Goal: Task Accomplishment & Management: Use online tool/utility

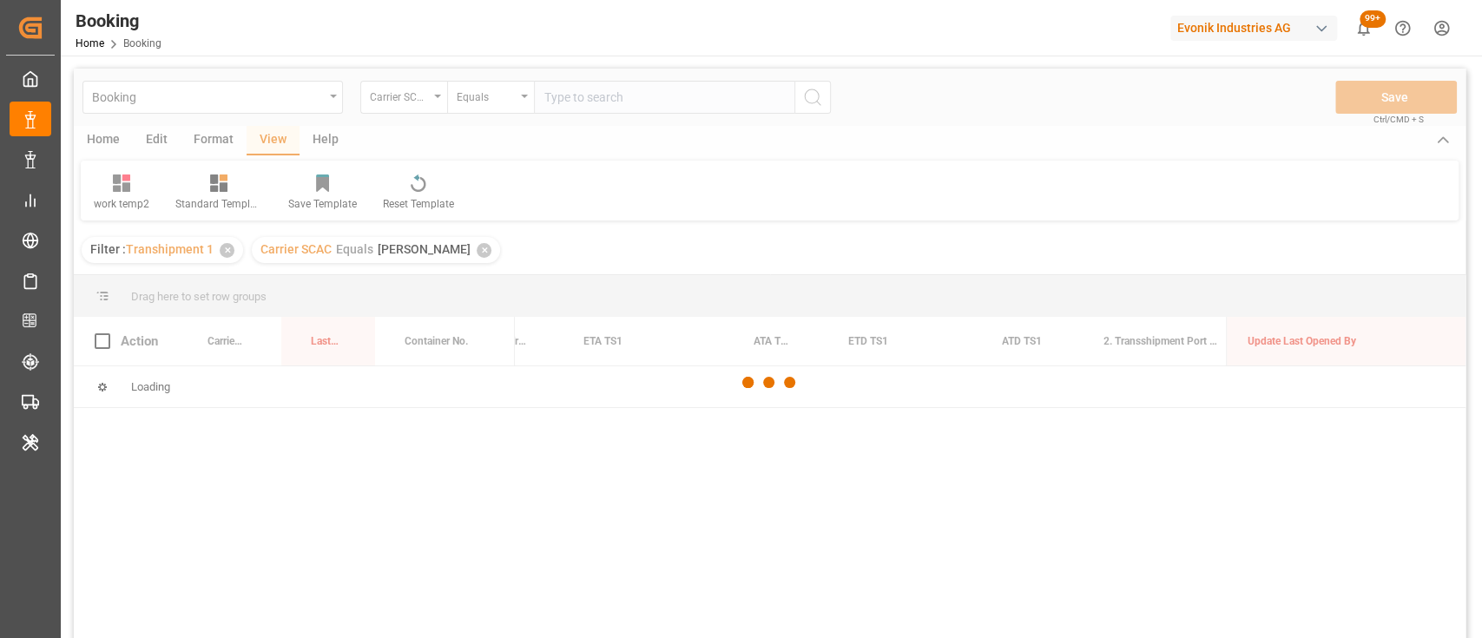
scroll to position [0, 17449]
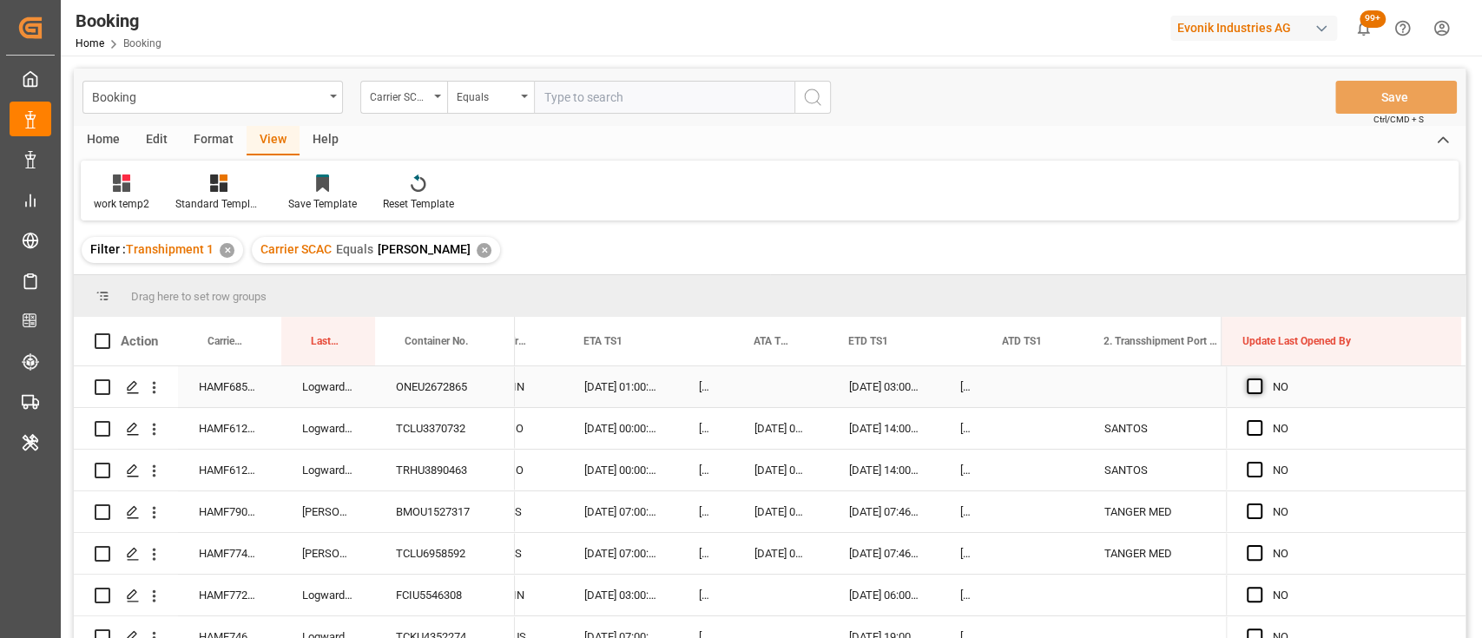
click at [1247, 390] on span "Press SPACE to select this row." at bounding box center [1255, 387] width 16 height 16
click at [1260, 379] on input "Press SPACE to select this row." at bounding box center [1260, 379] width 0 height 0
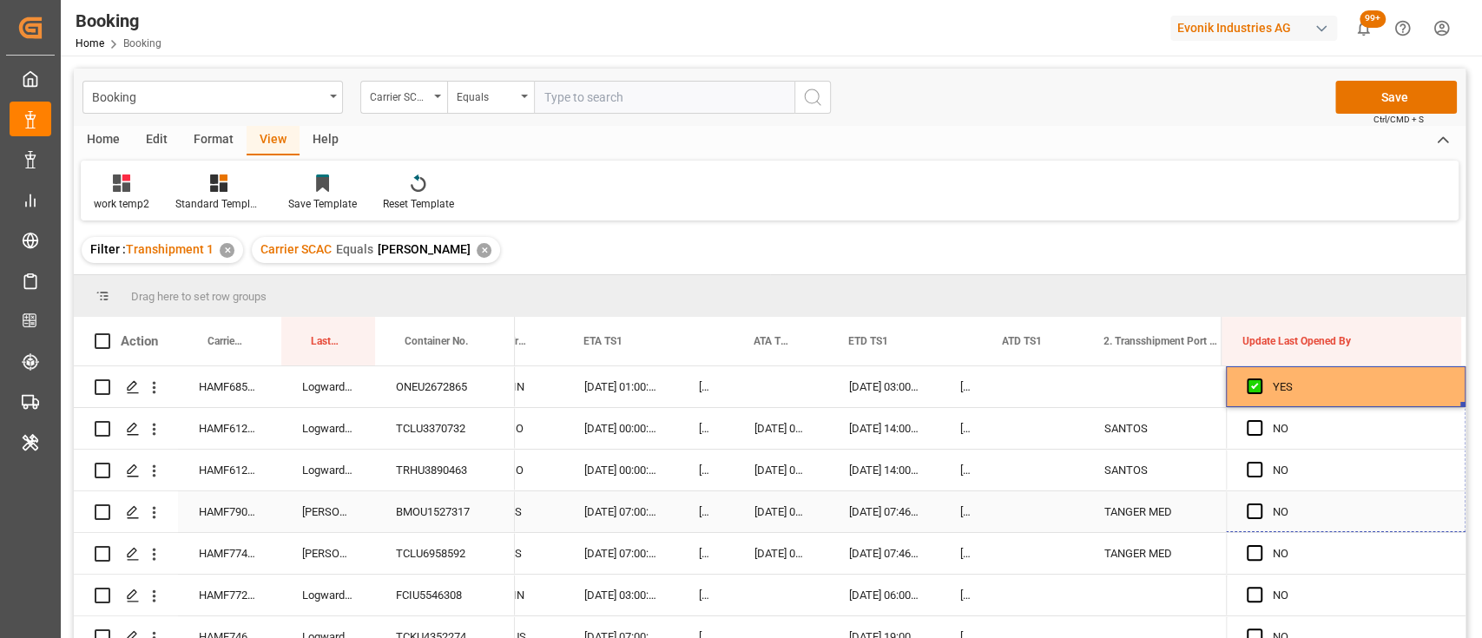
drag, startPoint x: 1455, startPoint y: 402, endPoint x: 1436, endPoint y: 624, distance: 223.1
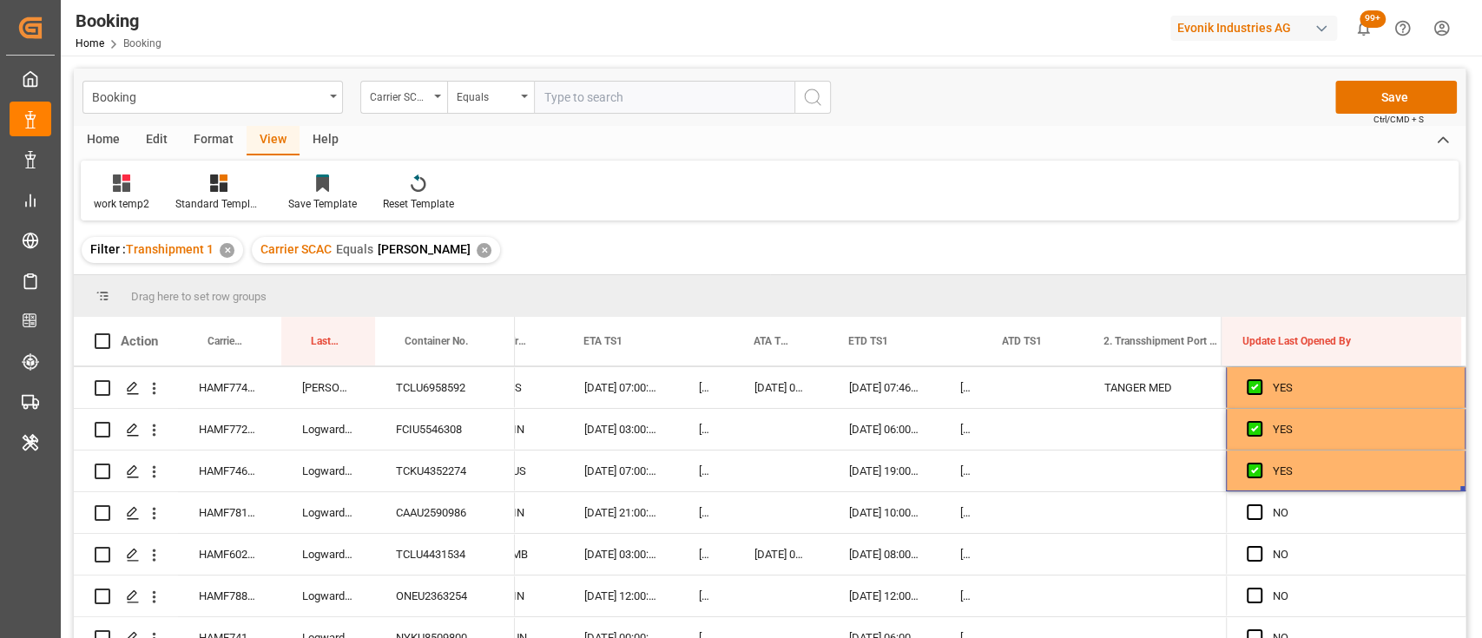
scroll to position [170, 0]
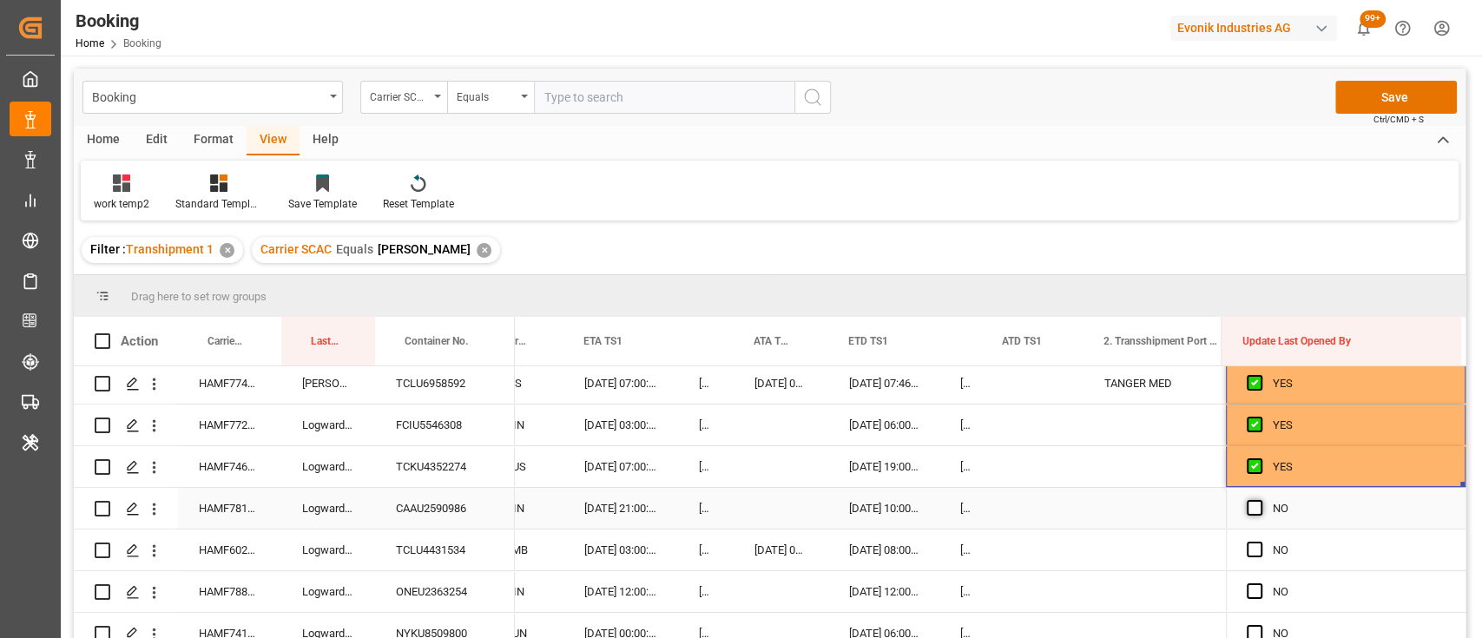
click at [1250, 511] on span "Press SPACE to select this row." at bounding box center [1255, 508] width 16 height 16
click at [1260, 500] on input "Press SPACE to select this row." at bounding box center [1260, 500] width 0 height 0
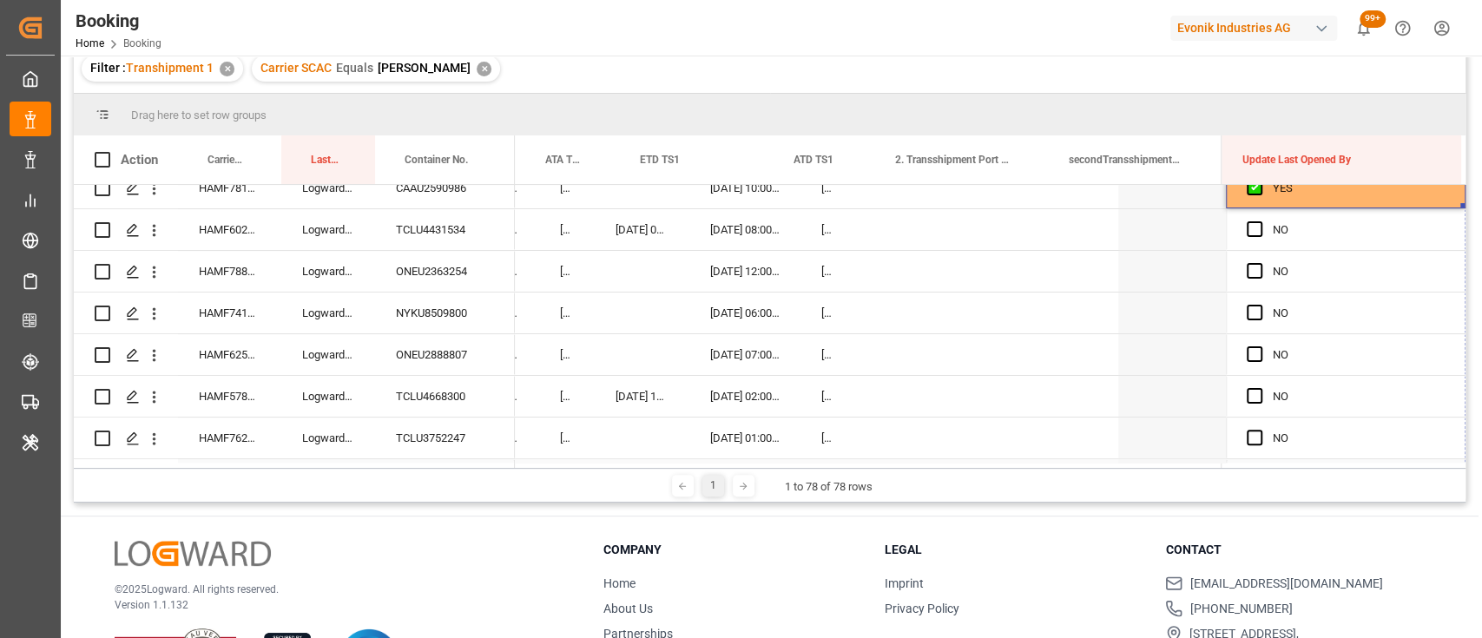
scroll to position [0, 17657]
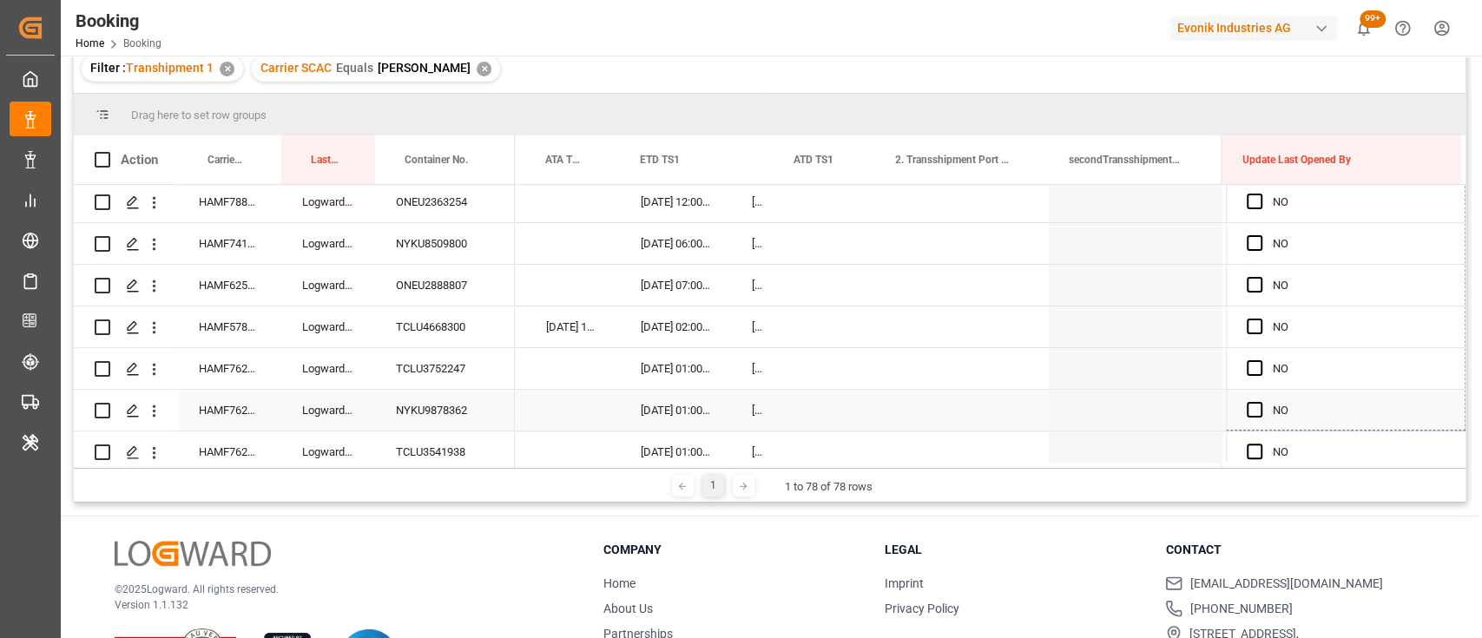
drag, startPoint x: 1454, startPoint y: 341, endPoint x: 1427, endPoint y: 414, distance: 77.7
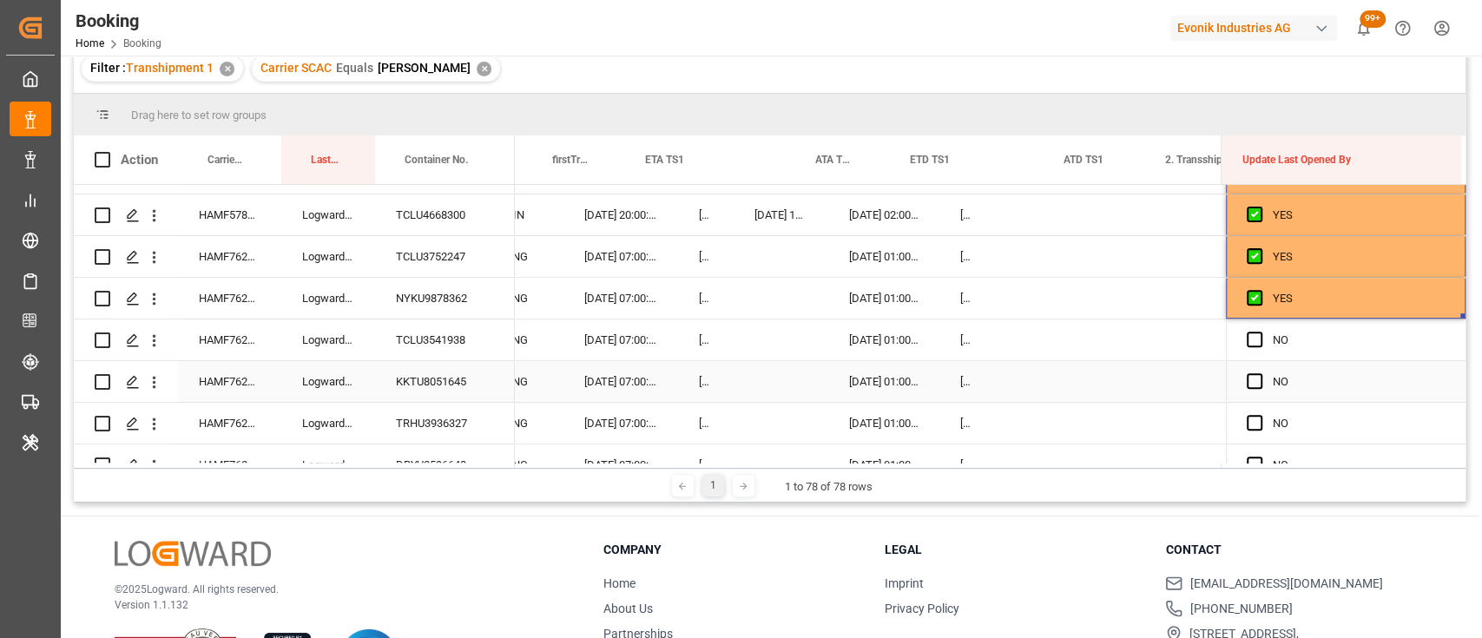
scroll to position [0, 17387]
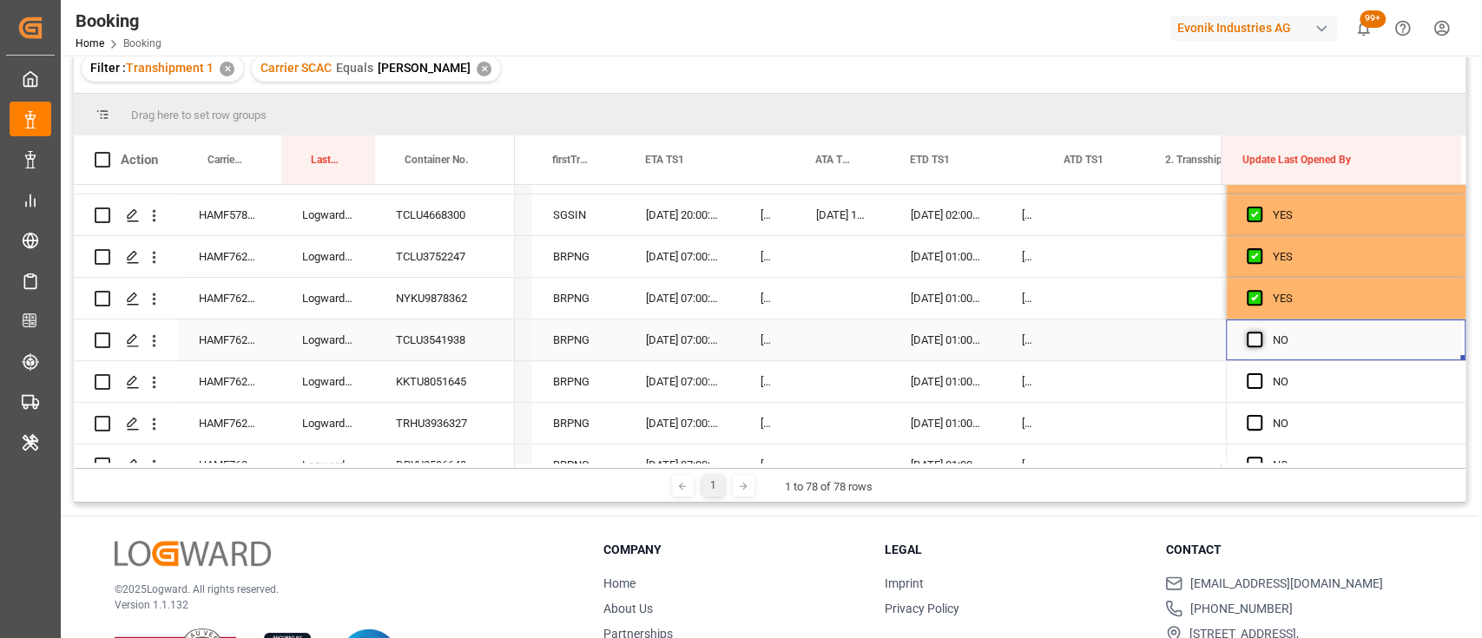
click at [1247, 343] on span "Press SPACE to select this row." at bounding box center [1255, 340] width 16 height 16
click at [1260, 332] on input "Press SPACE to select this row." at bounding box center [1260, 332] width 0 height 0
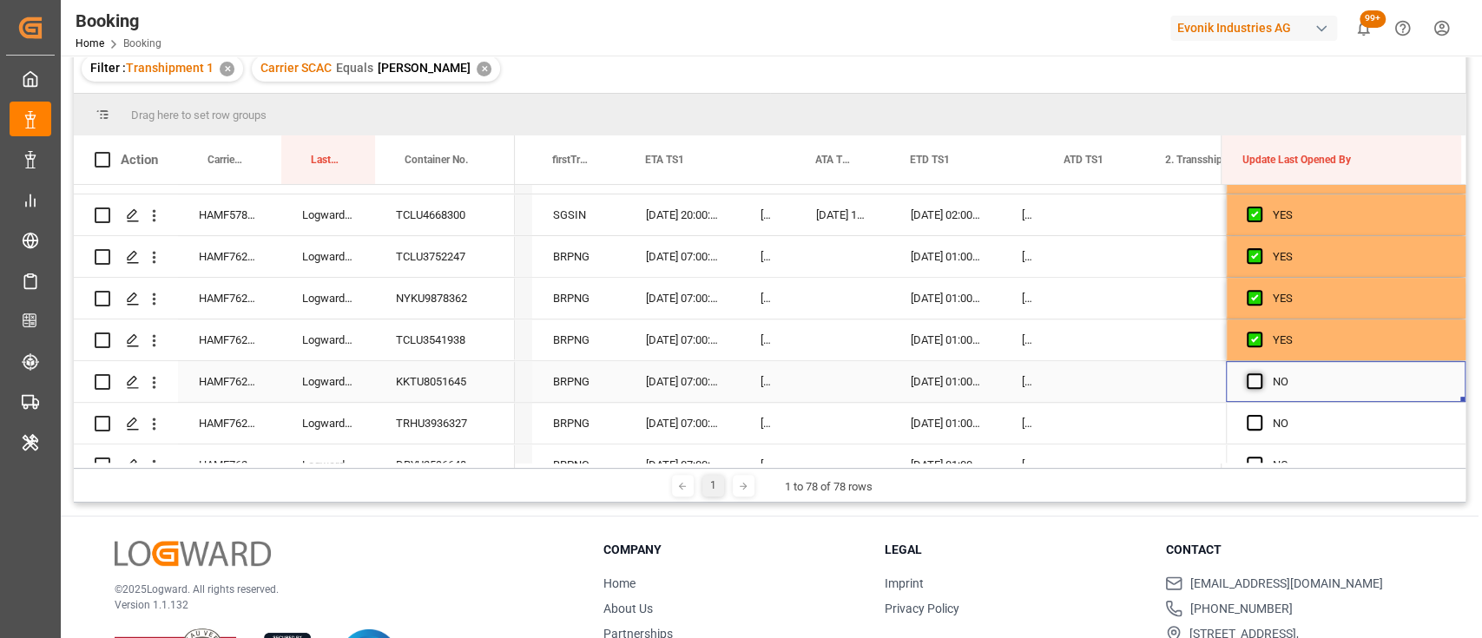
click at [1247, 375] on span "Press SPACE to select this row." at bounding box center [1255, 381] width 16 height 16
click at [1260, 373] on input "Press SPACE to select this row." at bounding box center [1260, 373] width 0 height 0
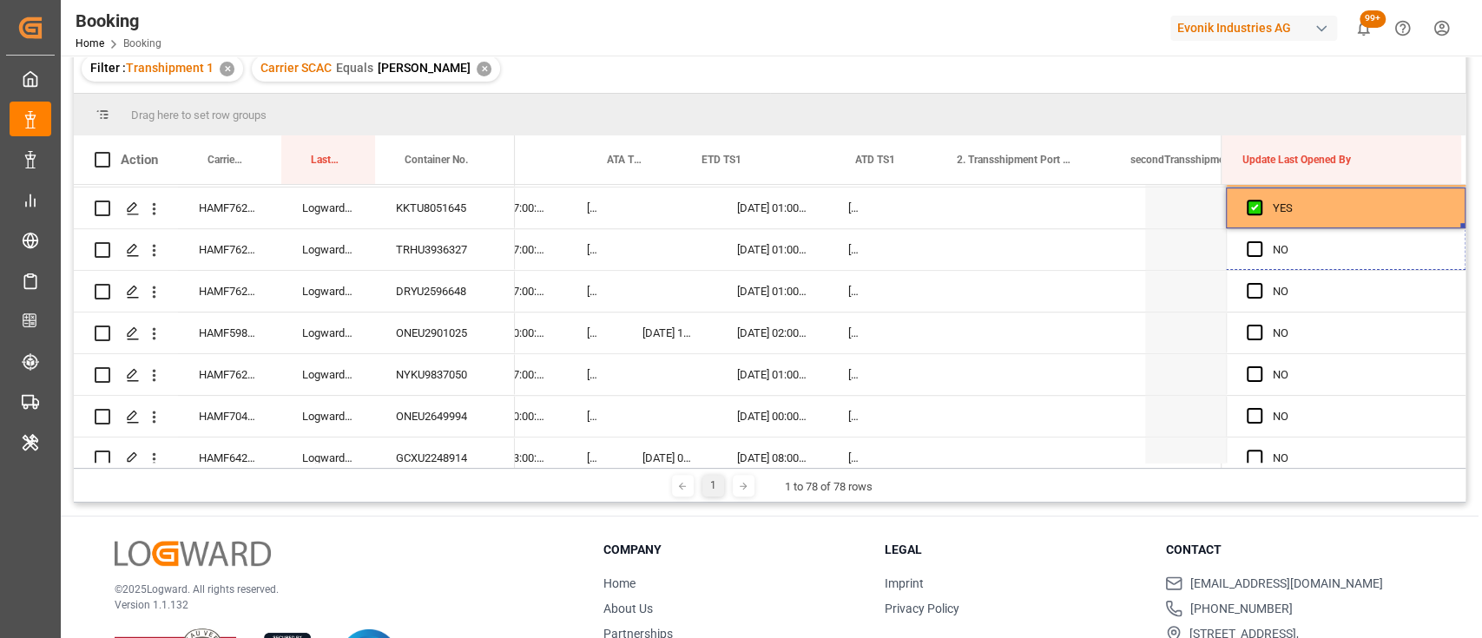
scroll to position [0, 0]
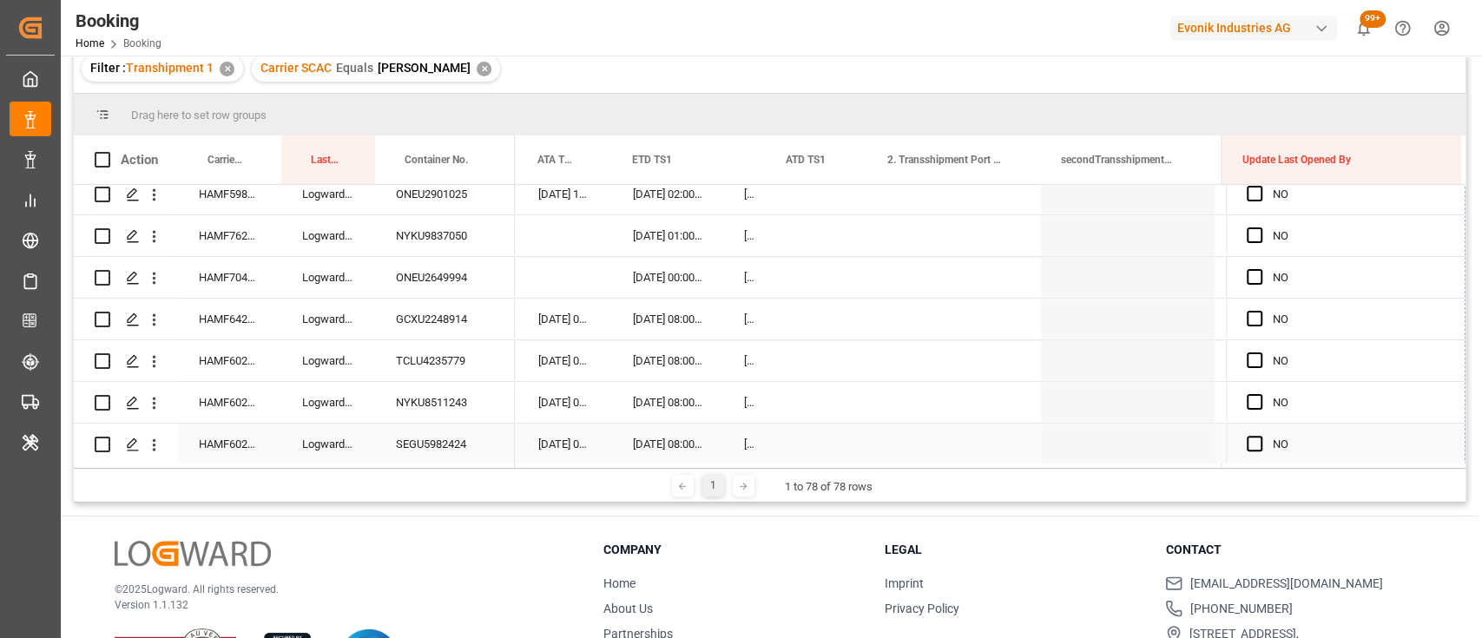
drag, startPoint x: 1458, startPoint y: 398, endPoint x: 1424, endPoint y: 424, distance: 42.7
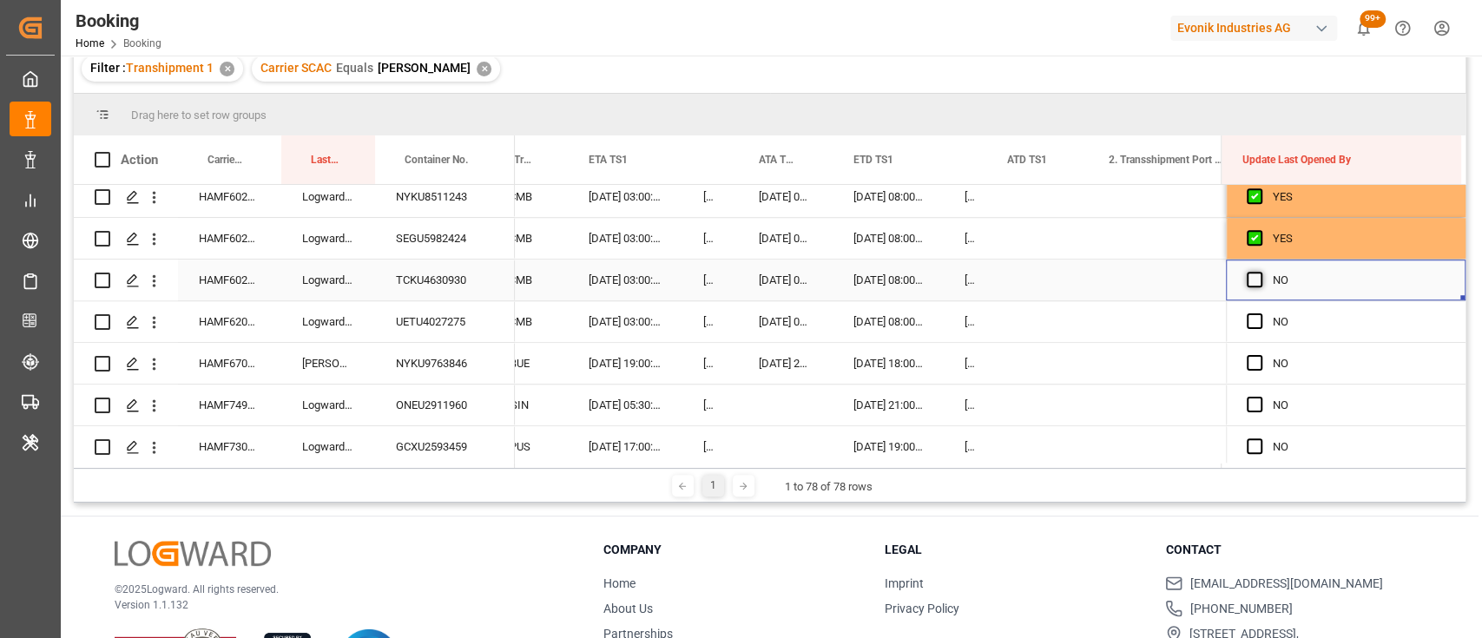
click at [1254, 274] on span "Press SPACE to select this row." at bounding box center [1255, 280] width 16 height 16
click at [1260, 272] on input "Press SPACE to select this row." at bounding box center [1260, 272] width 0 height 0
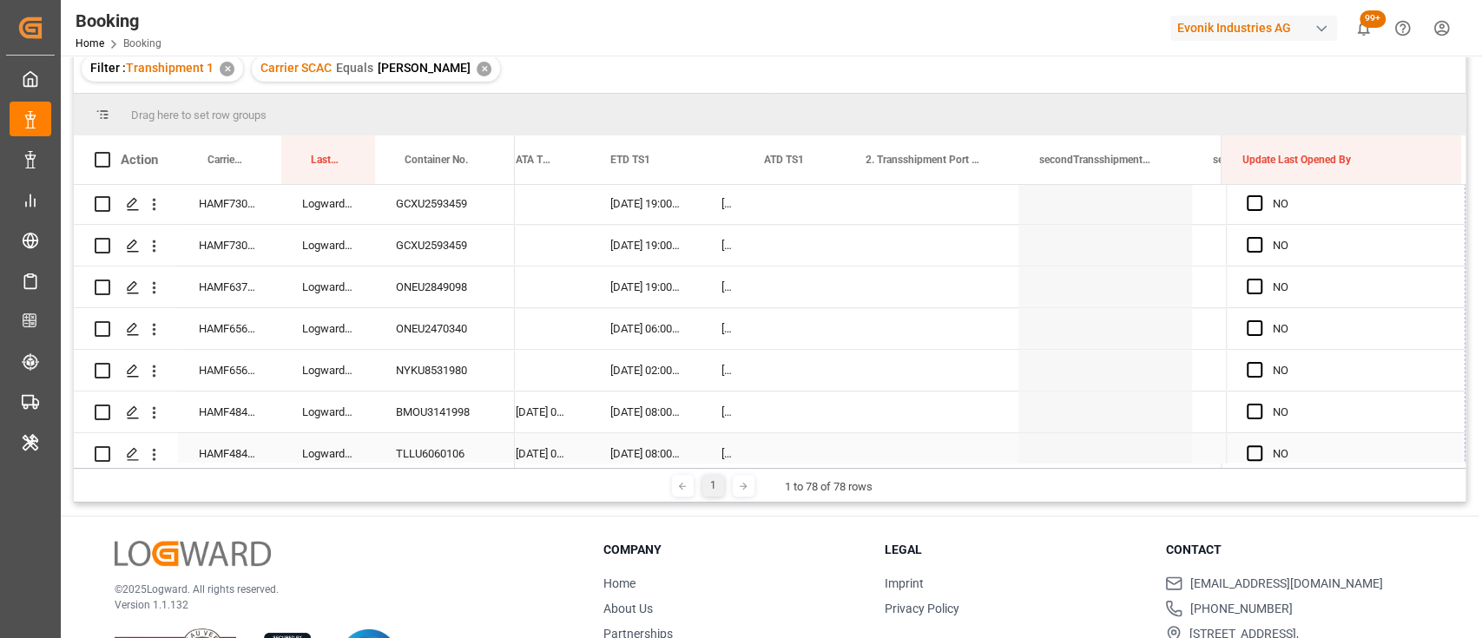
drag, startPoint x: 1456, startPoint y: 295, endPoint x: 1344, endPoint y: 440, distance: 183.2
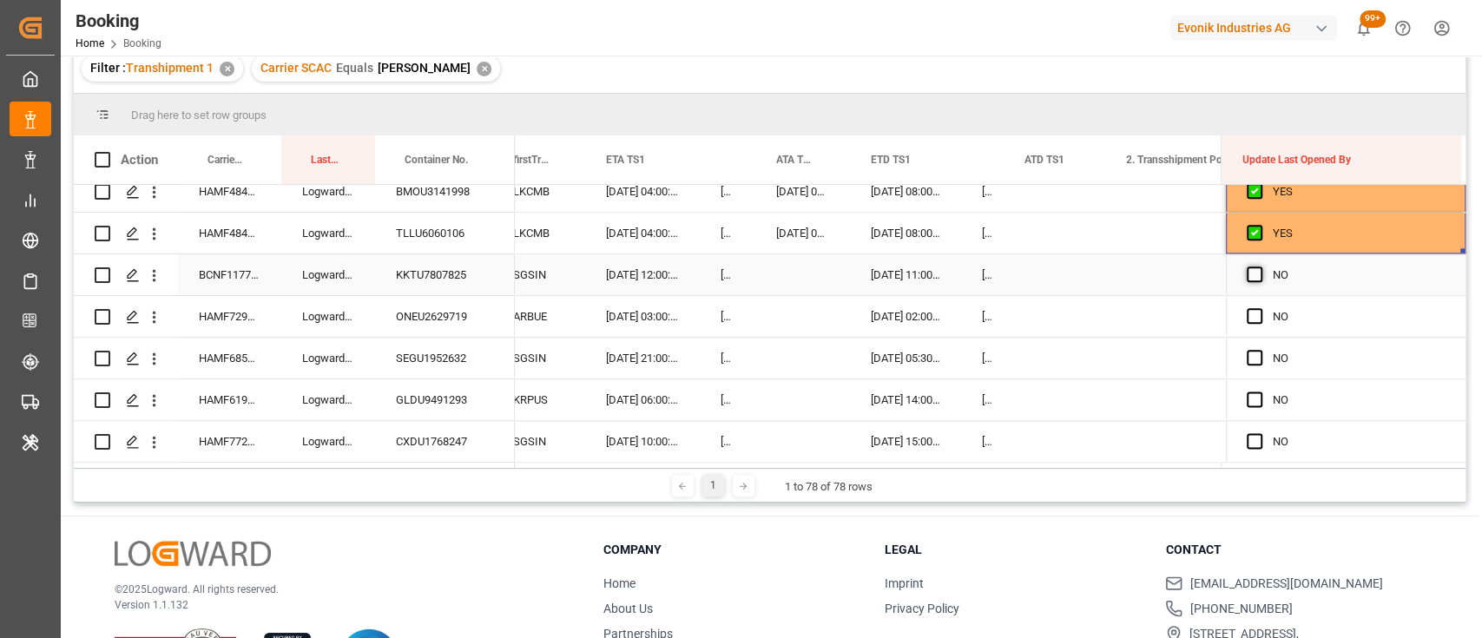
click at [1249, 276] on span "Press SPACE to select this row." at bounding box center [1255, 275] width 16 height 16
click at [1260, 267] on input "Press SPACE to select this row." at bounding box center [1260, 267] width 0 height 0
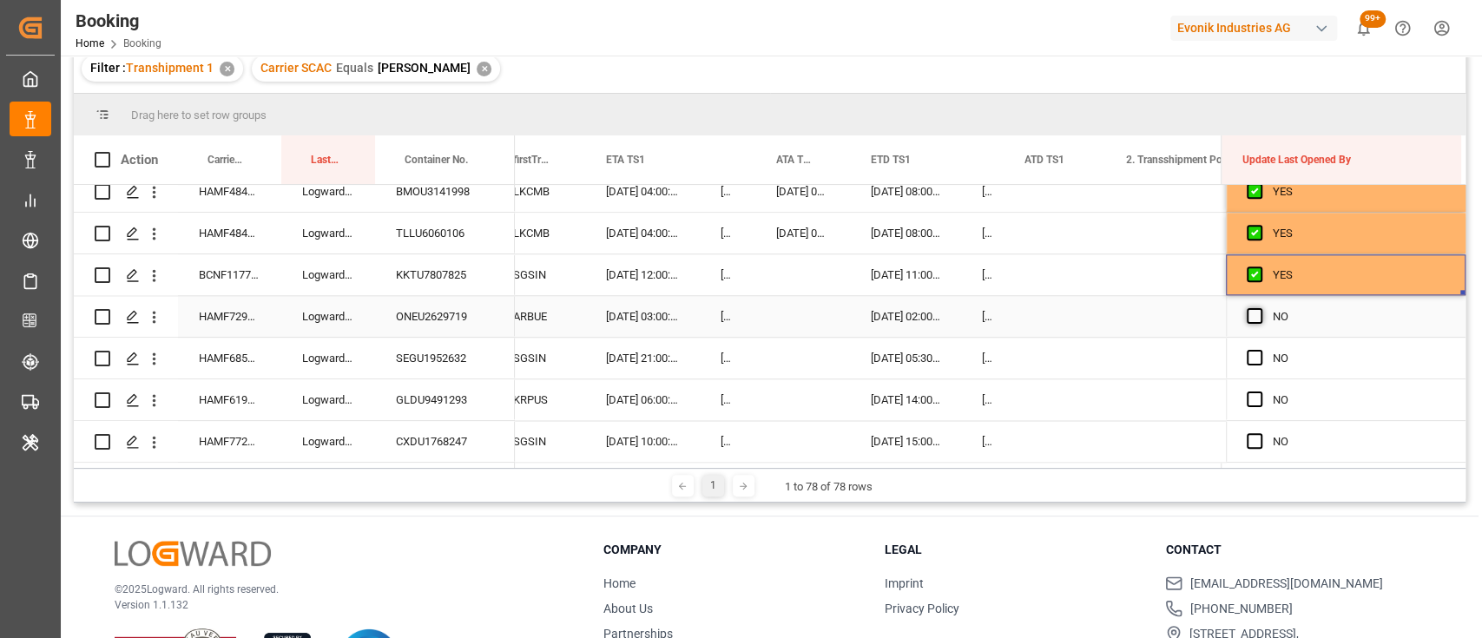
click at [1252, 312] on span "Press SPACE to select this row." at bounding box center [1255, 316] width 16 height 16
click at [1260, 308] on input "Press SPACE to select this row." at bounding box center [1260, 308] width 0 height 0
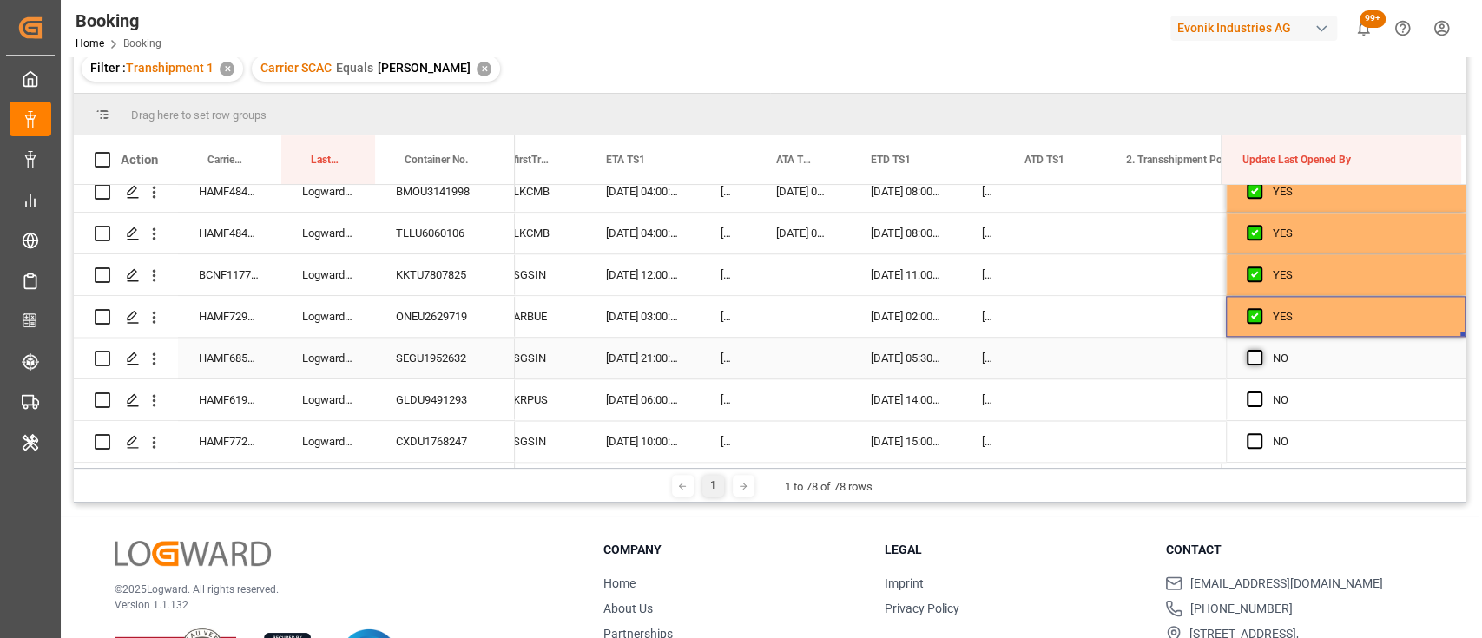
click at [1250, 354] on span "Press SPACE to select this row." at bounding box center [1255, 358] width 16 height 16
click at [1260, 350] on input "Press SPACE to select this row." at bounding box center [1260, 350] width 0 height 0
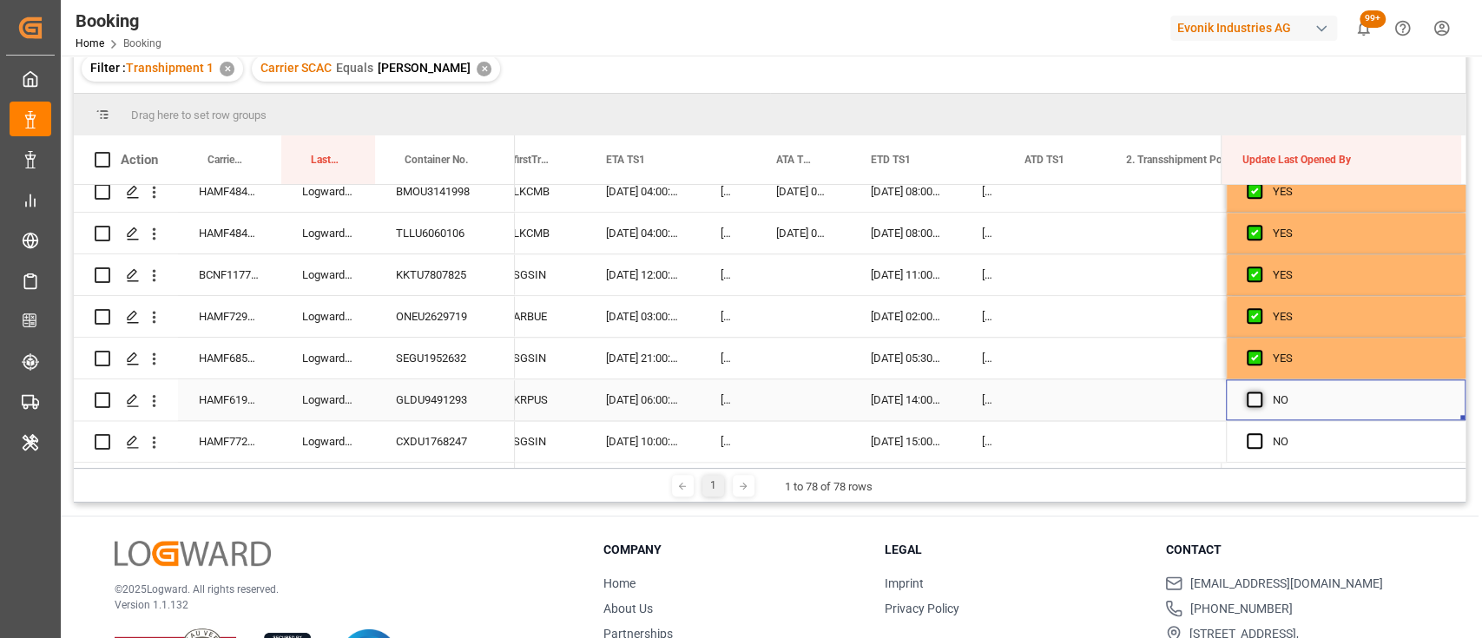
click at [1250, 392] on span "Press SPACE to select this row." at bounding box center [1255, 400] width 16 height 16
click at [1260, 392] on input "Press SPACE to select this row." at bounding box center [1260, 392] width 0 height 0
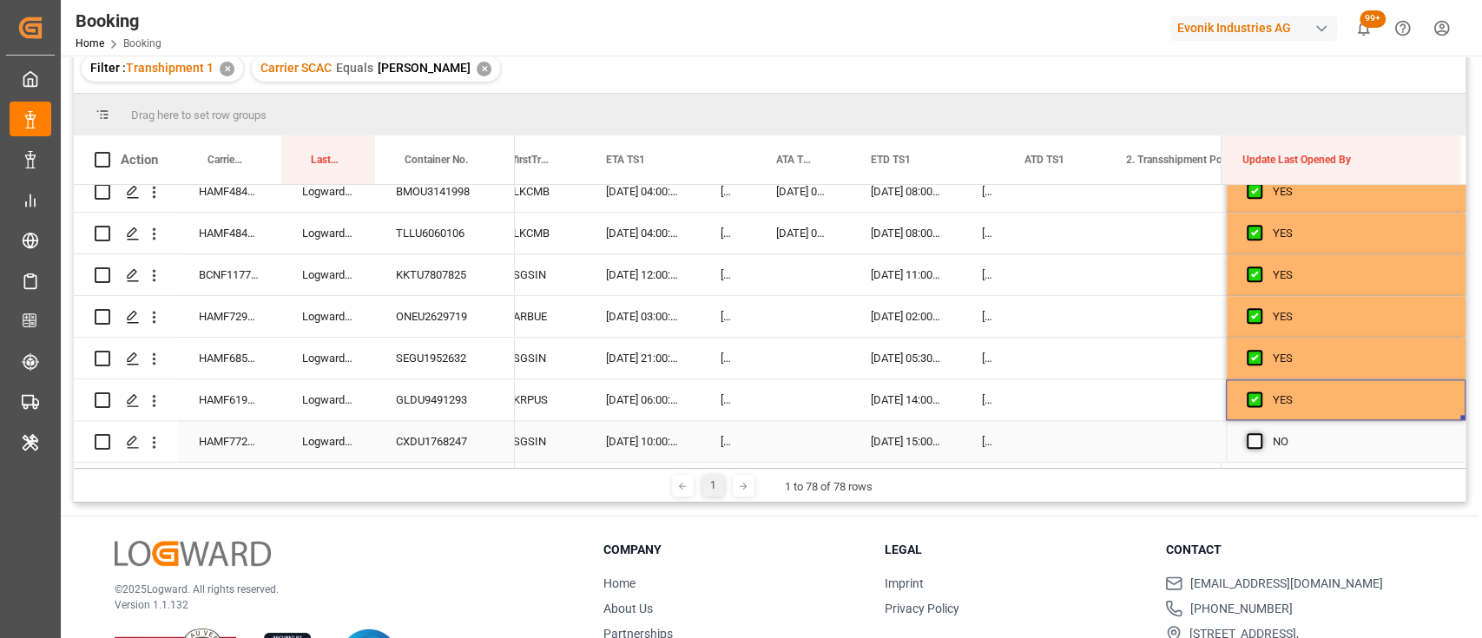
click at [1249, 442] on span "Press SPACE to select this row." at bounding box center [1255, 441] width 16 height 16
click at [1260, 433] on input "Press SPACE to select this row." at bounding box center [1260, 433] width 0 height 0
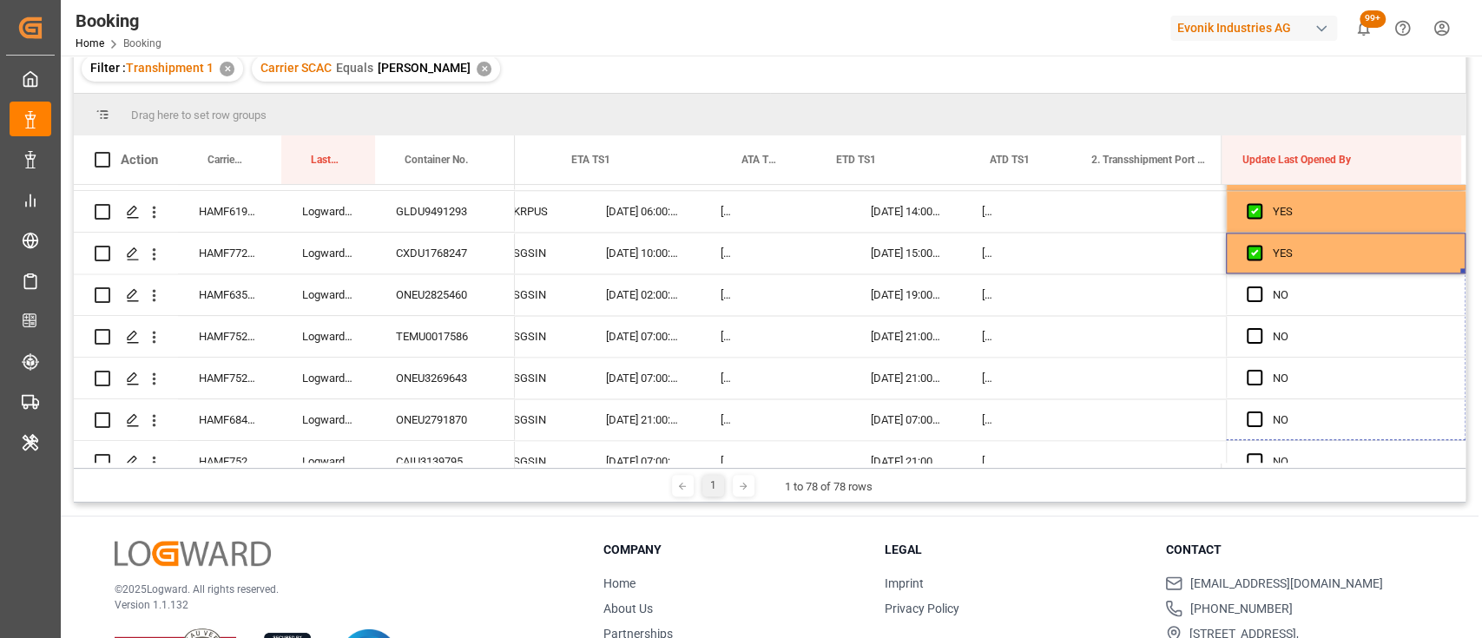
drag, startPoint x: 1455, startPoint y: 267, endPoint x: 1449, endPoint y: 518, distance: 251.0
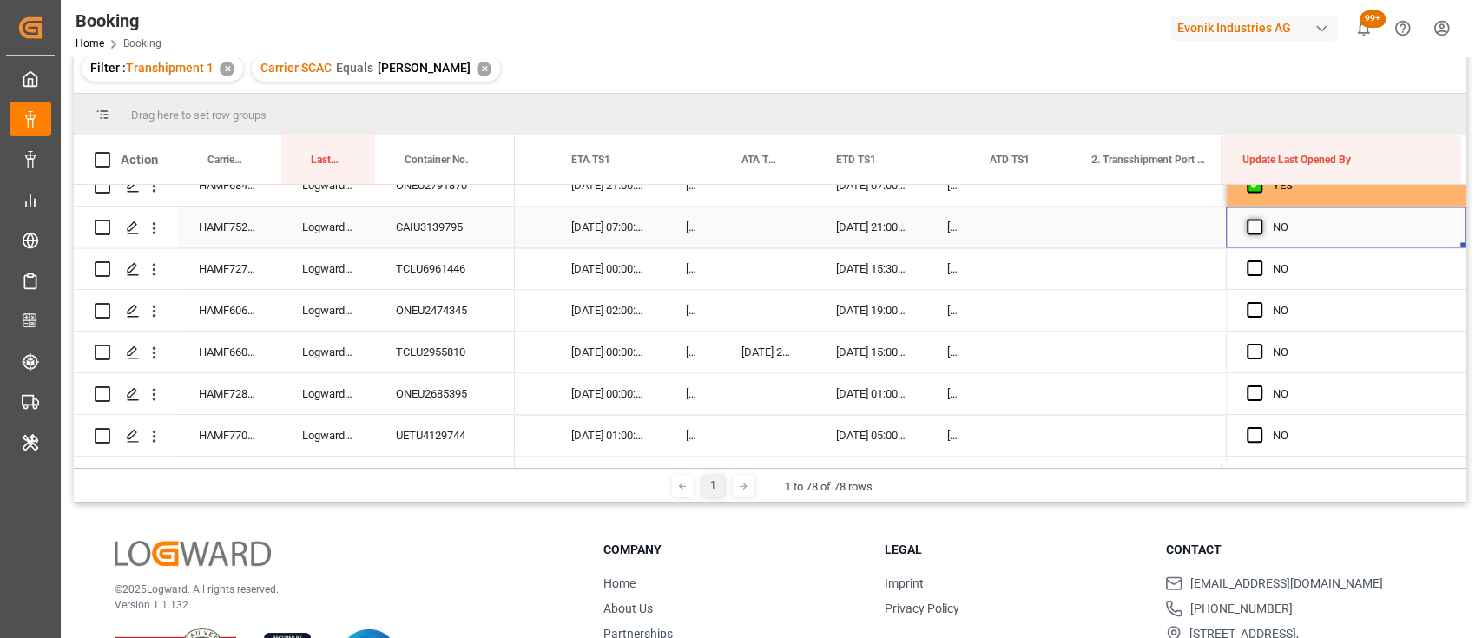
click at [1249, 226] on span "Press SPACE to select this row." at bounding box center [1255, 227] width 16 height 16
click at [1260, 219] on input "Press SPACE to select this row." at bounding box center [1260, 219] width 0 height 0
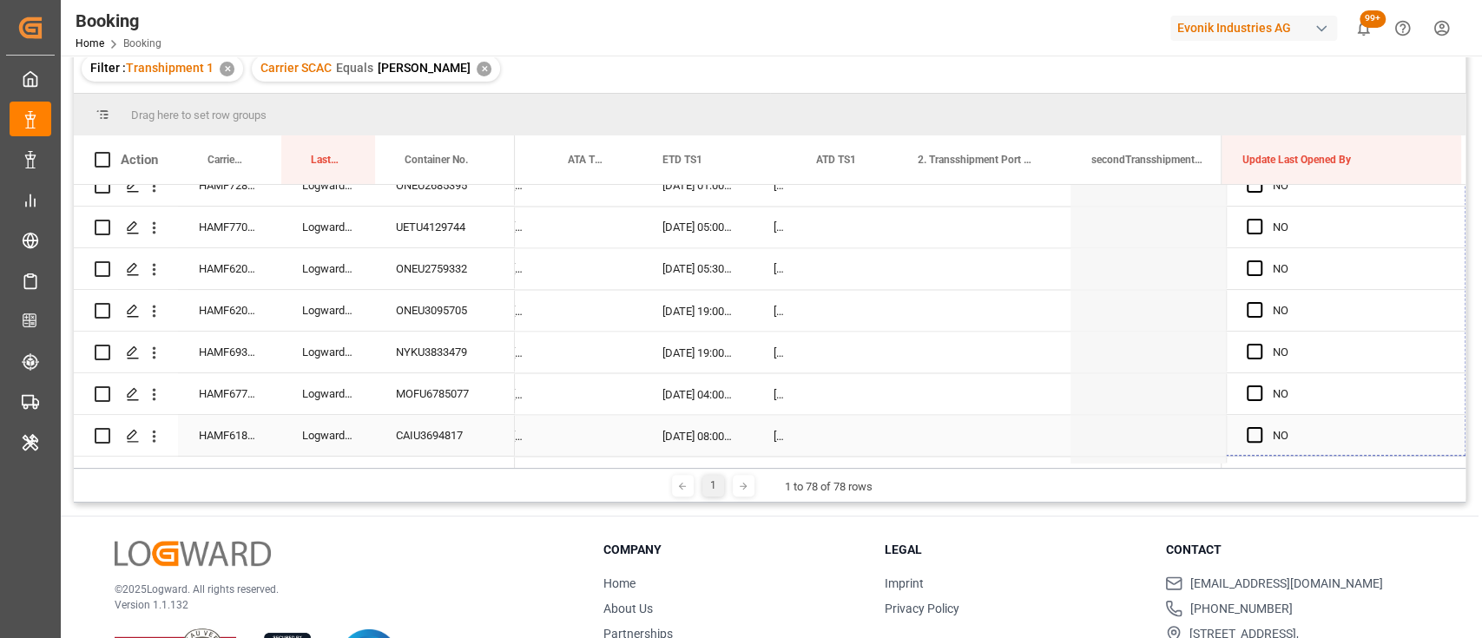
drag, startPoint x: 1456, startPoint y: 243, endPoint x: 1333, endPoint y: 420, distance: 215.8
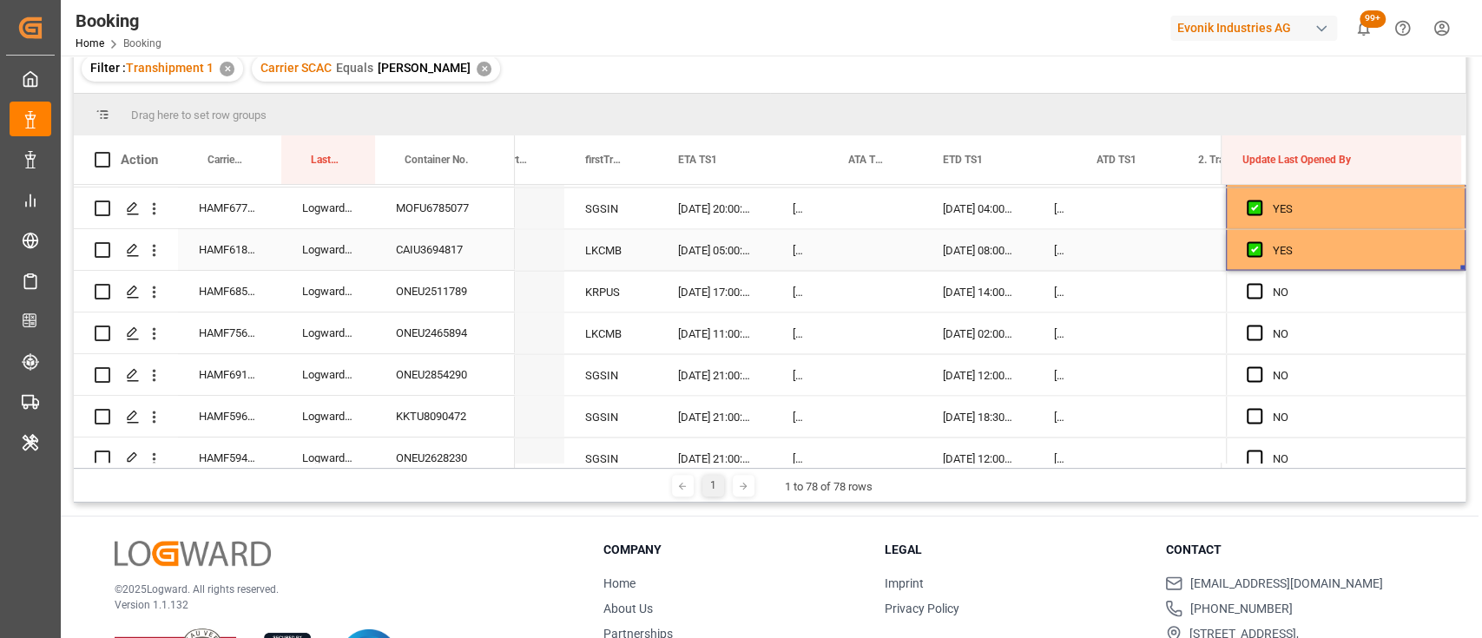
click at [442, 249] on div "CAIU3694817" at bounding box center [445, 249] width 140 height 41
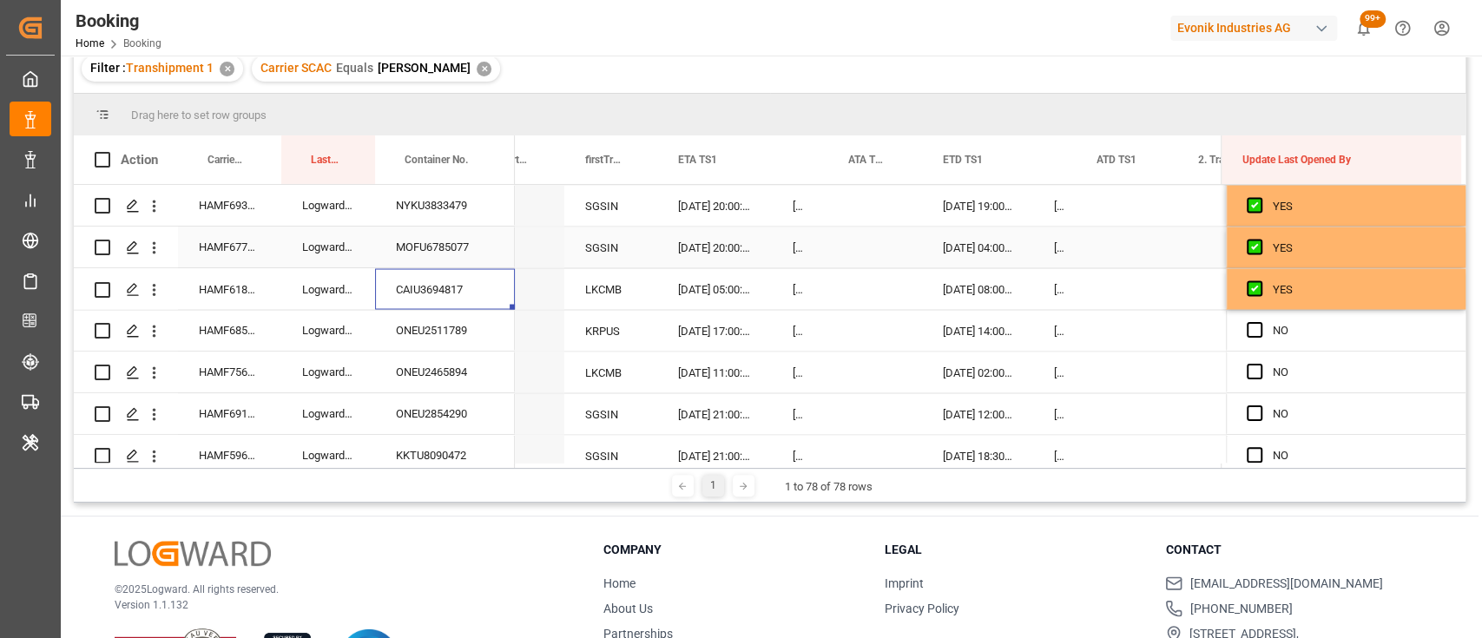
click at [458, 255] on div "MOFU6785077" at bounding box center [445, 247] width 140 height 41
click at [695, 247] on div "25-09-2025 20:00:00" at bounding box center [714, 247] width 115 height 41
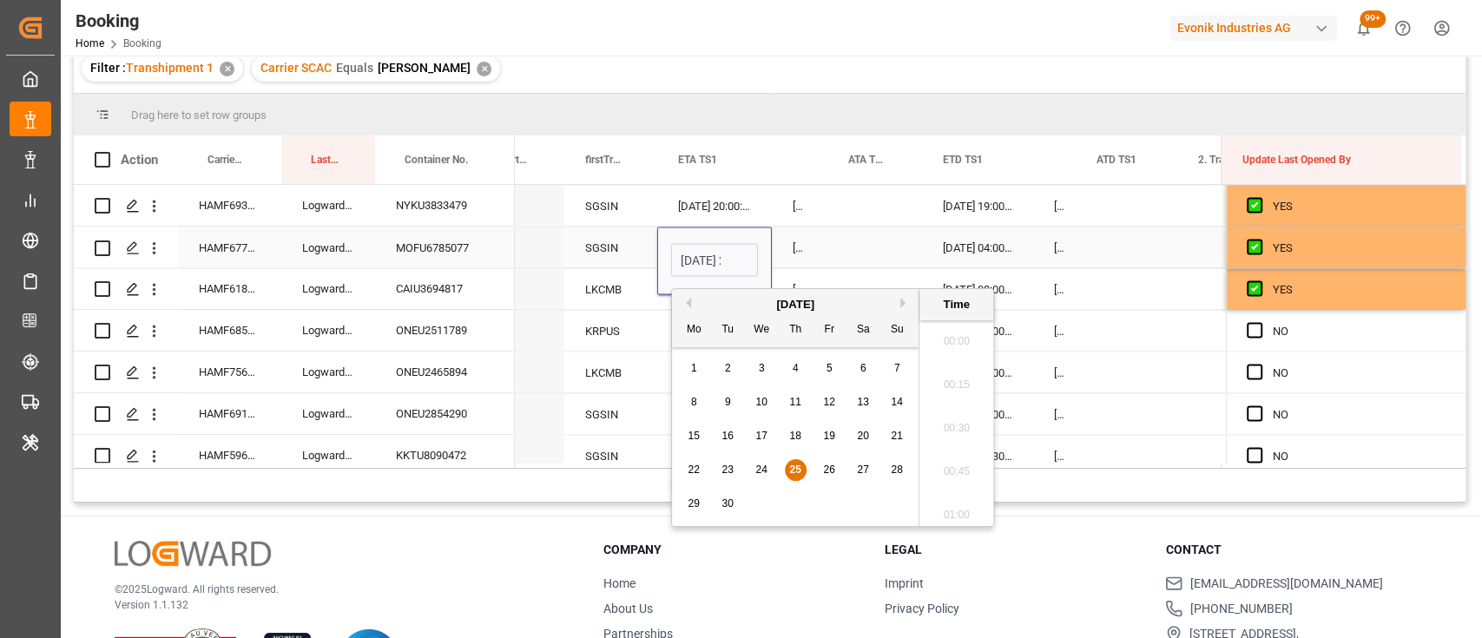
scroll to position [2914, 0]
click at [832, 469] on span "26" at bounding box center [828, 470] width 11 height 12
type input "26-09-2025 20:00"
click at [438, 302] on div "CAIU3694817" at bounding box center [445, 288] width 140 height 41
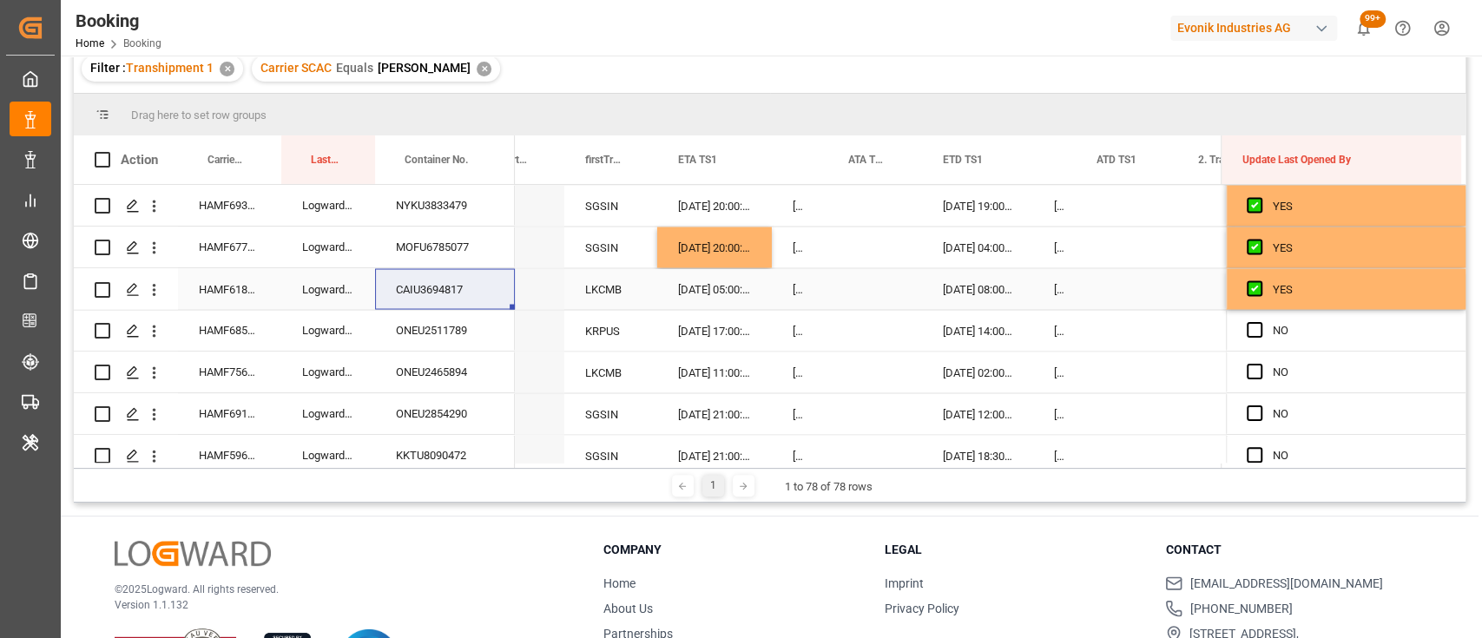
click at [834, 289] on div "Press SPACE to select this row." at bounding box center [874, 288] width 95 height 41
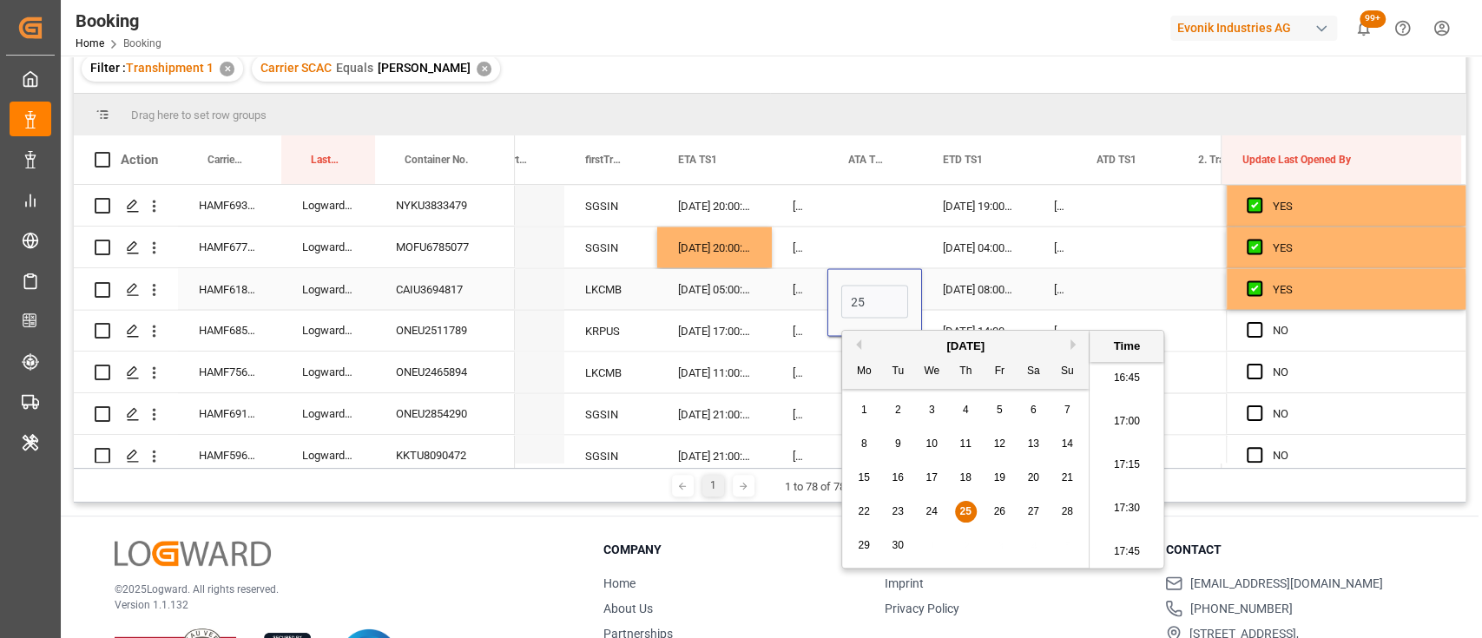
type input "25-09-2025 00:00"
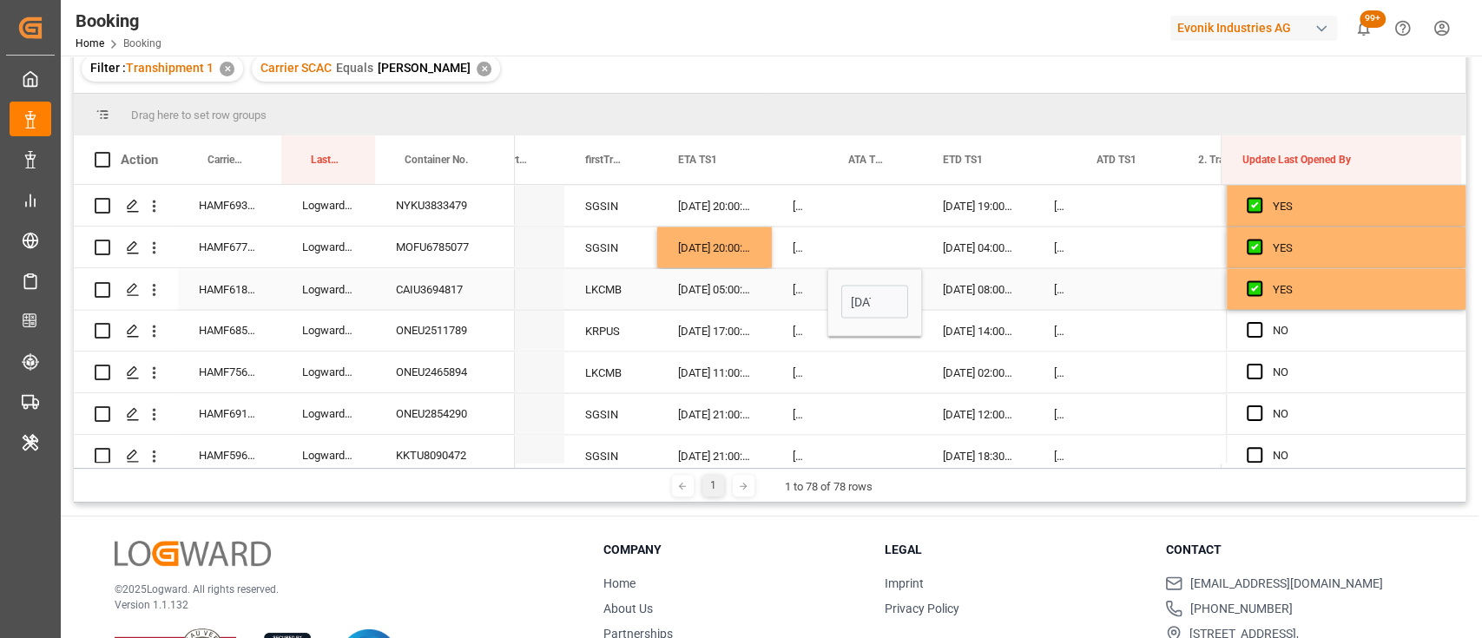
click at [972, 295] on div "30-09-2025 08:00:00" at bounding box center [977, 288] width 111 height 41
click at [969, 294] on div "30-09-2025 08:00:00" at bounding box center [977, 288] width 111 height 41
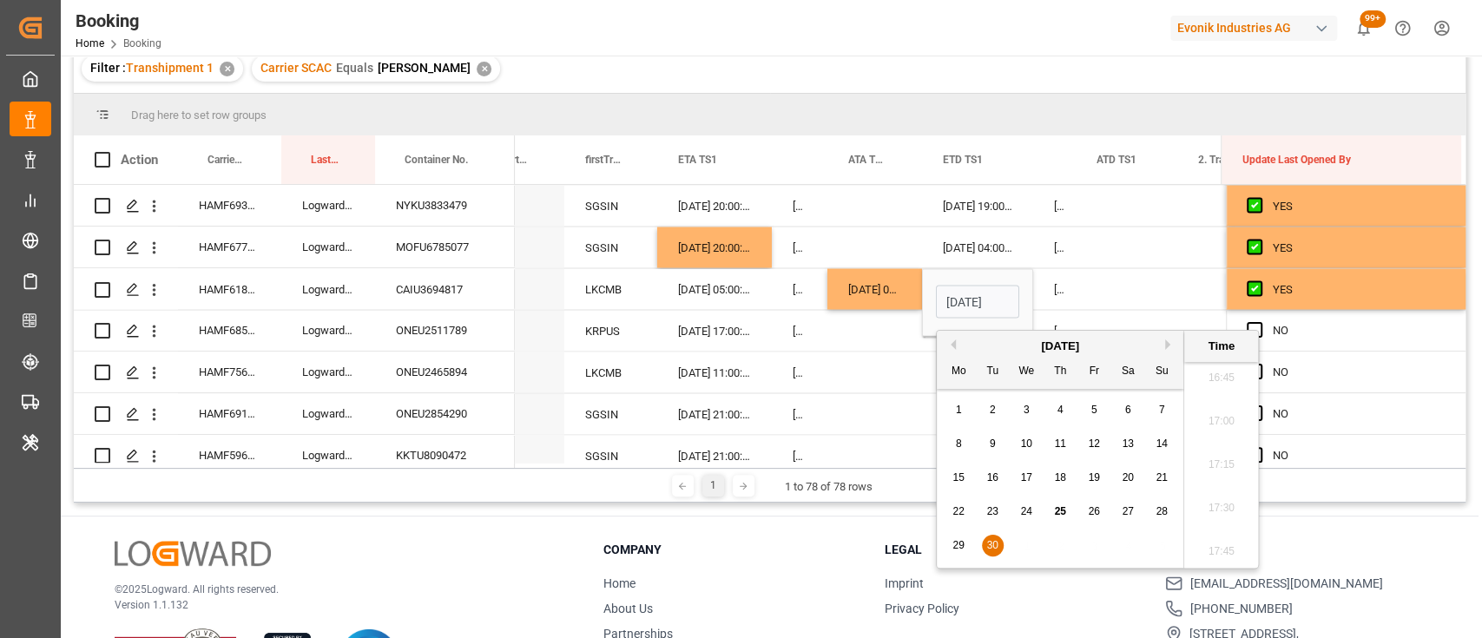
click at [1170, 339] on button "Next Month" at bounding box center [1170, 344] width 10 height 10
click at [1070, 407] on div "2" at bounding box center [1061, 410] width 22 height 21
type input "02-10-2025 08:00"
click at [1264, 318] on div "Press SPACE to select this row." at bounding box center [1260, 331] width 26 height 40
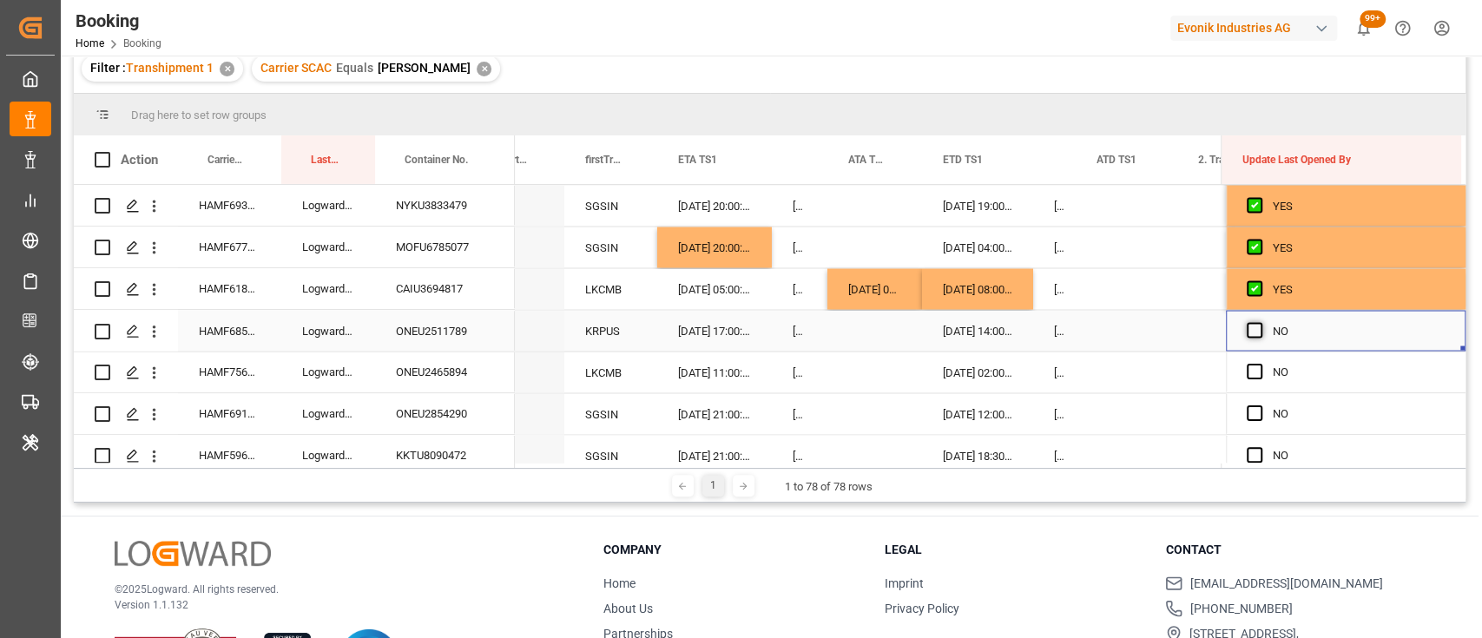
click at [1255, 326] on span "Press SPACE to select this row." at bounding box center [1255, 330] width 16 height 16
click at [1260, 322] on input "Press SPACE to select this row." at bounding box center [1260, 322] width 0 height 0
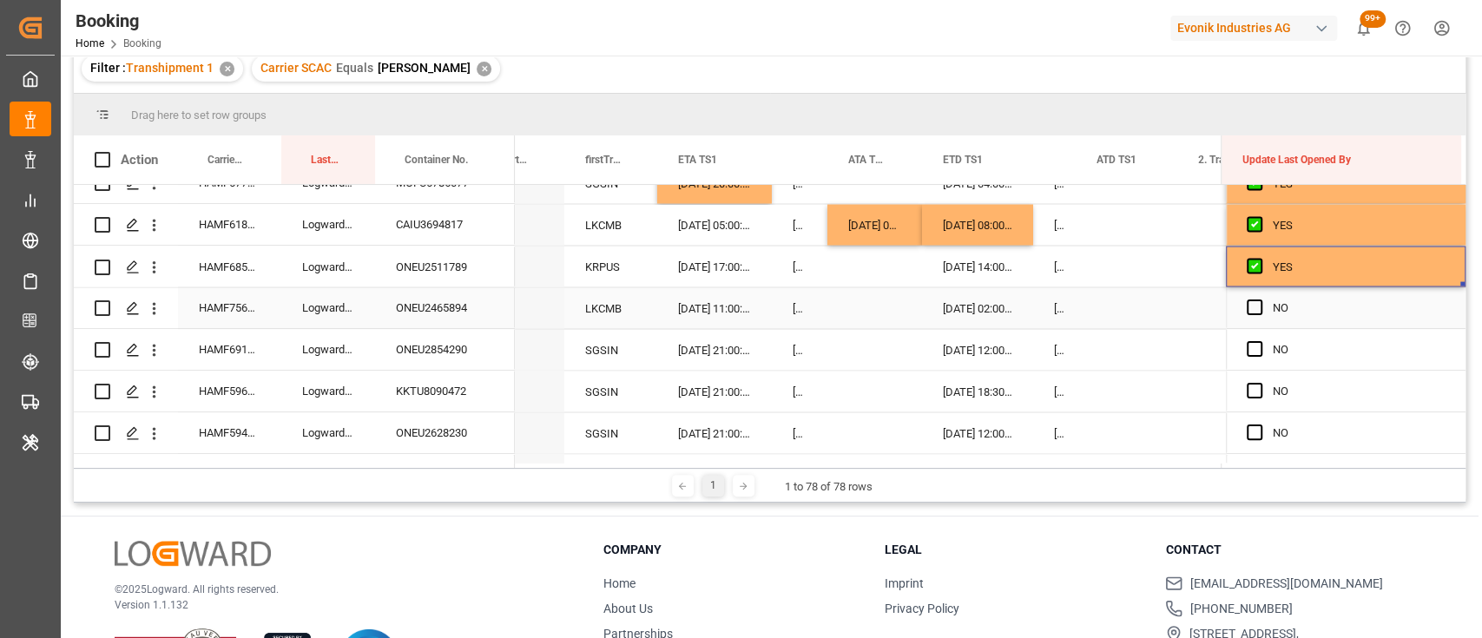
scroll to position [2317, 0]
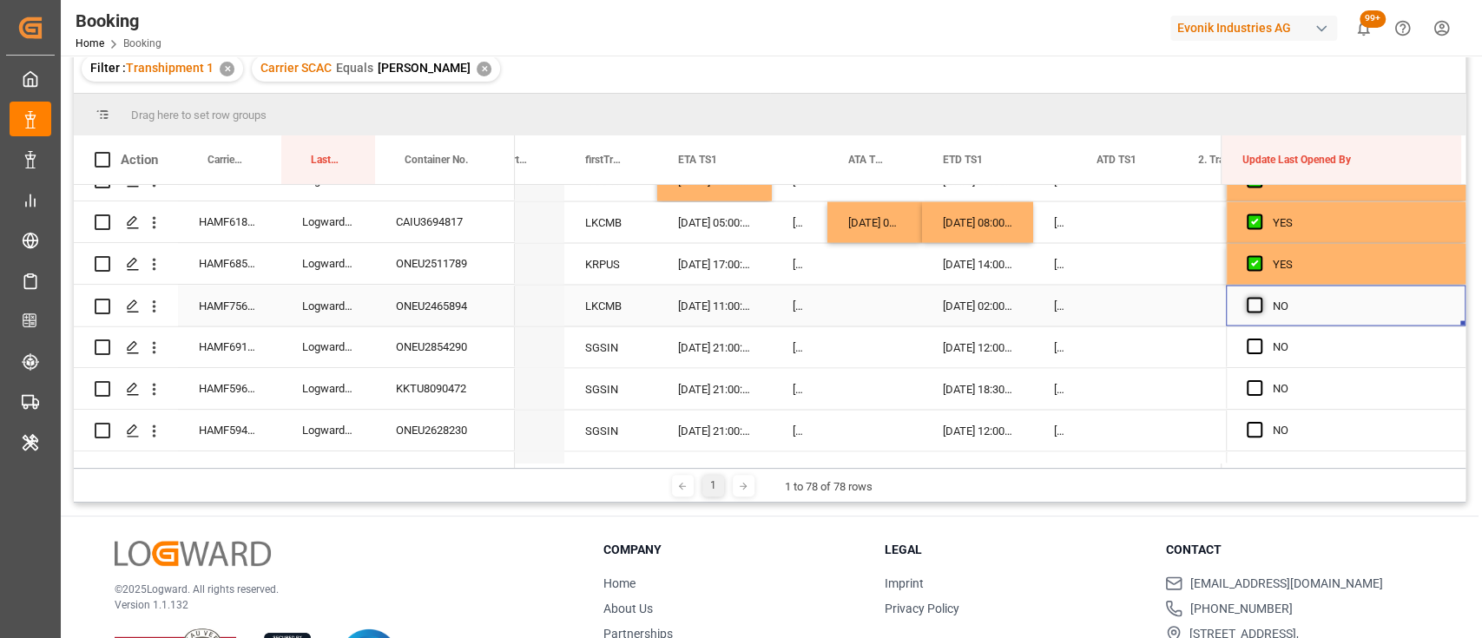
click at [1247, 298] on span "Press SPACE to select this row." at bounding box center [1255, 305] width 16 height 16
click at [1260, 297] on input "Press SPACE to select this row." at bounding box center [1260, 297] width 0 height 0
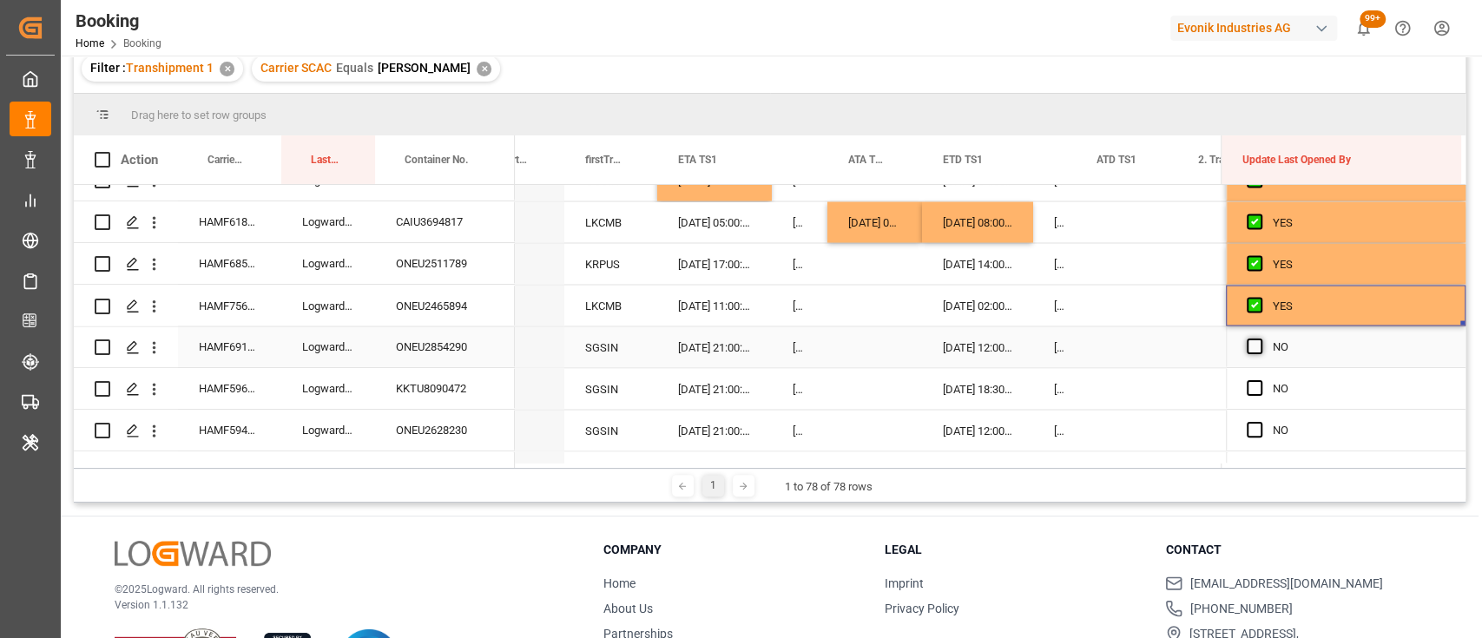
click at [1247, 348] on span "Press SPACE to select this row." at bounding box center [1255, 347] width 16 height 16
click at [1260, 339] on input "Press SPACE to select this row." at bounding box center [1260, 339] width 0 height 0
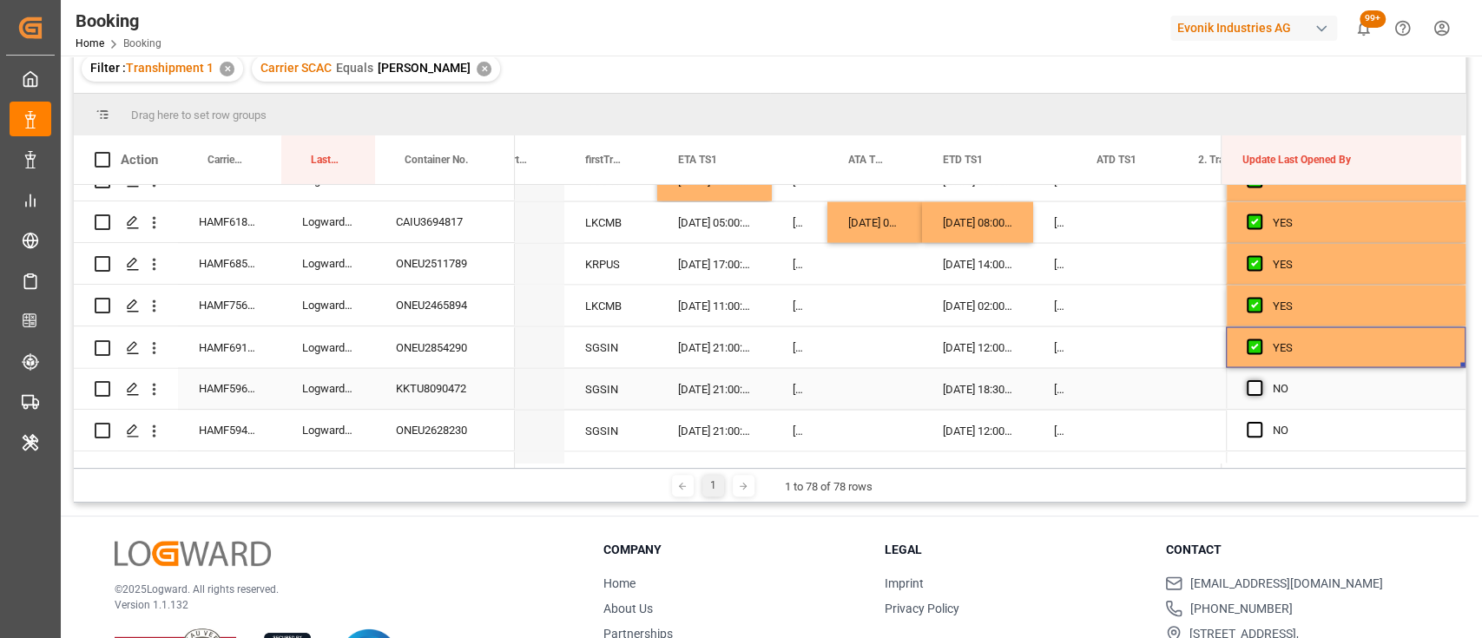
click at [1250, 390] on span "Press SPACE to select this row." at bounding box center [1255, 388] width 16 height 16
click at [1260, 380] on input "Press SPACE to select this row." at bounding box center [1260, 380] width 0 height 0
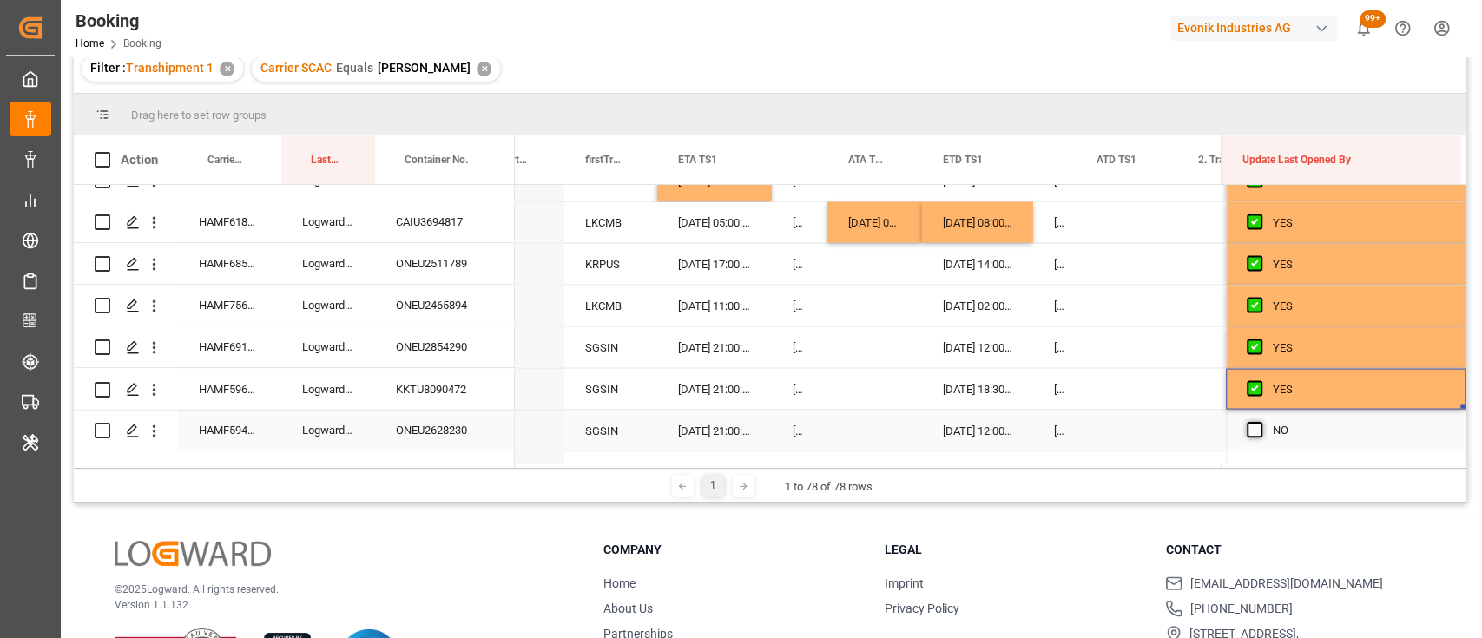
click at [1249, 434] on span "Press SPACE to select this row." at bounding box center [1255, 430] width 16 height 16
click at [1260, 422] on input "Press SPACE to select this row." at bounding box center [1260, 422] width 0 height 0
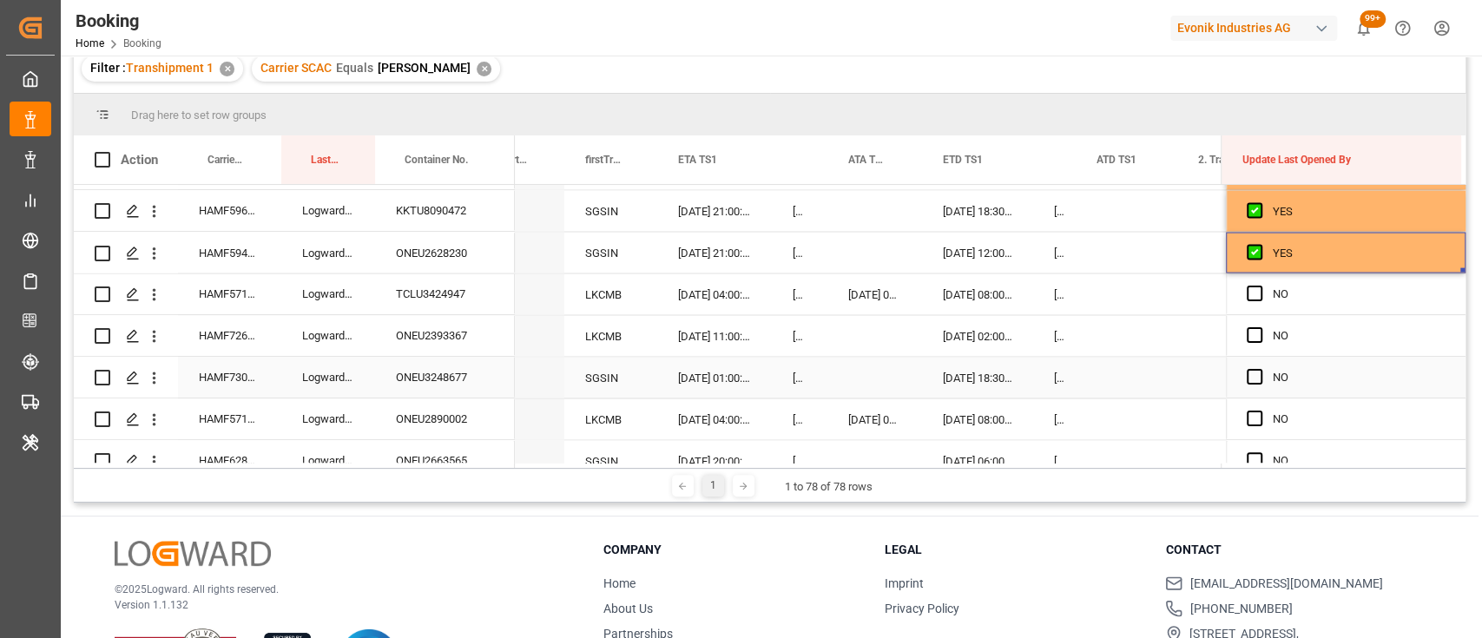
scroll to position [2502, 0]
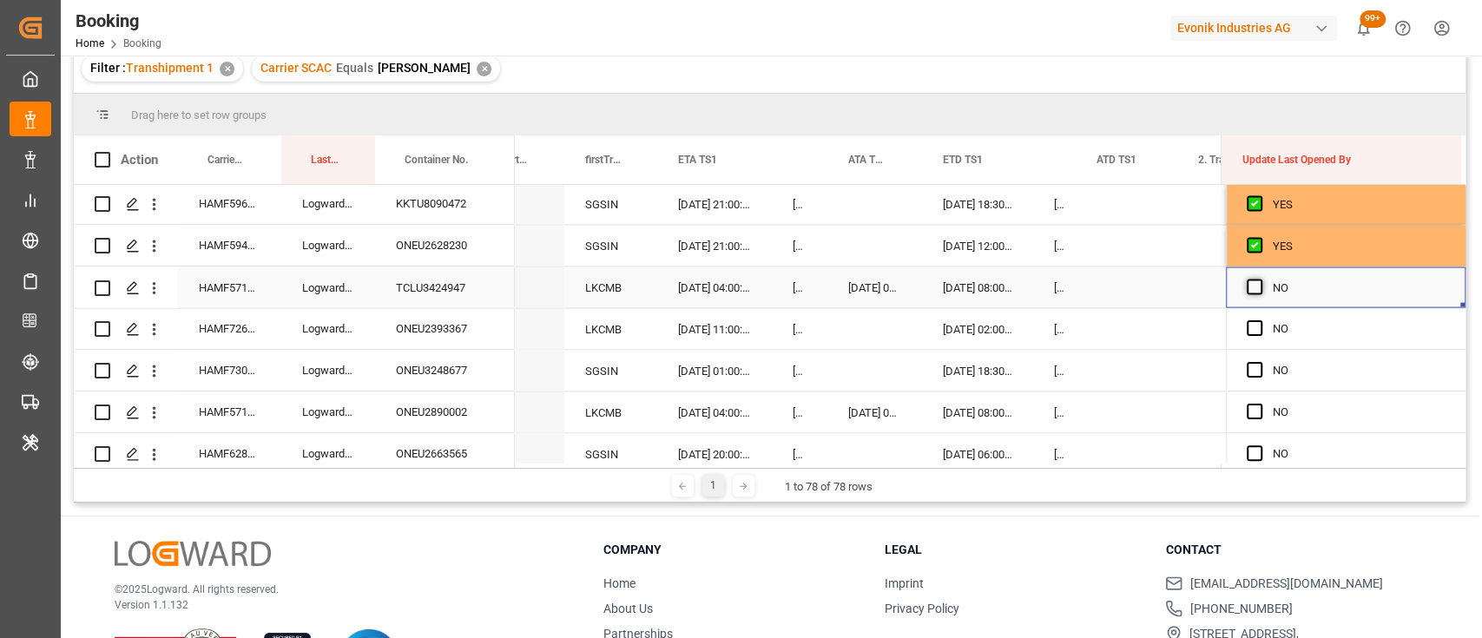
click at [1247, 287] on span "Press SPACE to select this row." at bounding box center [1255, 287] width 16 height 16
click at [1260, 279] on input "Press SPACE to select this row." at bounding box center [1260, 279] width 0 height 0
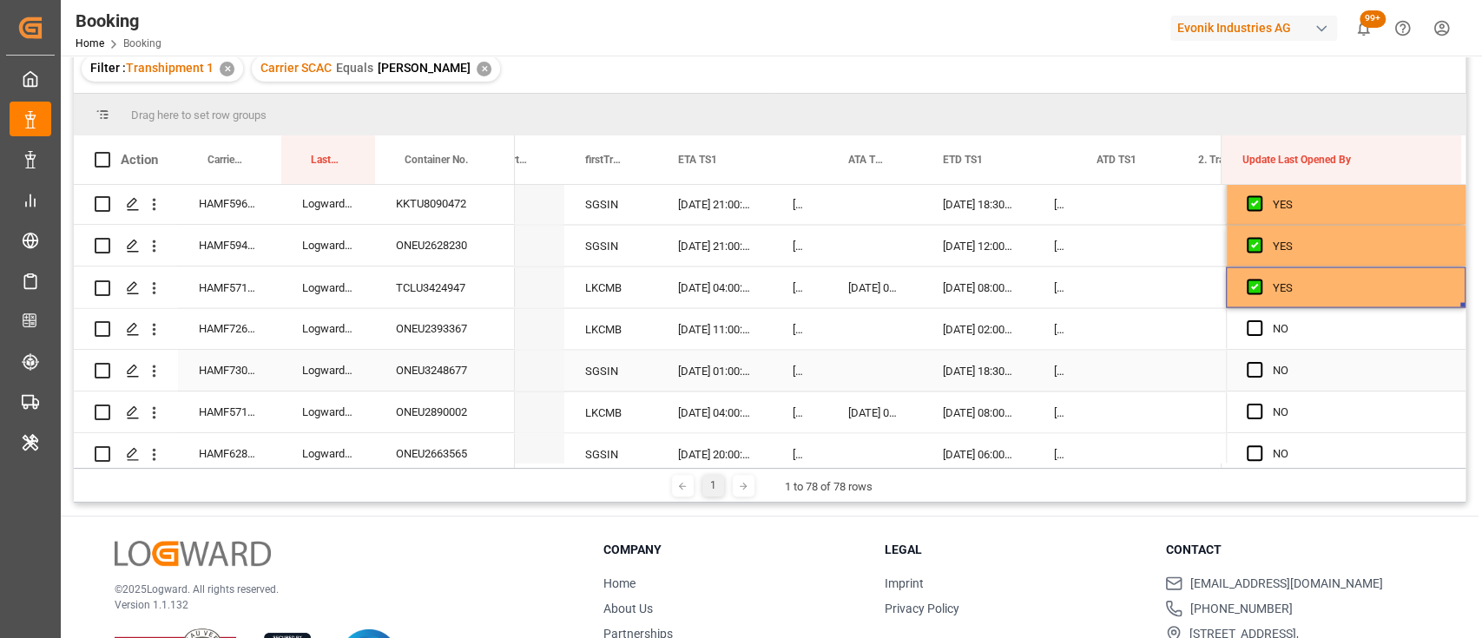
scroll to position [2608, 0]
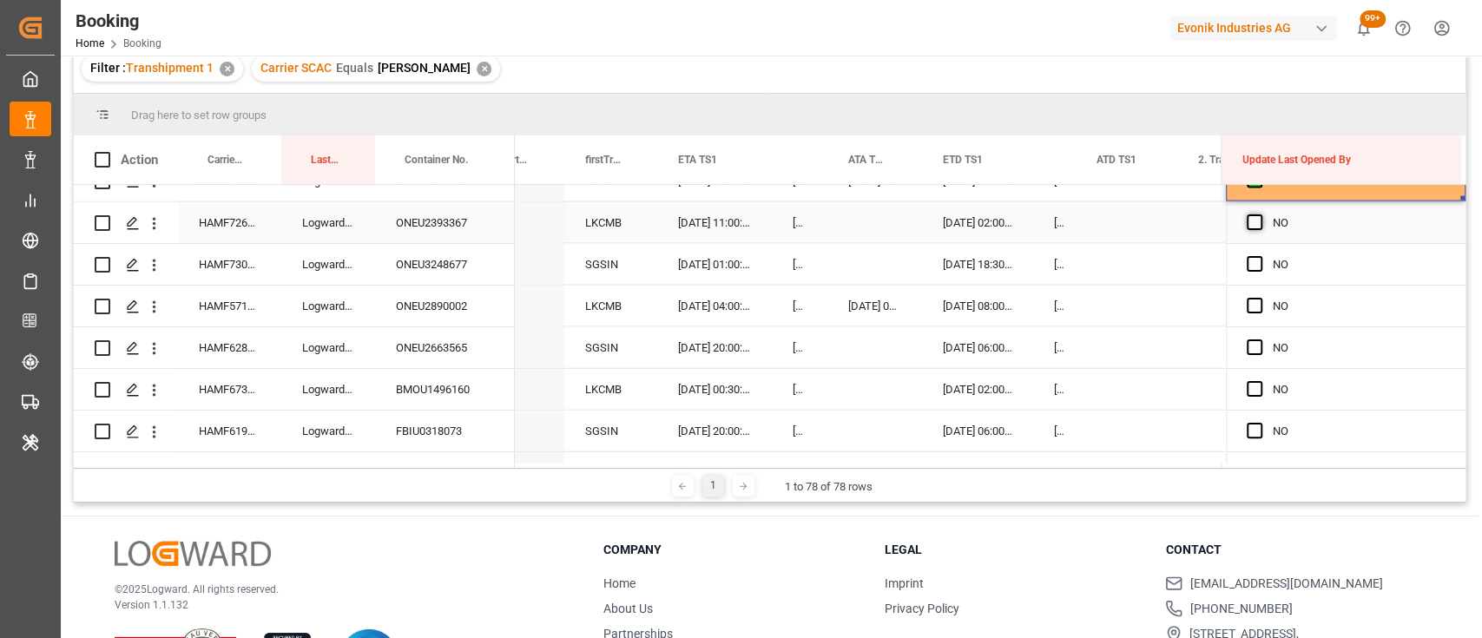
click at [1247, 220] on span "Press SPACE to select this row." at bounding box center [1255, 222] width 16 height 16
click at [1260, 214] on input "Press SPACE to select this row." at bounding box center [1260, 214] width 0 height 0
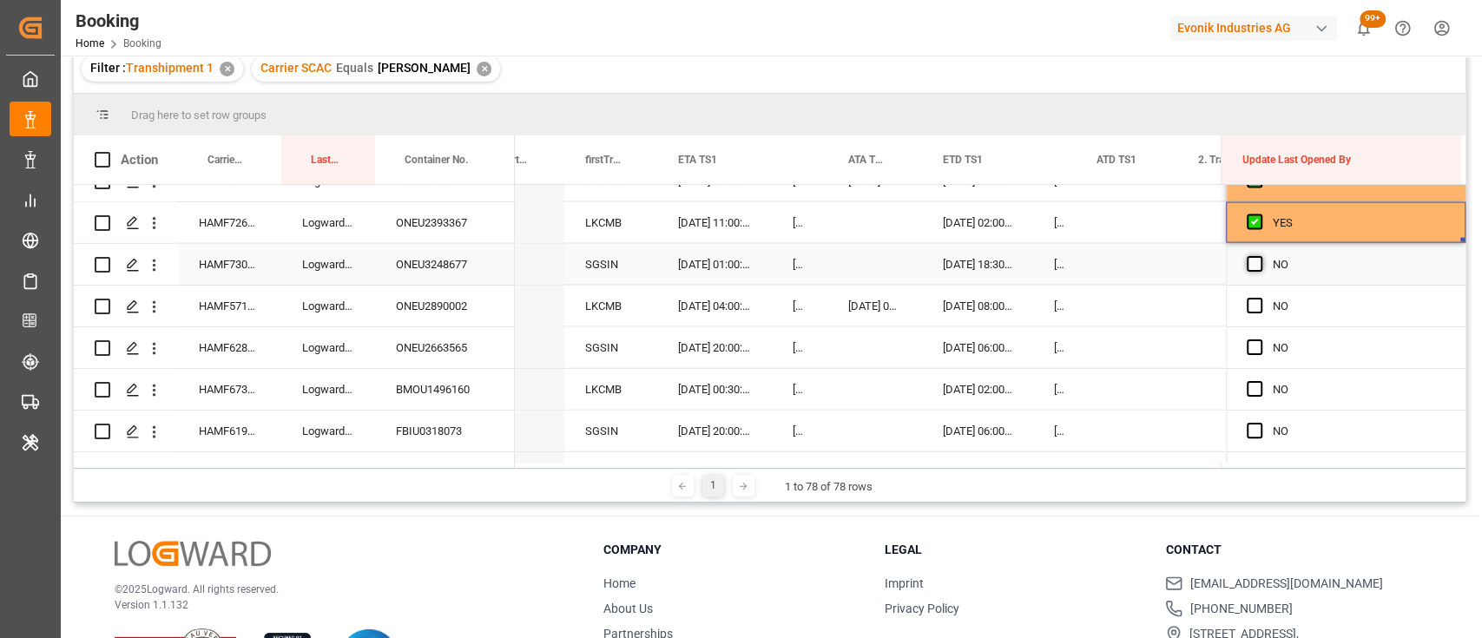
click at [1250, 268] on span "Press SPACE to select this row." at bounding box center [1255, 264] width 16 height 16
click at [1260, 256] on input "Press SPACE to select this row." at bounding box center [1260, 256] width 0 height 0
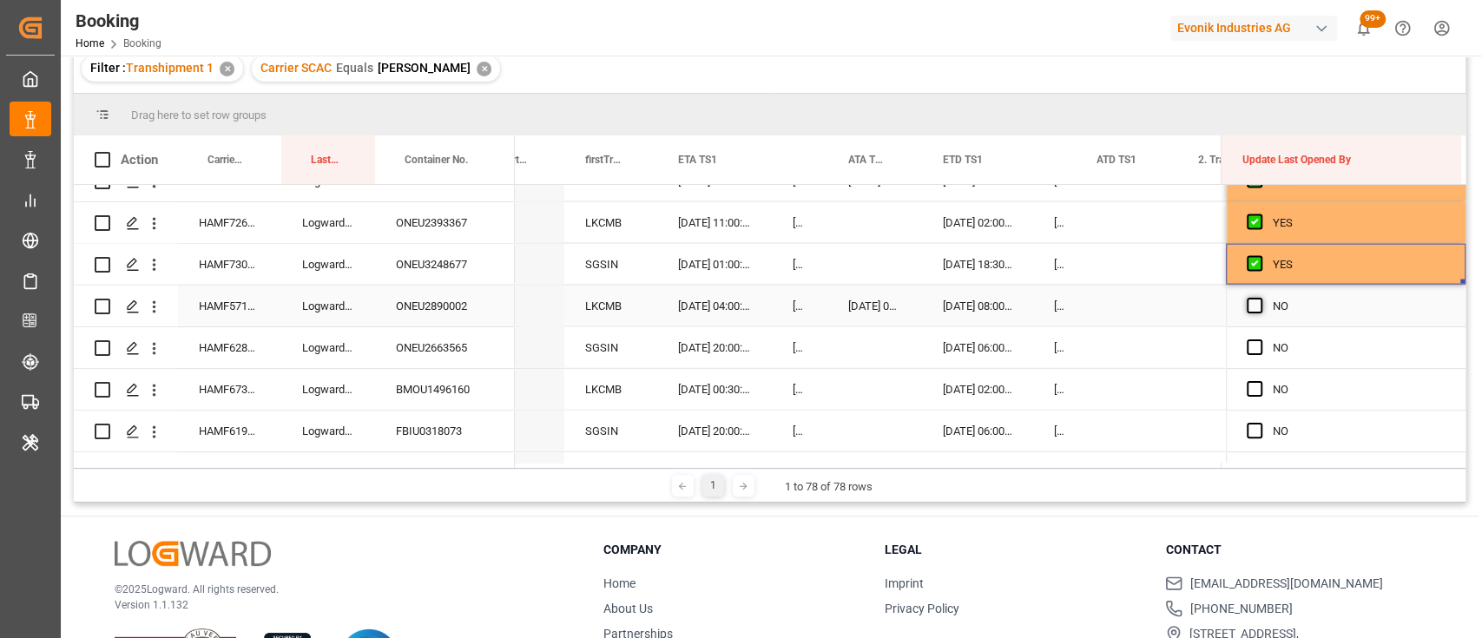
click at [1248, 306] on span "Press SPACE to select this row." at bounding box center [1255, 306] width 16 height 16
click at [1260, 298] on input "Press SPACE to select this row." at bounding box center [1260, 298] width 0 height 0
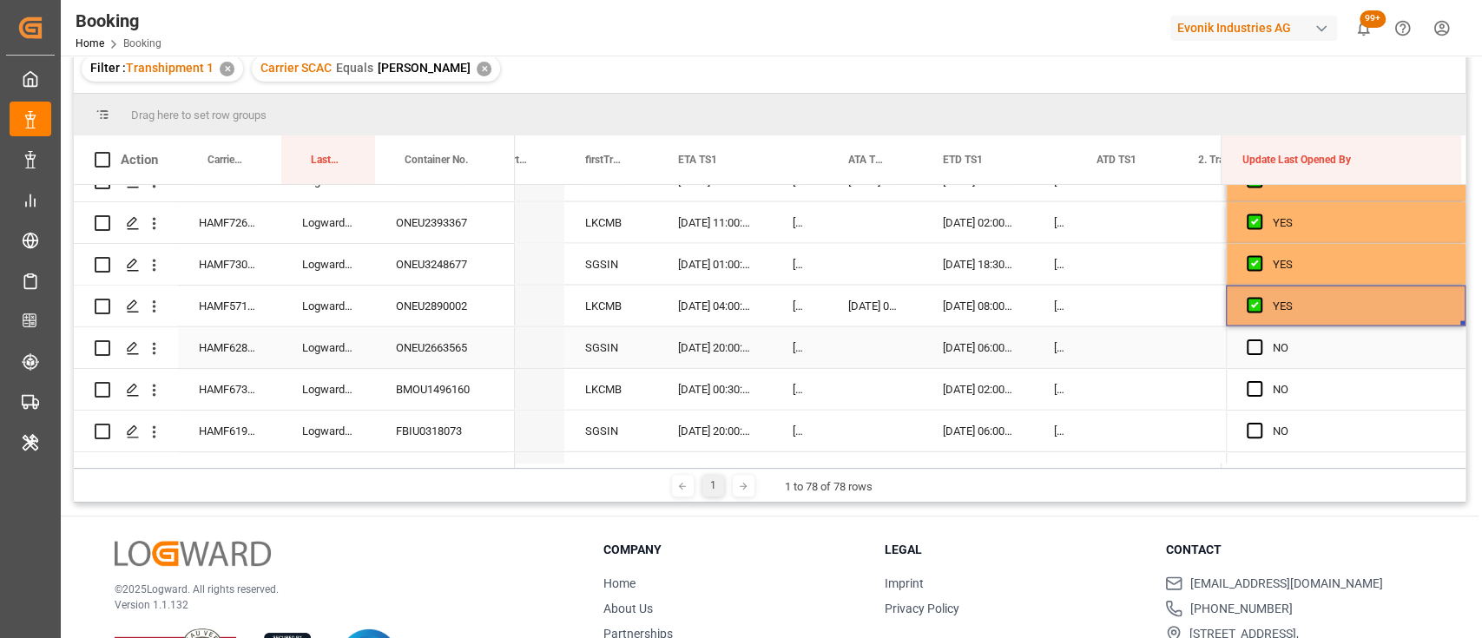
click at [443, 344] on div "ONEU2663565" at bounding box center [445, 347] width 140 height 41
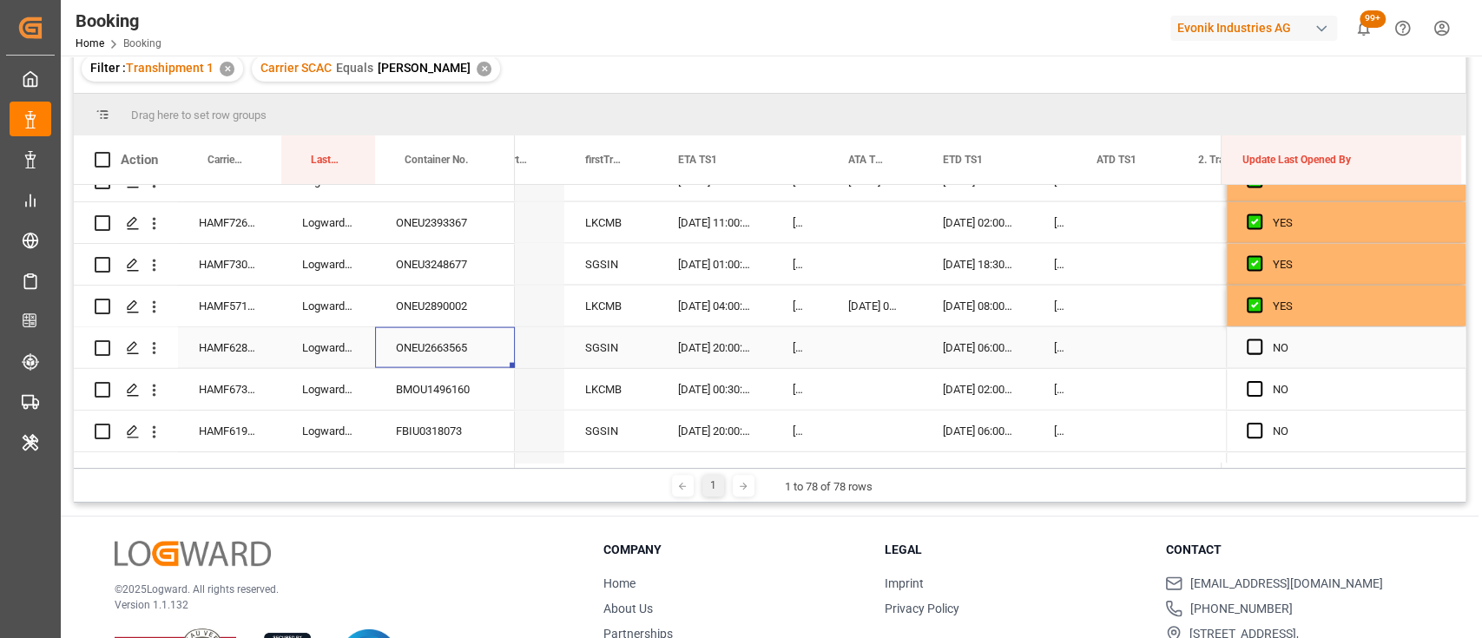
click at [839, 359] on div "Press SPACE to select this row." at bounding box center [874, 347] width 95 height 41
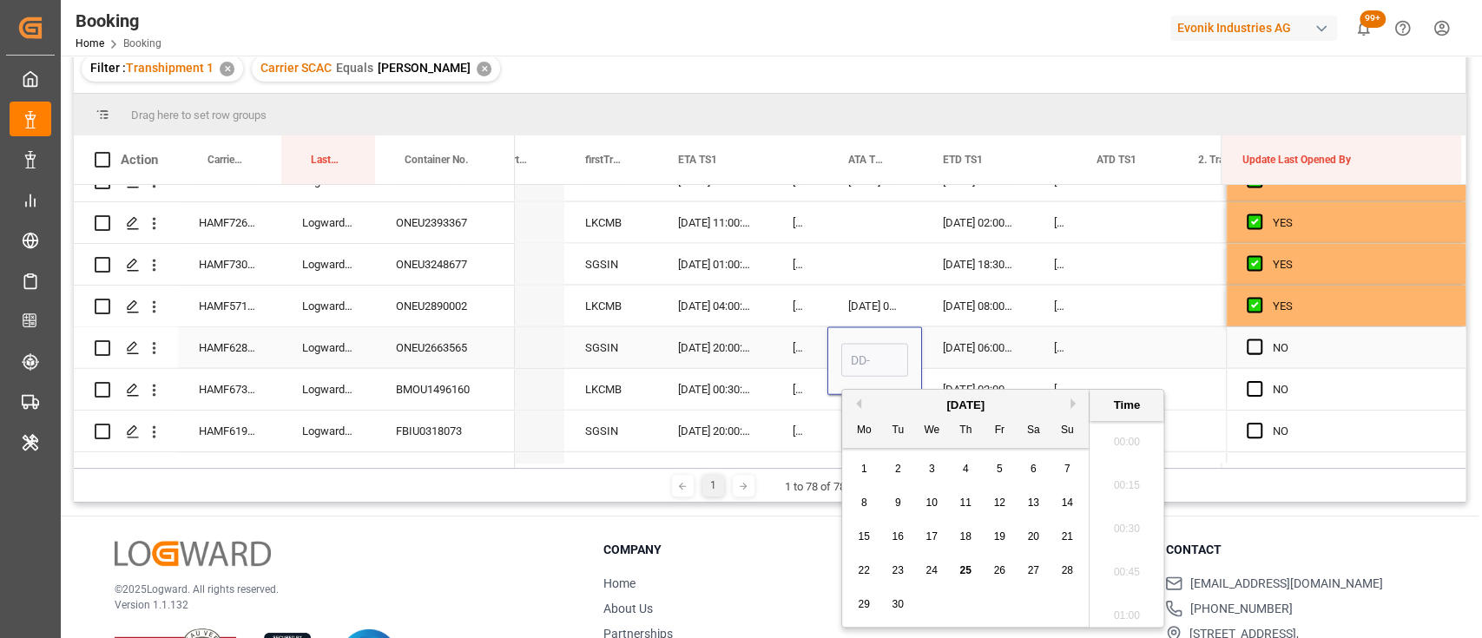
scroll to position [2914, 0]
type input "24-09-2025 00:00"
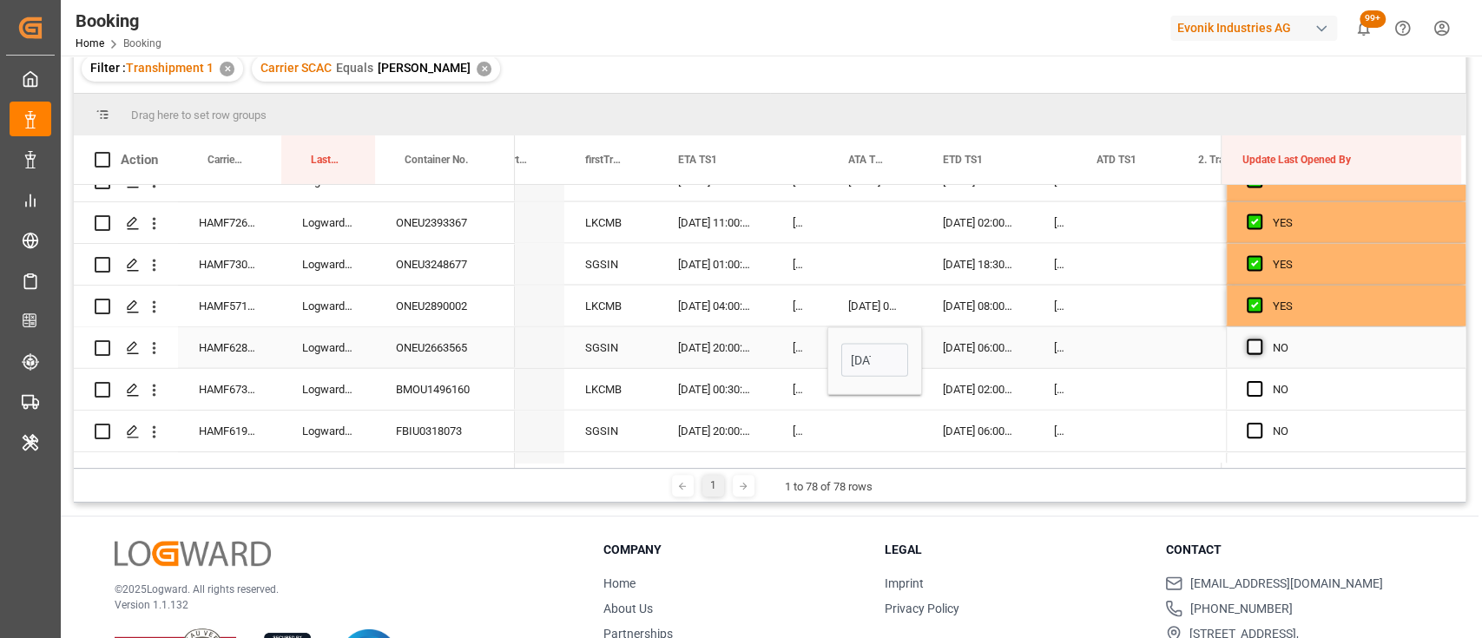
click at [1254, 345] on span "Press SPACE to select this row." at bounding box center [1255, 347] width 16 height 16
click at [1260, 339] on input "Press SPACE to select this row." at bounding box center [1260, 339] width 0 height 0
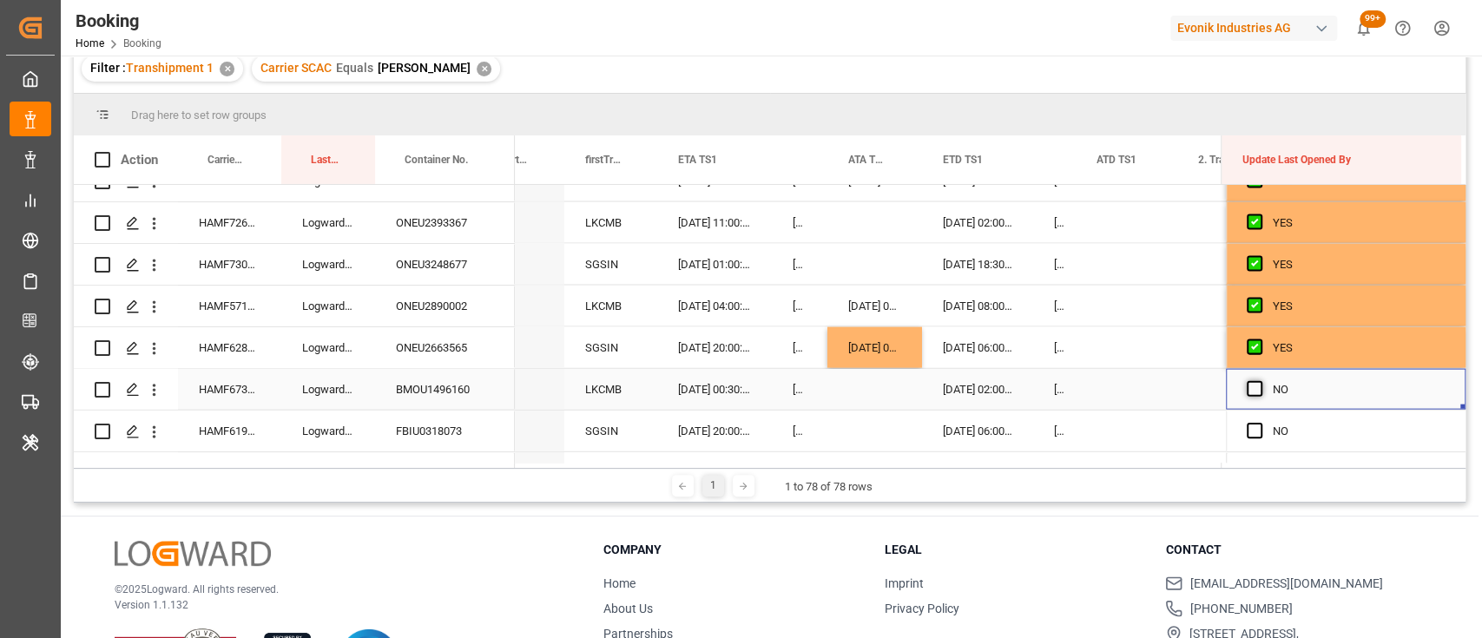
click at [1248, 390] on span "Press SPACE to select this row." at bounding box center [1255, 389] width 16 height 16
click at [1260, 381] on input "Press SPACE to select this row." at bounding box center [1260, 381] width 0 height 0
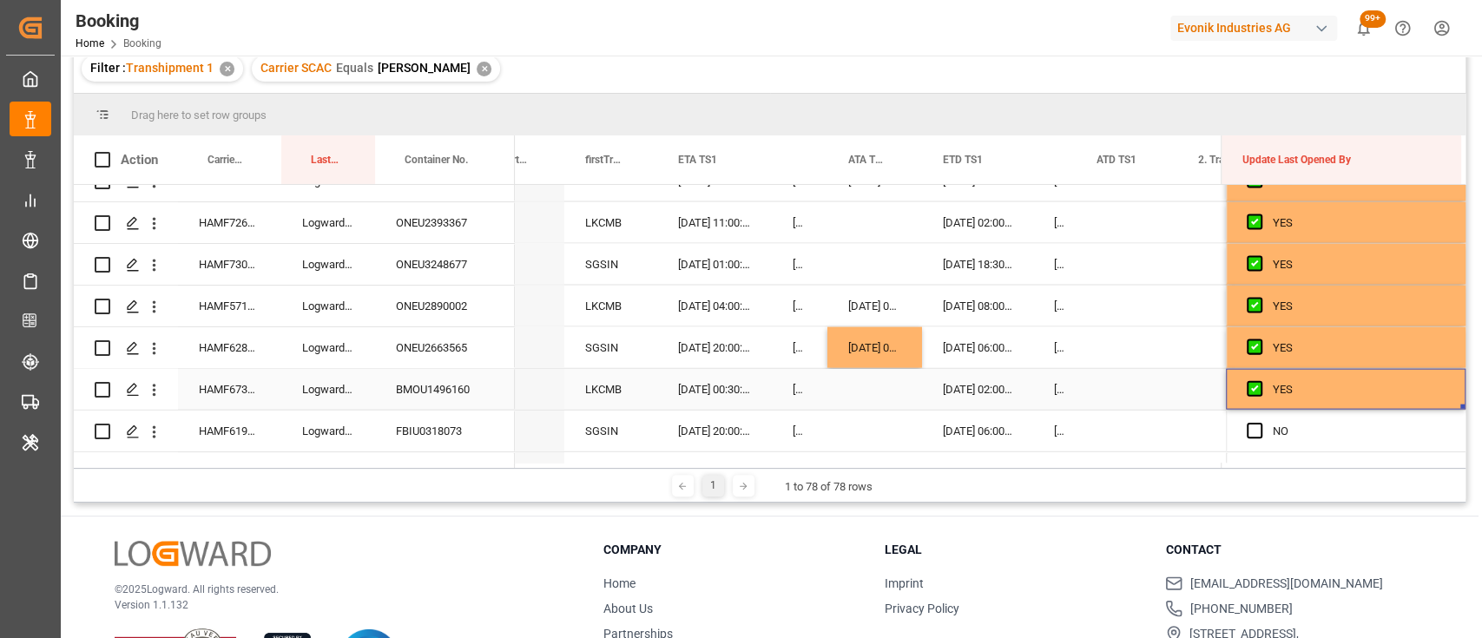
scroll to position [2764, 0]
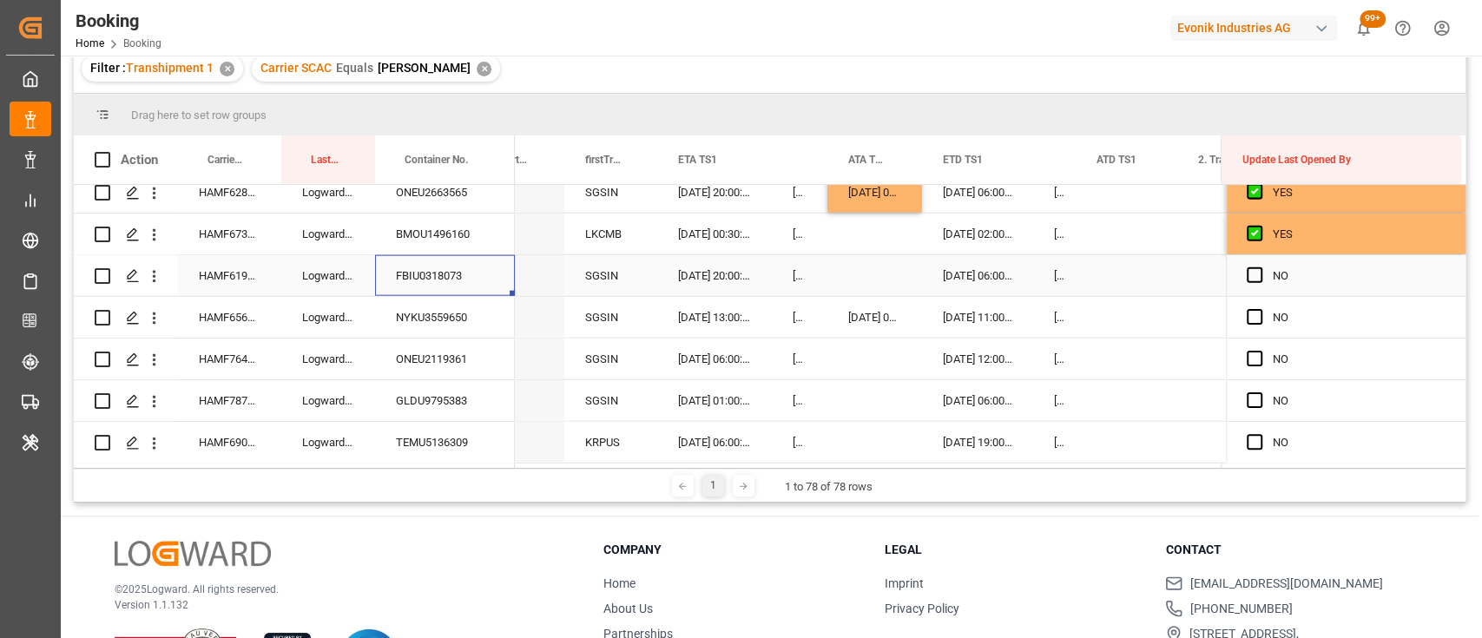
click at [429, 271] on div "FBIU0318073" at bounding box center [445, 275] width 140 height 41
click at [863, 273] on div "Press SPACE to select this row." at bounding box center [874, 275] width 95 height 41
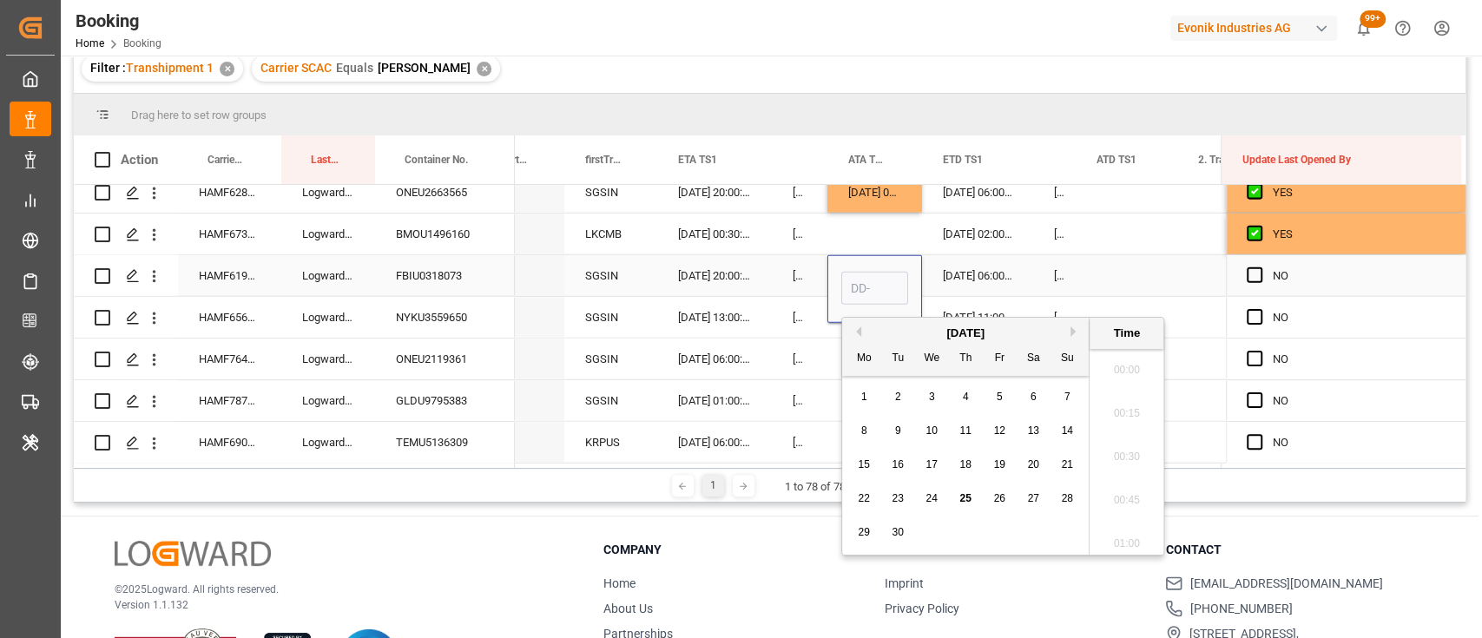
scroll to position [2914, 0]
type input "24-09-2025 00:00"
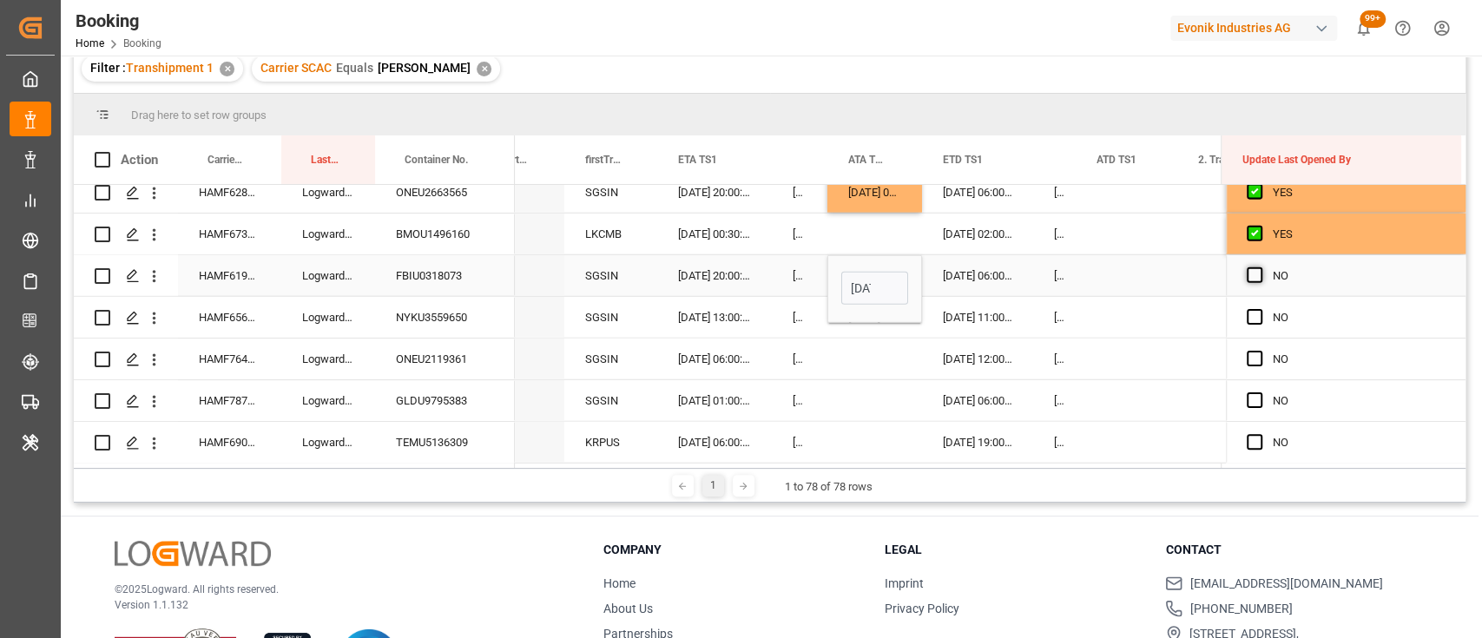
click at [1250, 280] on span "Press SPACE to select this row." at bounding box center [1255, 275] width 16 height 16
click at [1260, 267] on input "Press SPACE to select this row." at bounding box center [1260, 267] width 0 height 0
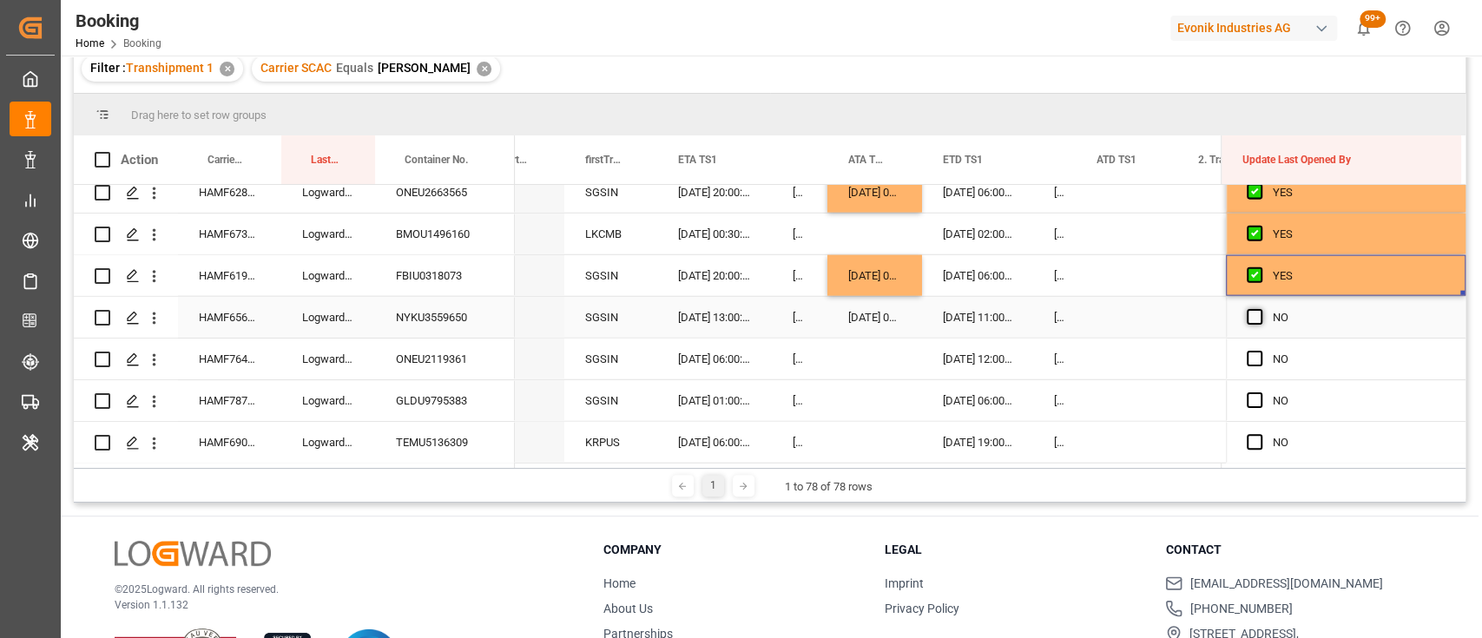
click at [1249, 322] on span "Press SPACE to select this row." at bounding box center [1255, 317] width 16 height 16
click at [1260, 309] on input "Press SPACE to select this row." at bounding box center [1260, 309] width 0 height 0
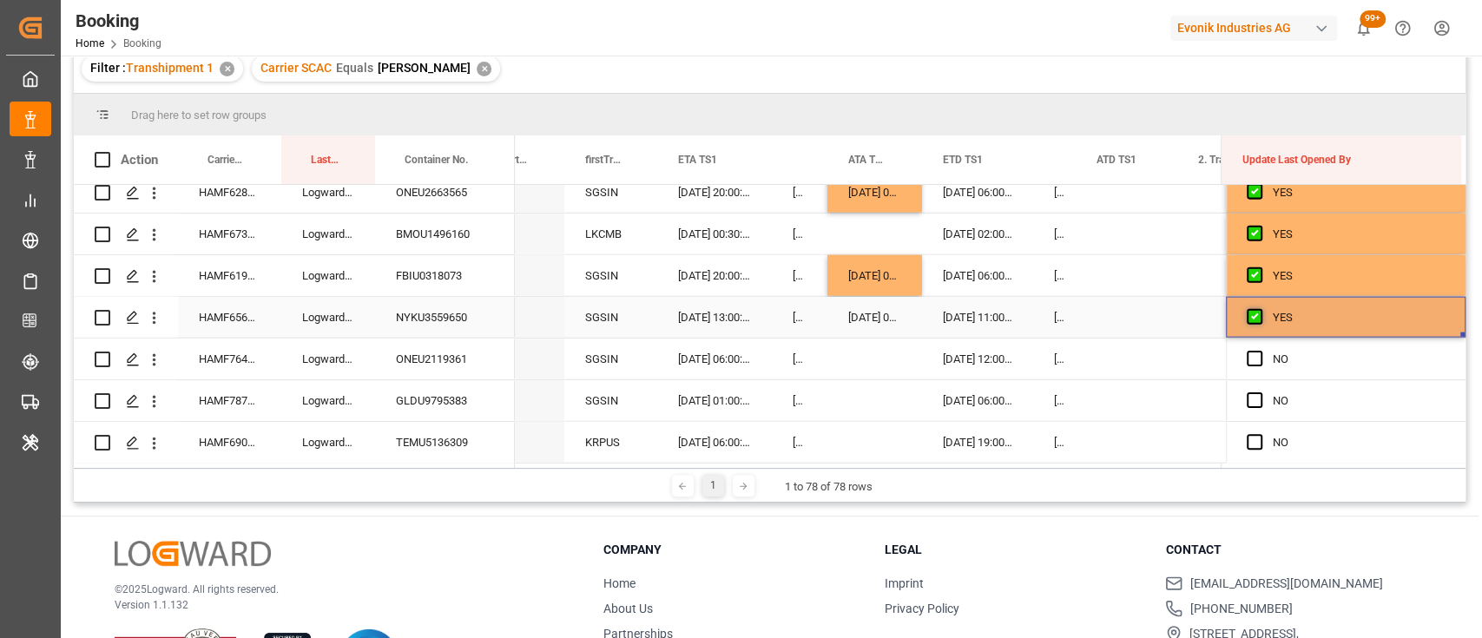
click at [1248, 315] on span "Press SPACE to select this row." at bounding box center [1255, 317] width 16 height 16
click at [1260, 309] on input "Press SPACE to select this row." at bounding box center [1260, 309] width 0 height 0
click at [1253, 358] on span "Press SPACE to select this row." at bounding box center [1255, 359] width 16 height 16
click at [1260, 351] on input "Press SPACE to select this row." at bounding box center [1260, 351] width 0 height 0
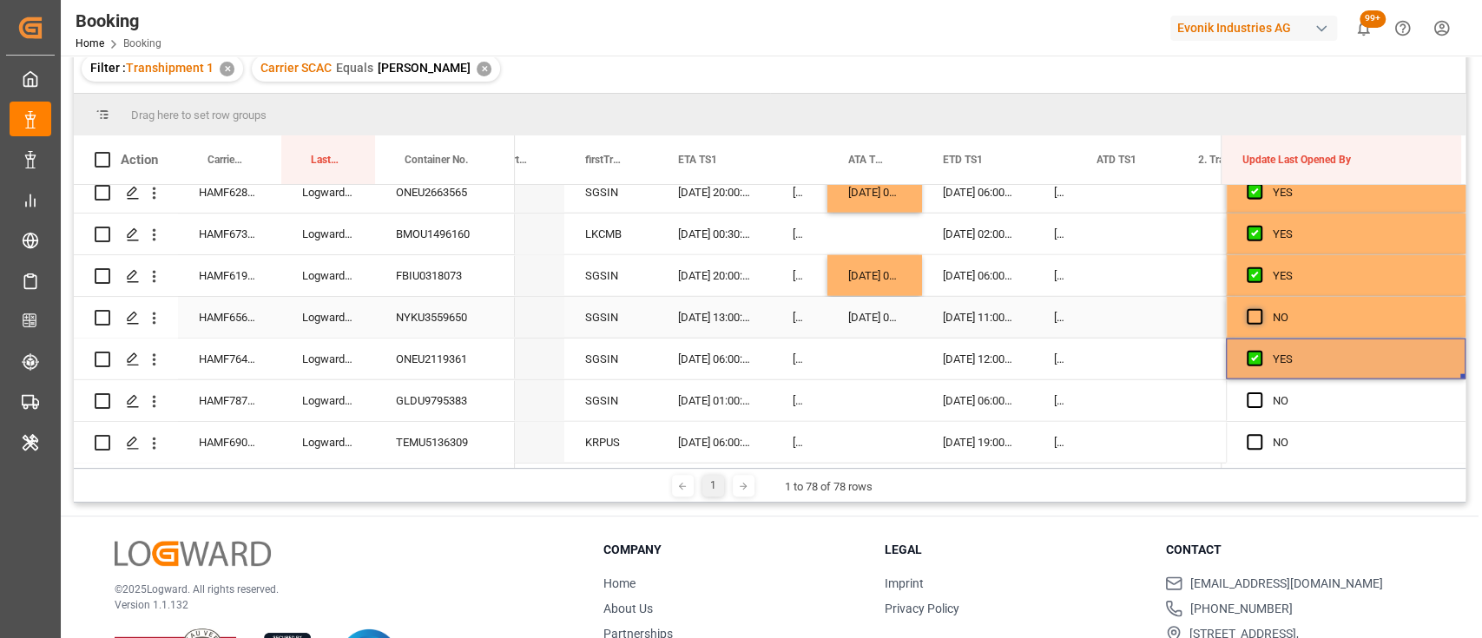
click at [1247, 312] on span "Press SPACE to select this row." at bounding box center [1255, 317] width 16 height 16
click at [1260, 309] on input "Press SPACE to select this row." at bounding box center [1260, 309] width 0 height 0
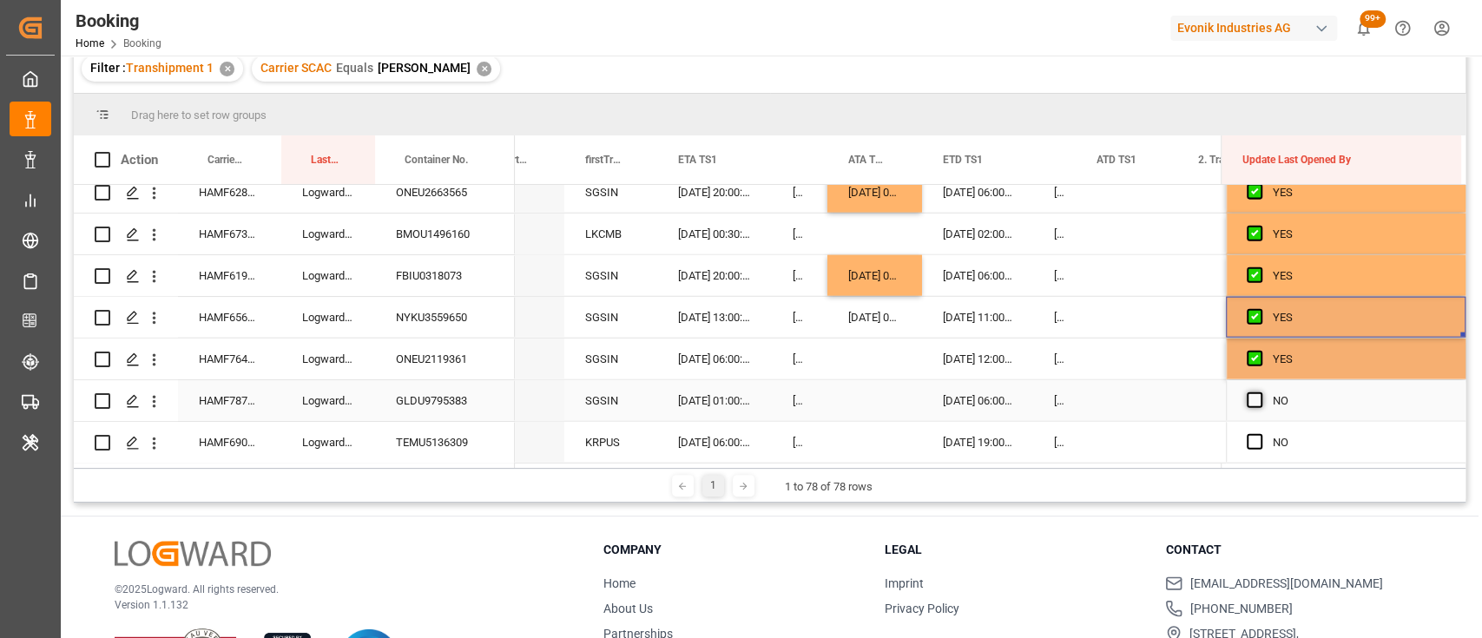
click at [1255, 399] on span "Press SPACE to select this row." at bounding box center [1255, 400] width 16 height 16
click at [1260, 392] on input "Press SPACE to select this row." at bounding box center [1260, 392] width 0 height 0
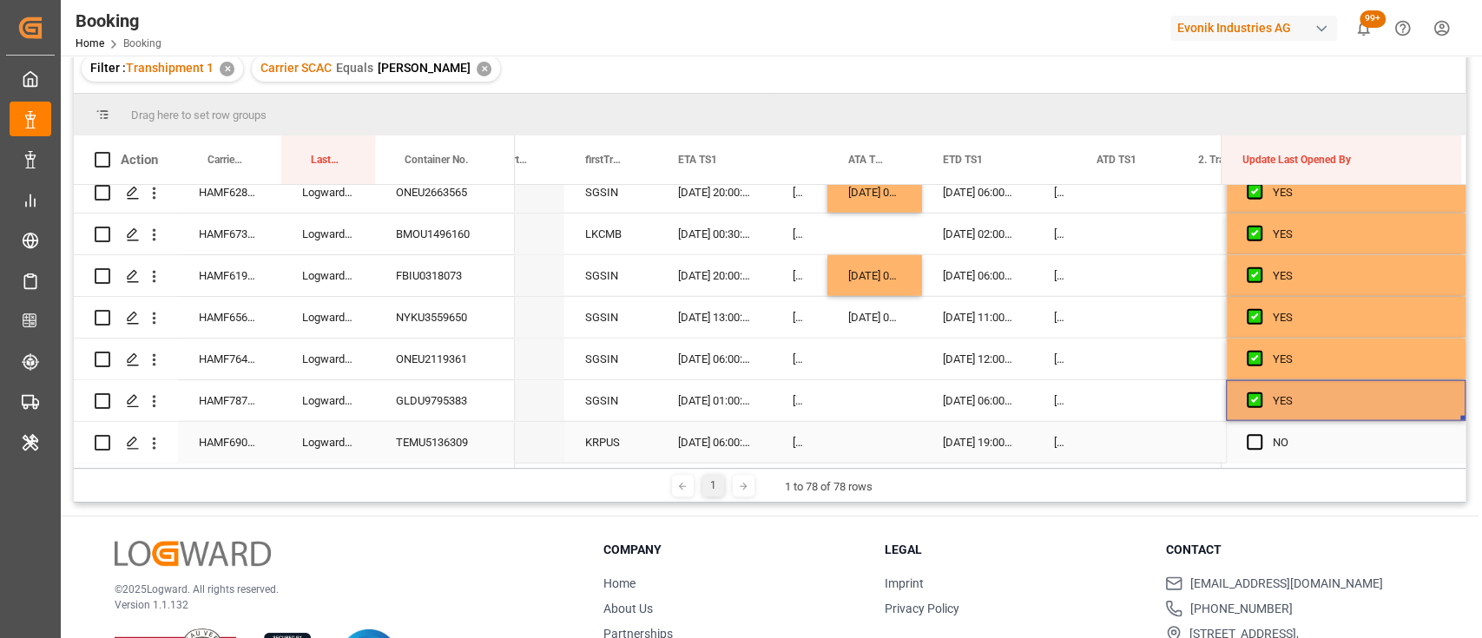
click at [1239, 440] on div "NO" at bounding box center [1346, 442] width 240 height 41
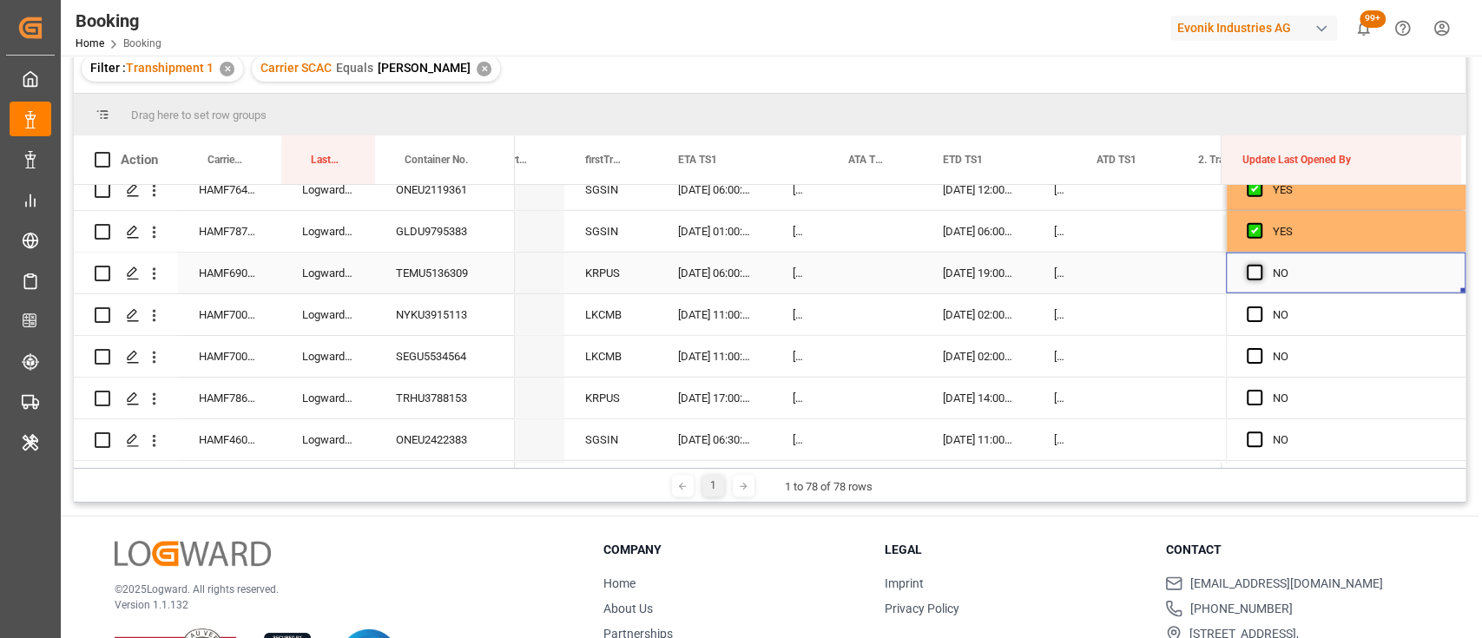
click at [1249, 267] on span "Press SPACE to select this row." at bounding box center [1255, 273] width 16 height 16
click at [1260, 265] on input "Press SPACE to select this row." at bounding box center [1260, 265] width 0 height 0
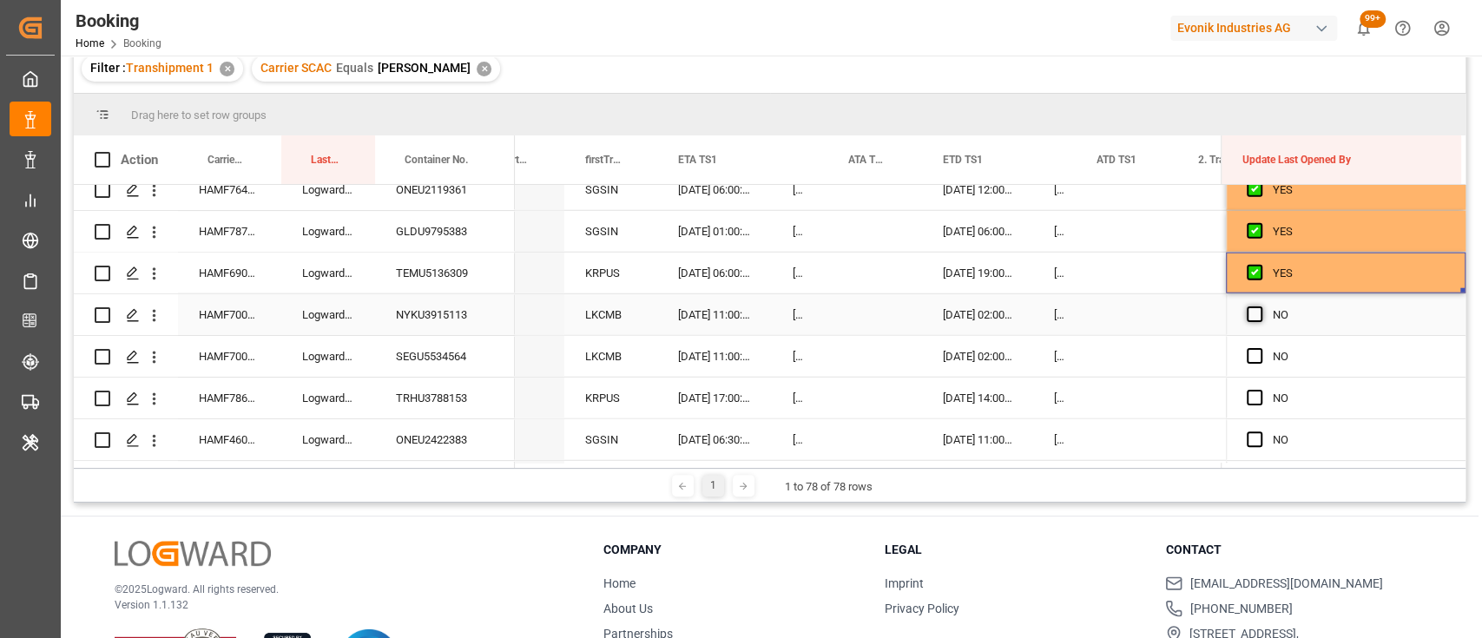
click at [1247, 314] on span "Press SPACE to select this row." at bounding box center [1255, 314] width 16 height 16
click at [1260, 306] on input "Press SPACE to select this row." at bounding box center [1260, 306] width 0 height 0
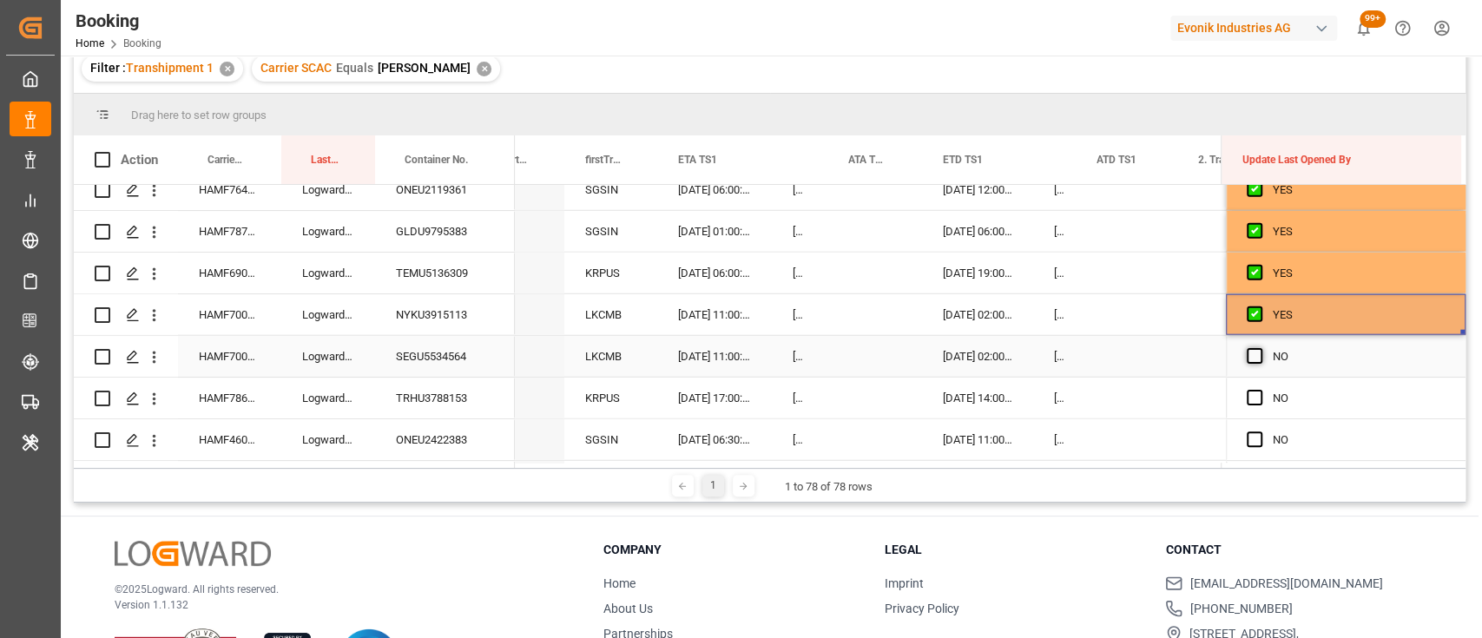
click at [1249, 356] on span "Press SPACE to select this row." at bounding box center [1255, 356] width 16 height 16
click at [1260, 348] on input "Press SPACE to select this row." at bounding box center [1260, 348] width 0 height 0
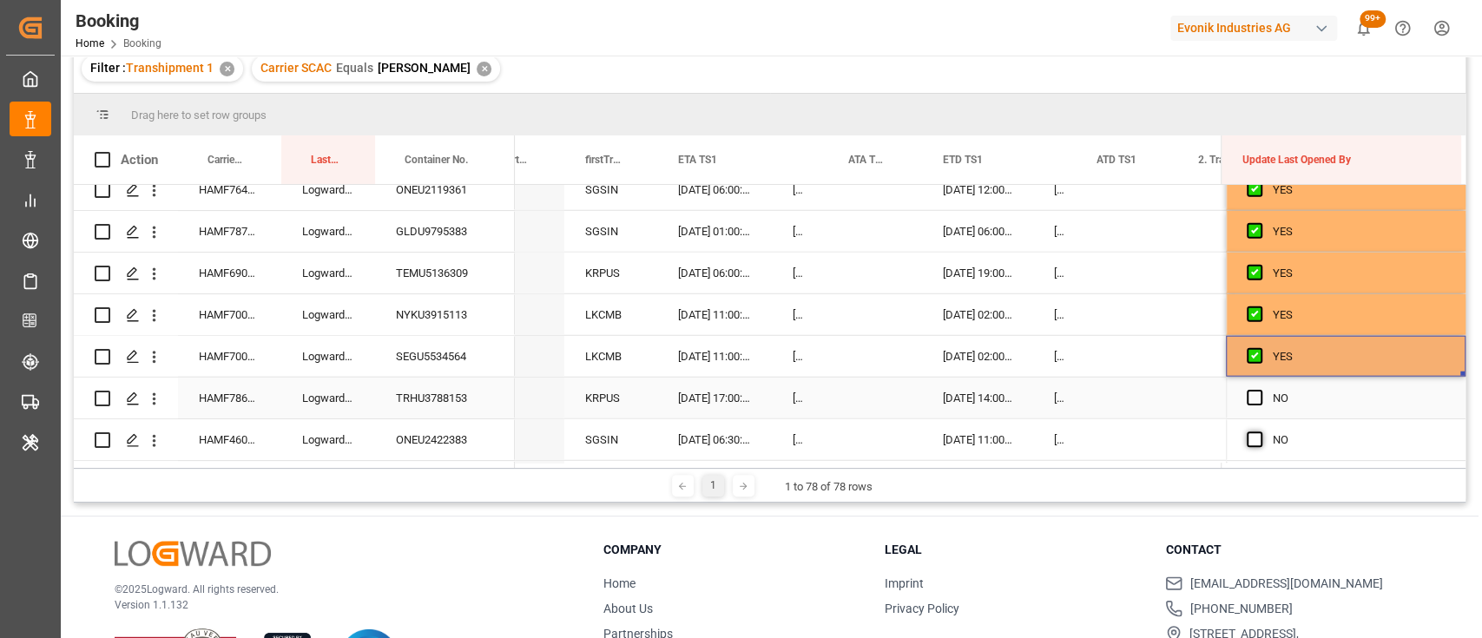
click at [1249, 399] on span "Press SPACE to select this row." at bounding box center [1255, 398] width 16 height 16
click at [1260, 390] on input "Press SPACE to select this row." at bounding box center [1260, 390] width 0 height 0
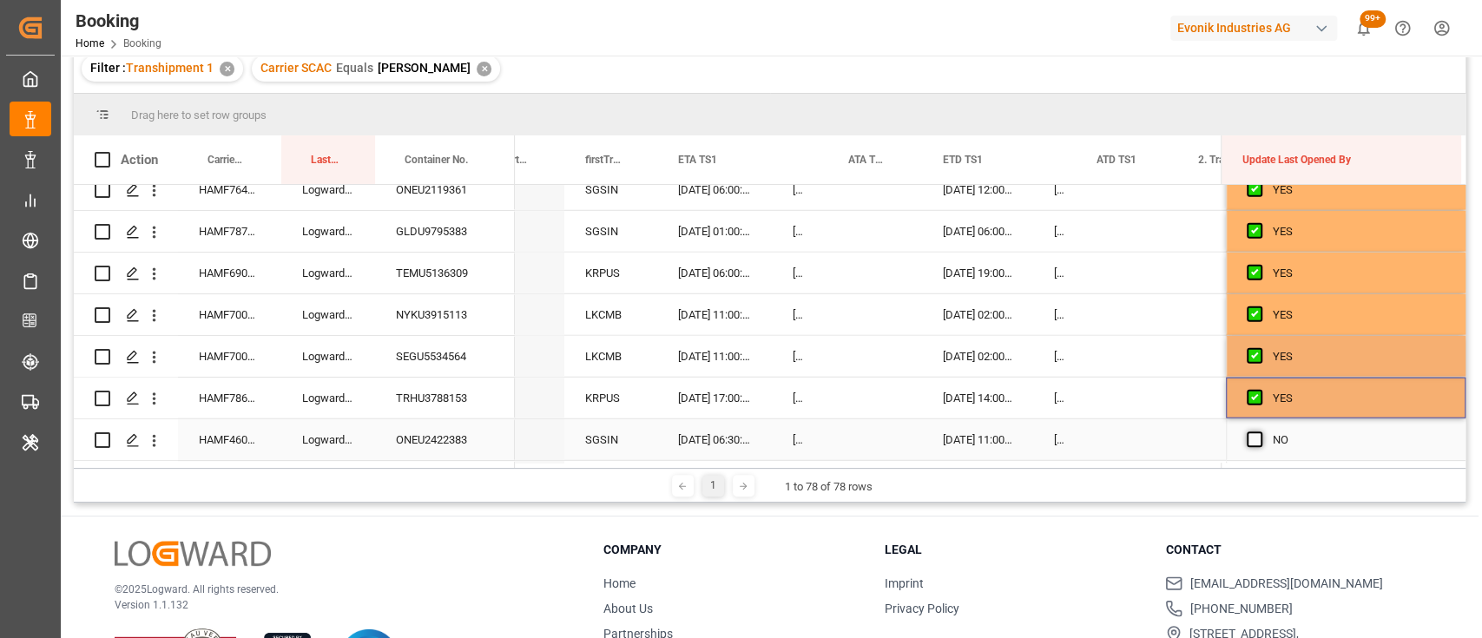
click at [1249, 438] on span "Press SPACE to select this row." at bounding box center [1255, 440] width 16 height 16
click at [1260, 432] on input "Press SPACE to select this row." at bounding box center [1260, 432] width 0 height 0
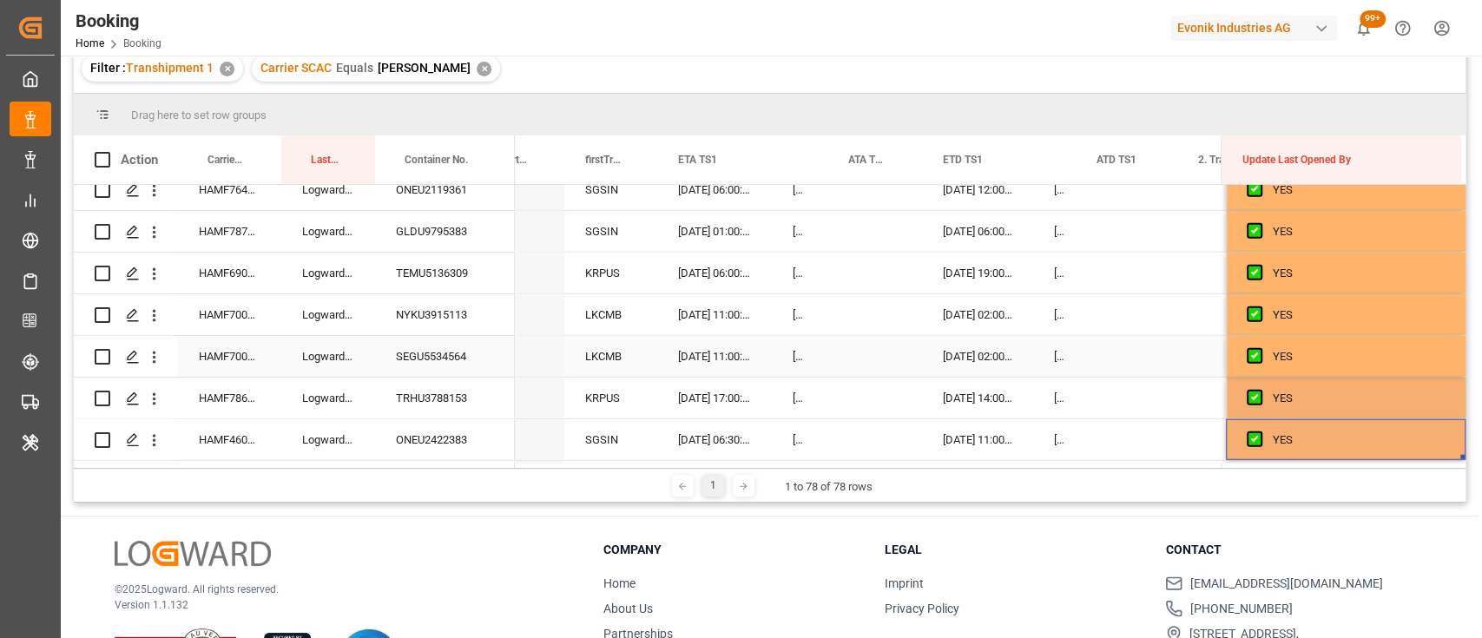
scroll to position [2978, 0]
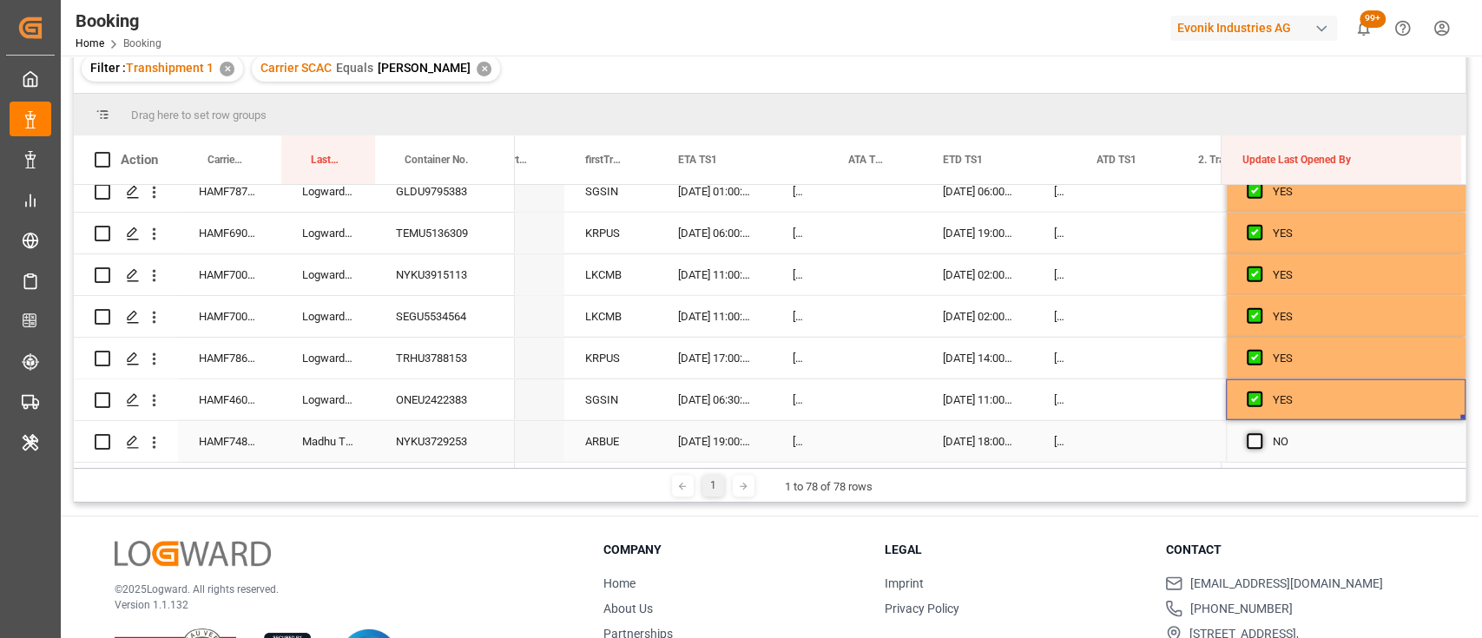
click at [1250, 433] on span "Press SPACE to select this row." at bounding box center [1255, 441] width 16 height 16
click at [1260, 433] on input "Press SPACE to select this row." at bounding box center [1260, 433] width 0 height 0
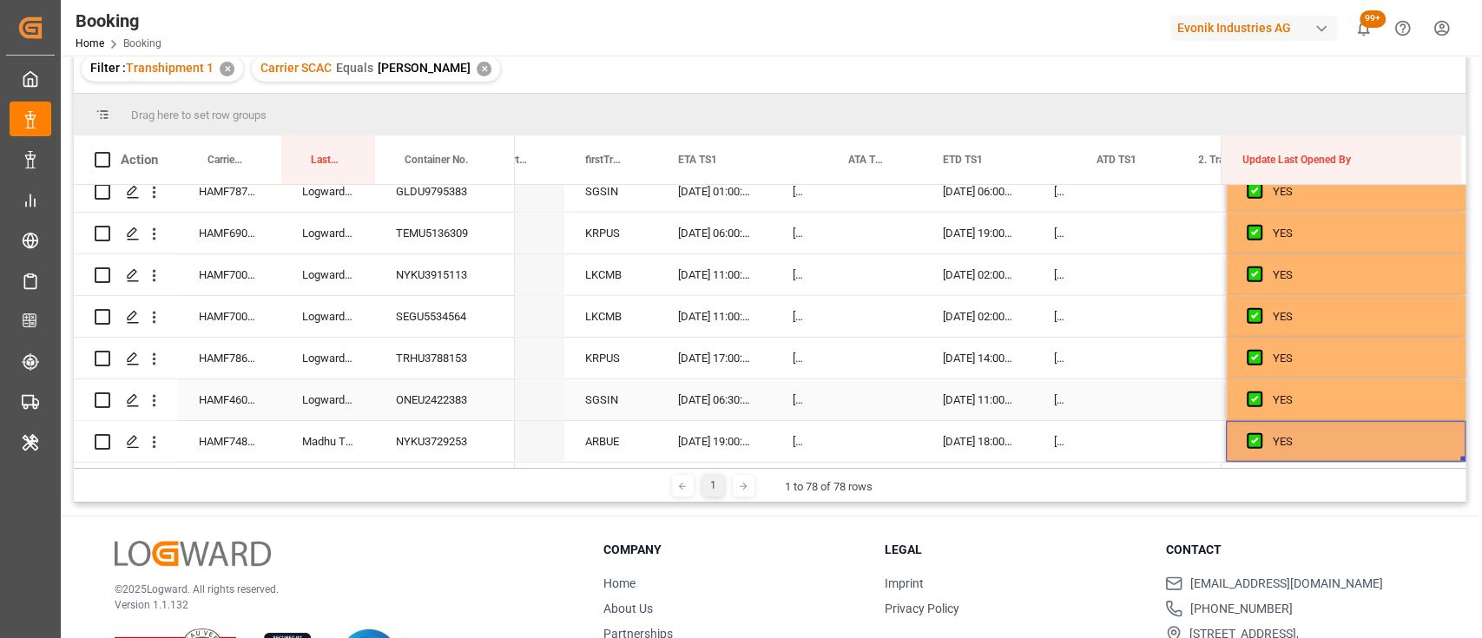
scroll to position [257, 0]
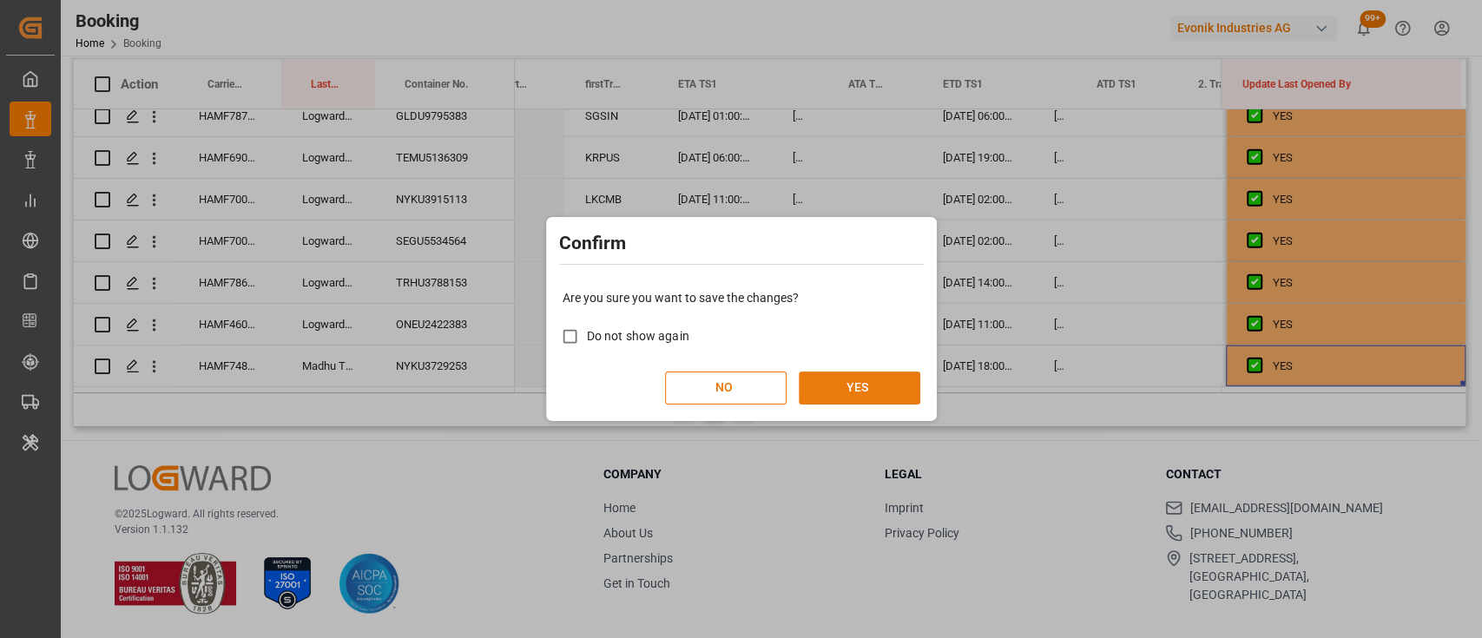
click at [896, 379] on button "YES" at bounding box center [860, 388] width 122 height 33
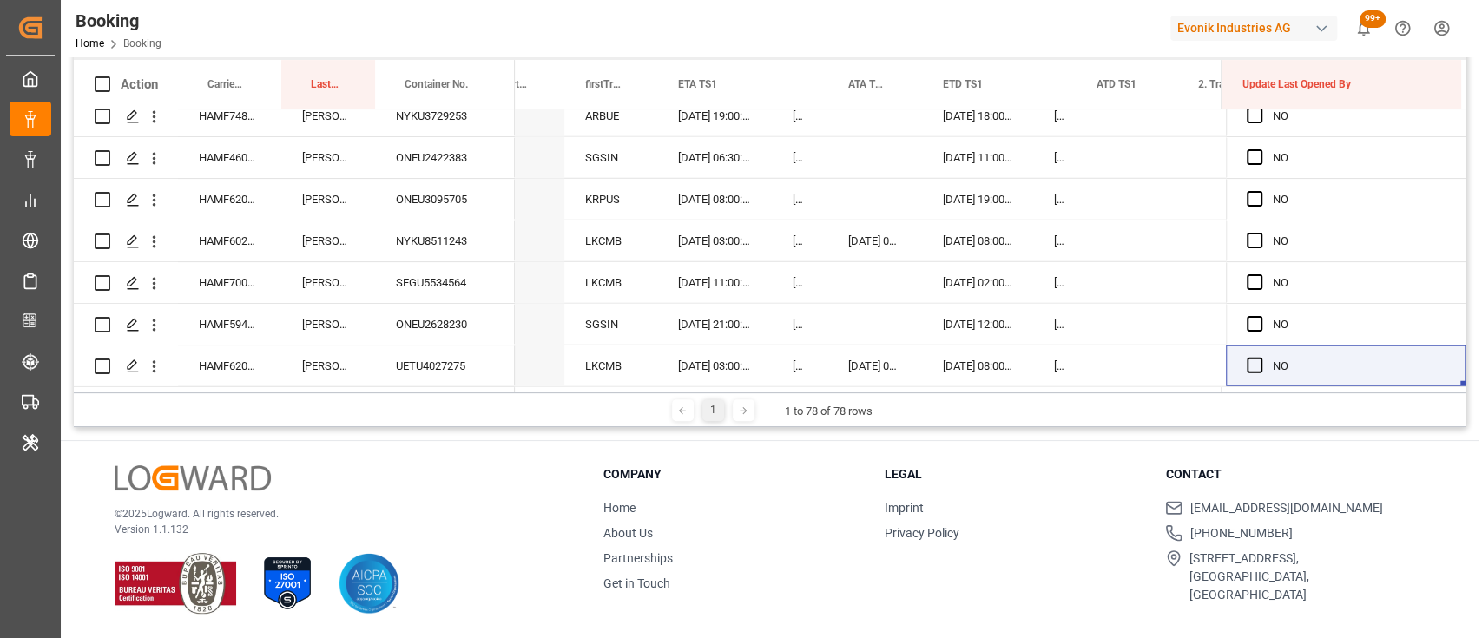
click at [1391, 538] on li "[PHONE_NUMBER]" at bounding box center [1295, 533] width 260 height 18
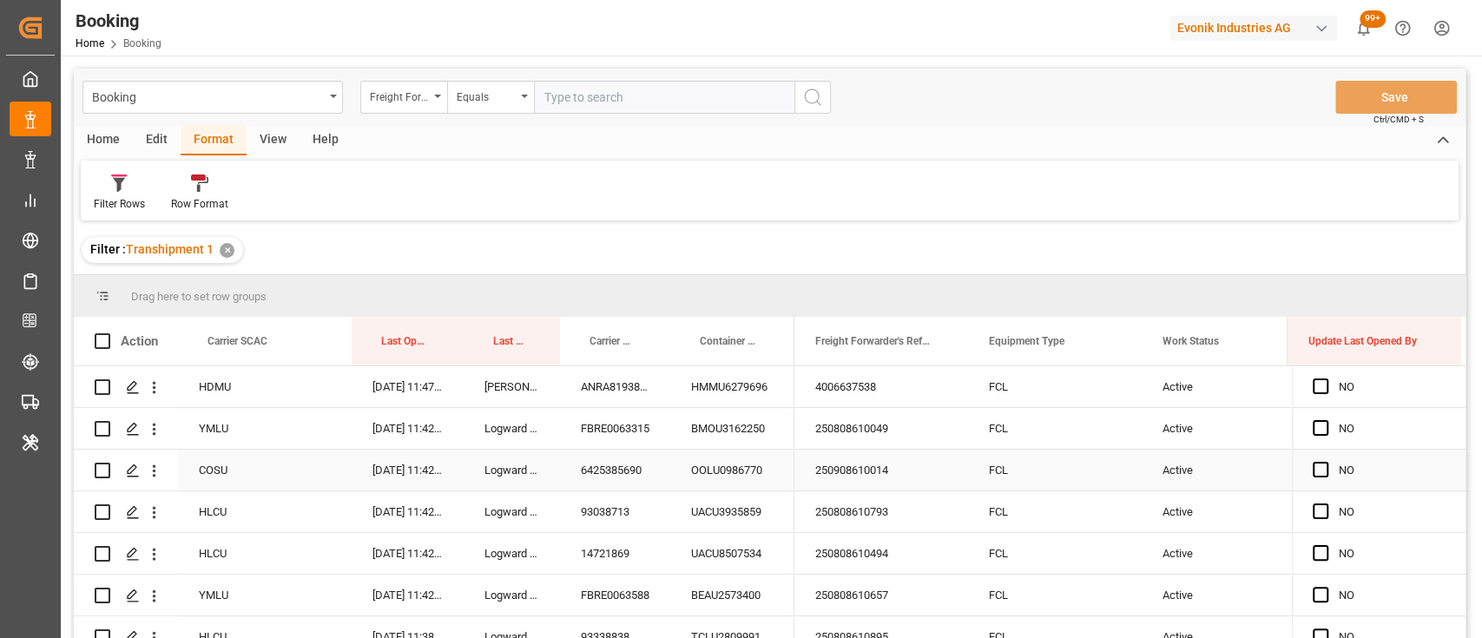
scroll to position [105, 0]
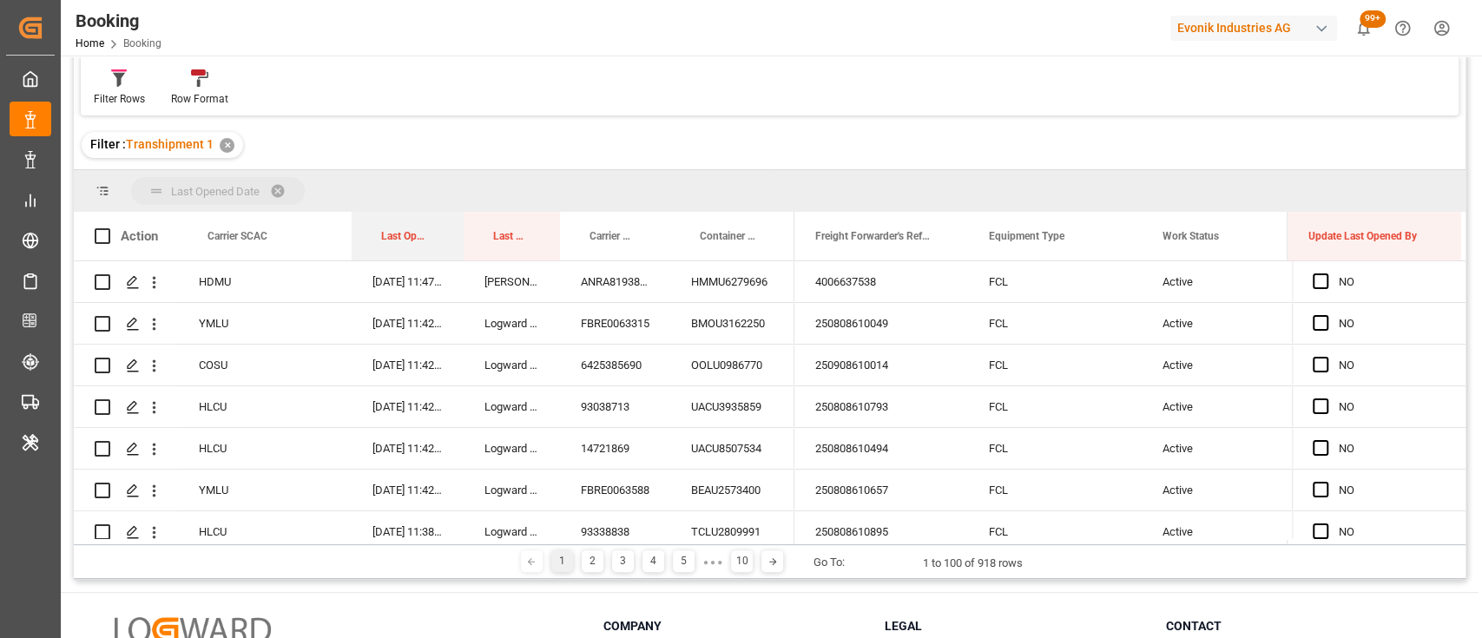
drag, startPoint x: 393, startPoint y: 234, endPoint x: 366, endPoint y: 201, distance: 42.5
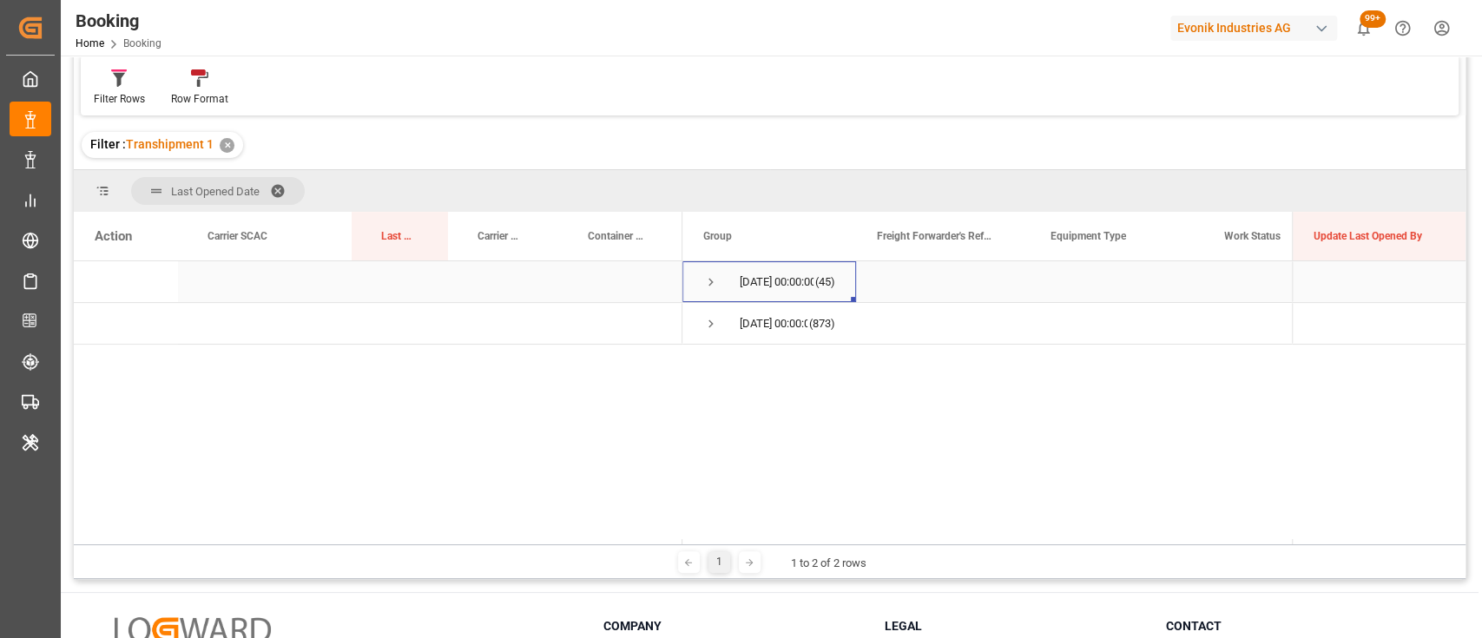
click at [712, 281] on span "Press SPACE to select this row." at bounding box center [711, 282] width 16 height 16
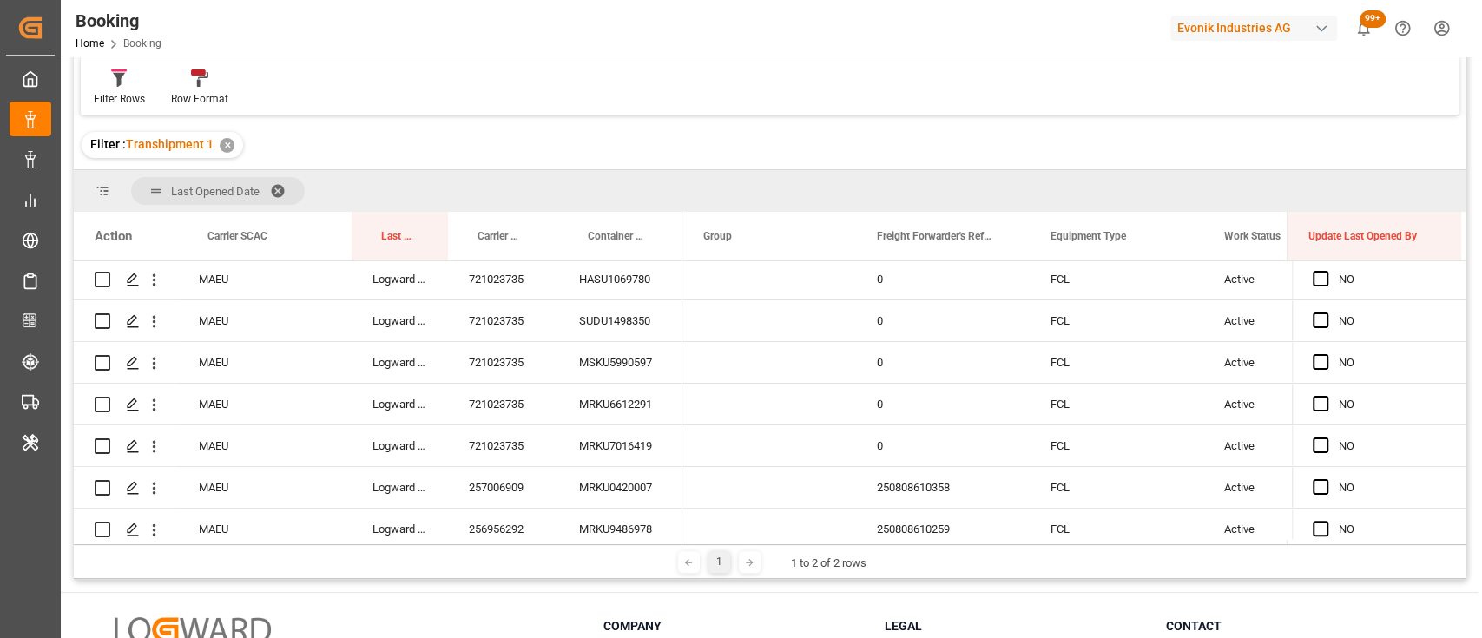
scroll to position [0, 0]
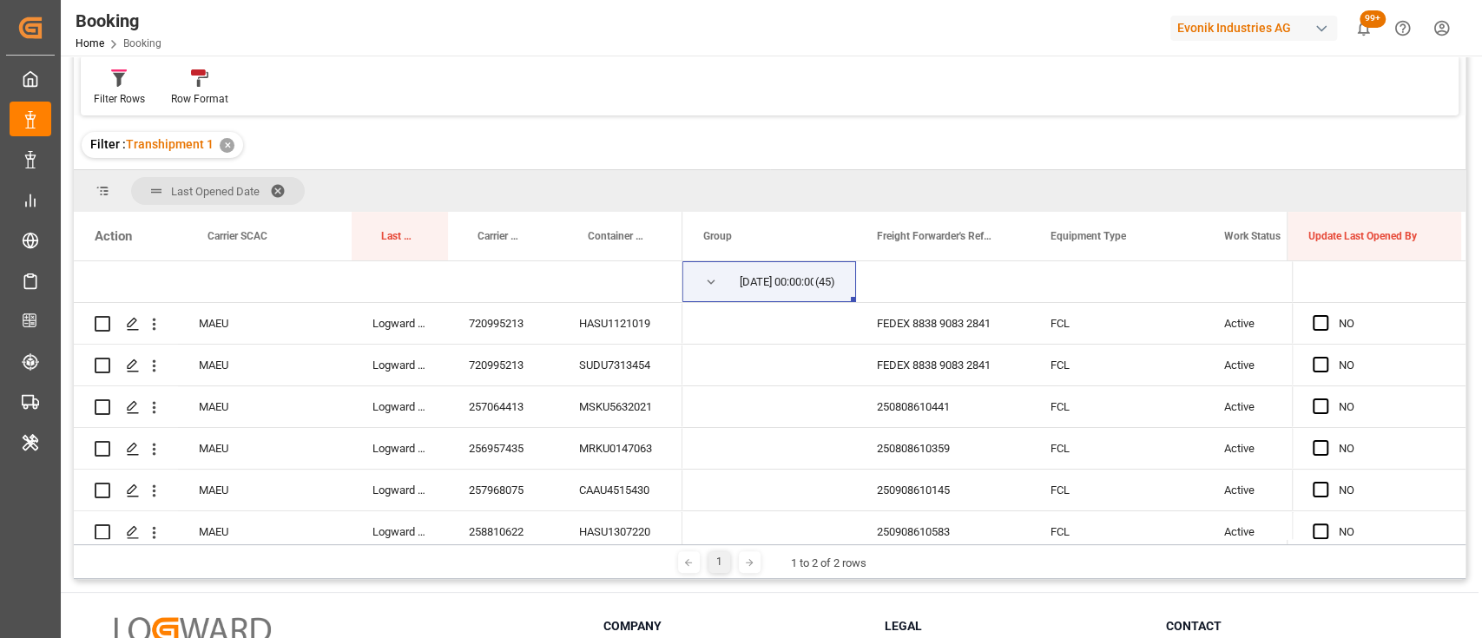
click at [1396, 146] on div "Filter : Transhipment 1 ✕" at bounding box center [770, 145] width 1392 height 49
click at [282, 184] on span at bounding box center [284, 191] width 28 height 16
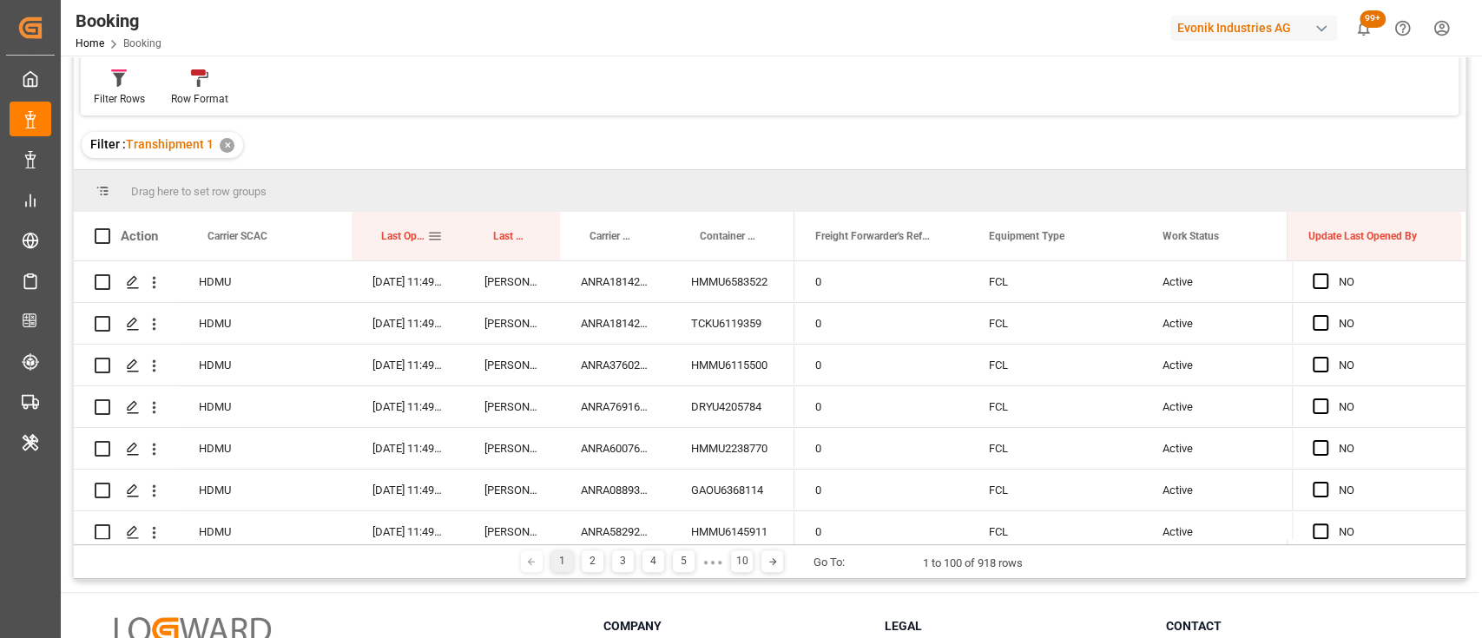
drag, startPoint x: 406, startPoint y: 237, endPoint x: 385, endPoint y: 188, distance: 53.7
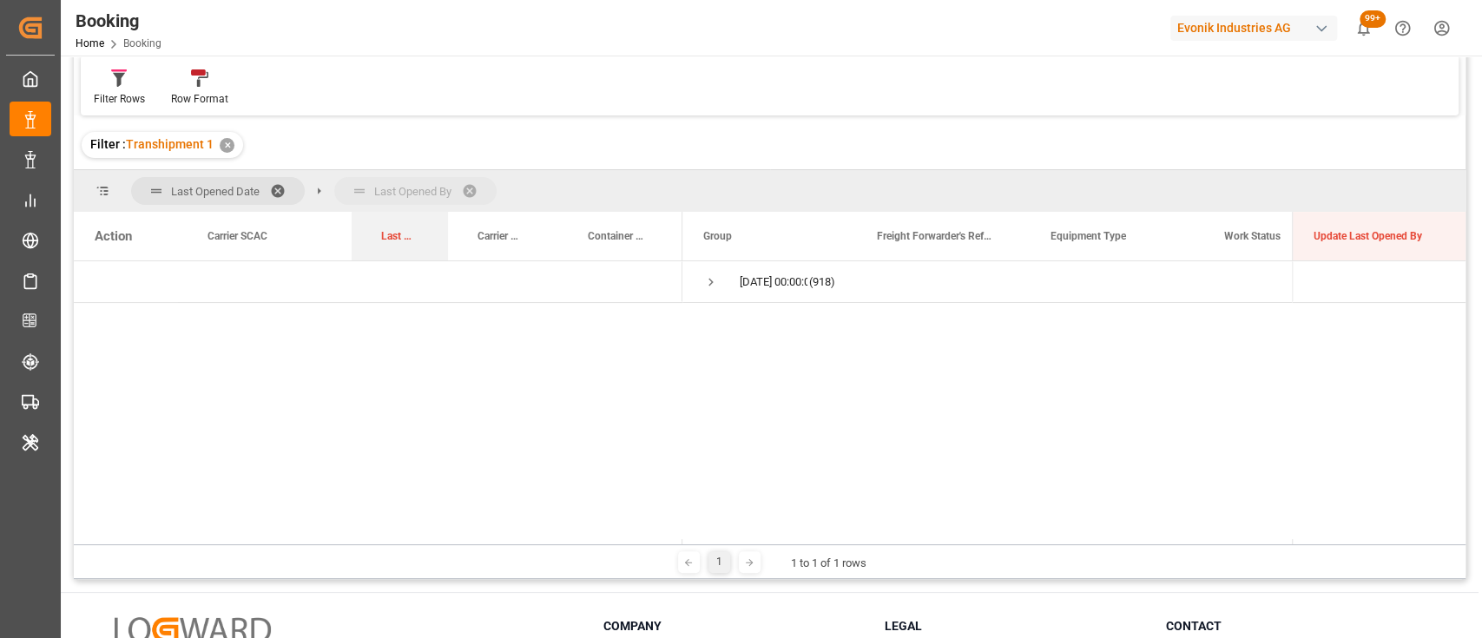
drag, startPoint x: 377, startPoint y: 242, endPoint x: 370, endPoint y: 194, distance: 49.1
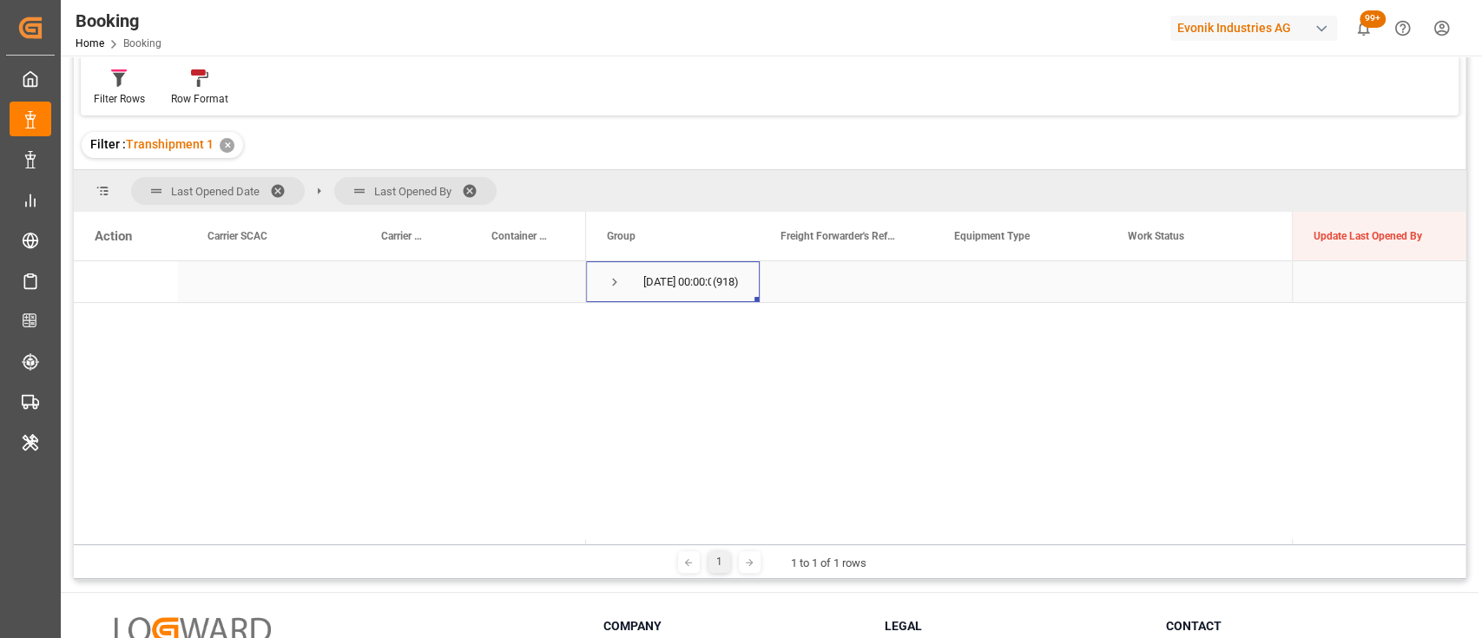
click at [615, 280] on span "Press SPACE to select this row." at bounding box center [615, 282] width 16 height 16
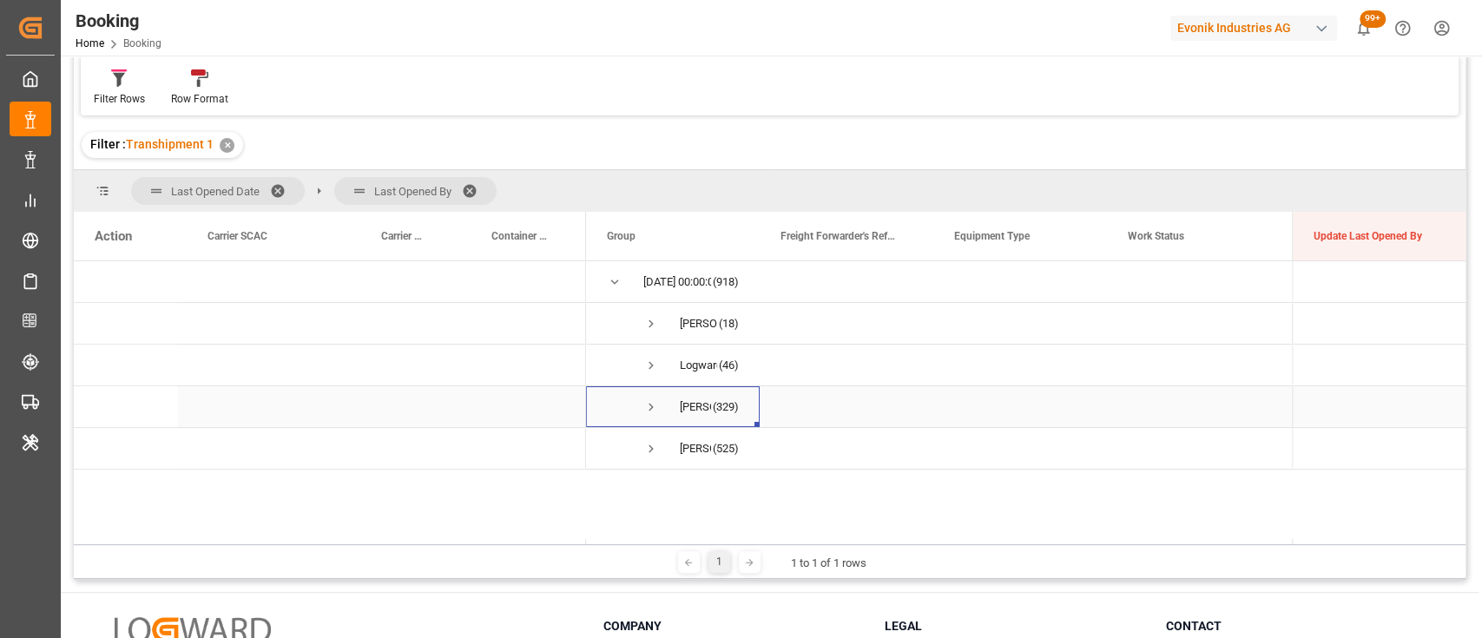
click at [651, 403] on span "Press SPACE to select this row." at bounding box center [651, 407] width 16 height 16
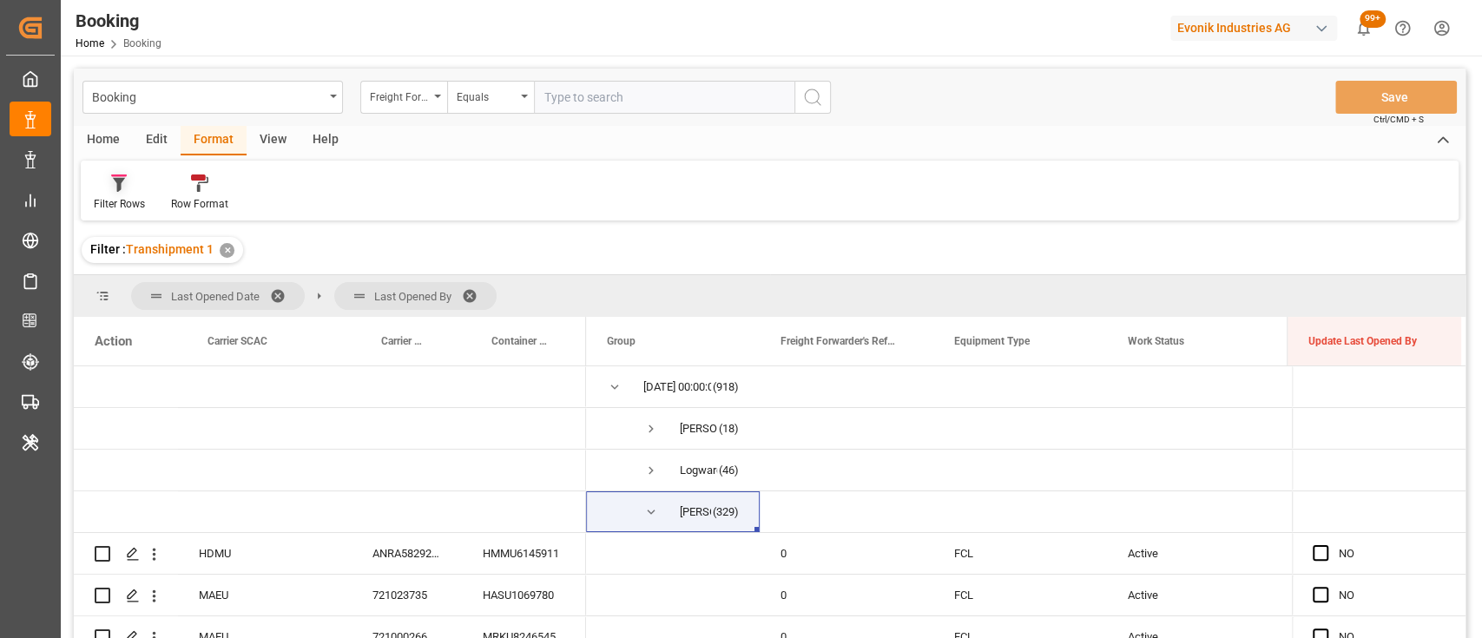
click at [123, 205] on div "Filter Rows" at bounding box center [119, 204] width 51 height 16
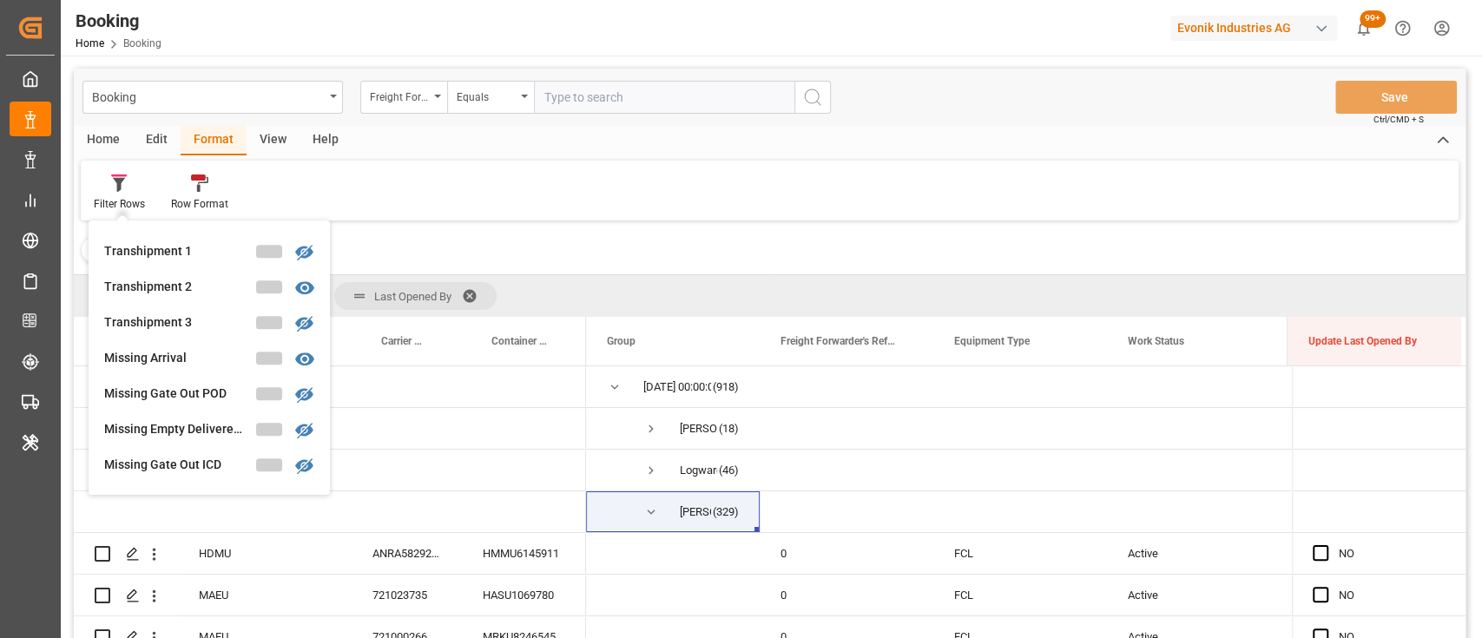
scroll to position [566, 0]
click at [169, 385] on div "Missing Gate Out POD" at bounding box center [180, 391] width 152 height 18
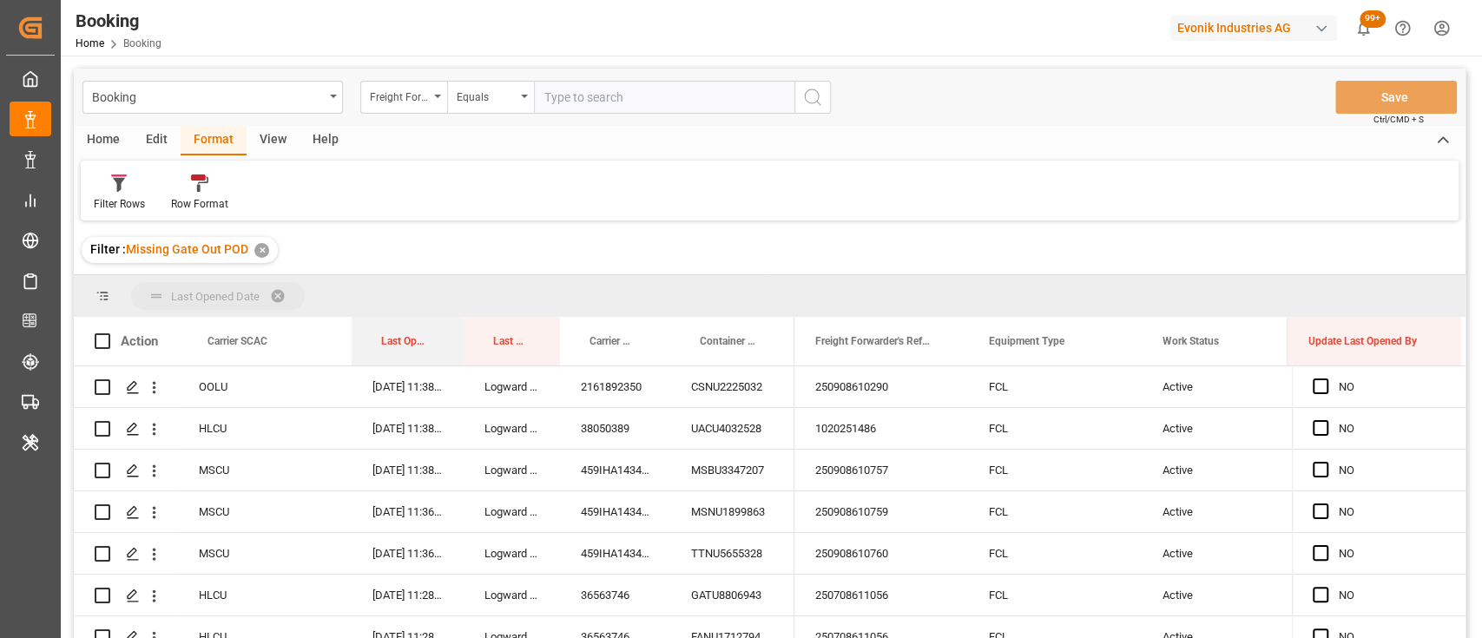
drag, startPoint x: 381, startPoint y: 342, endPoint x: 375, endPoint y: 304, distance: 38.7
